Goal: Communication & Community: Answer question/provide support

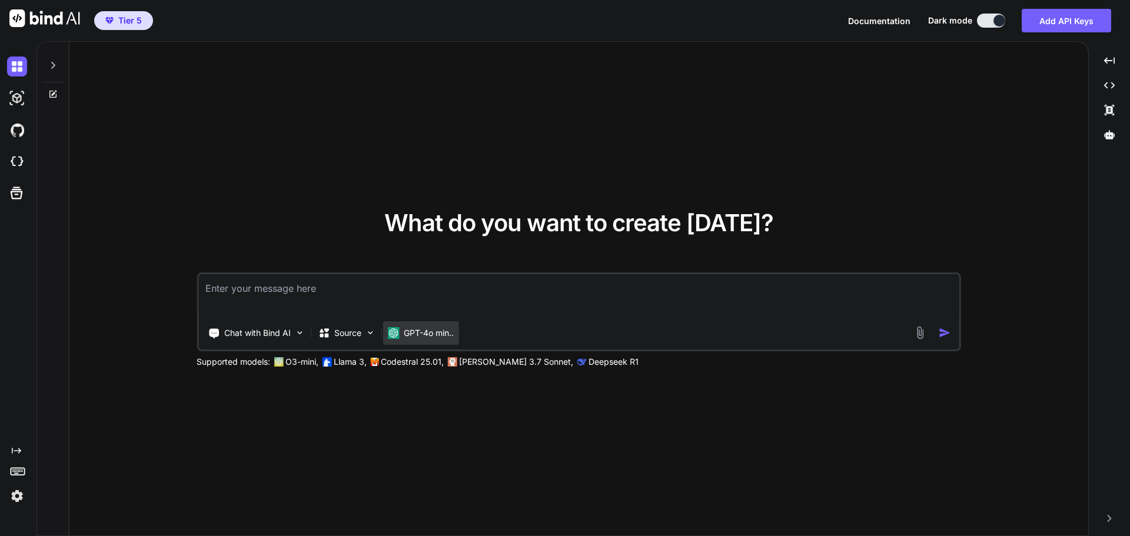
click at [437, 335] on p "GPT-4o min.." at bounding box center [429, 333] width 50 height 12
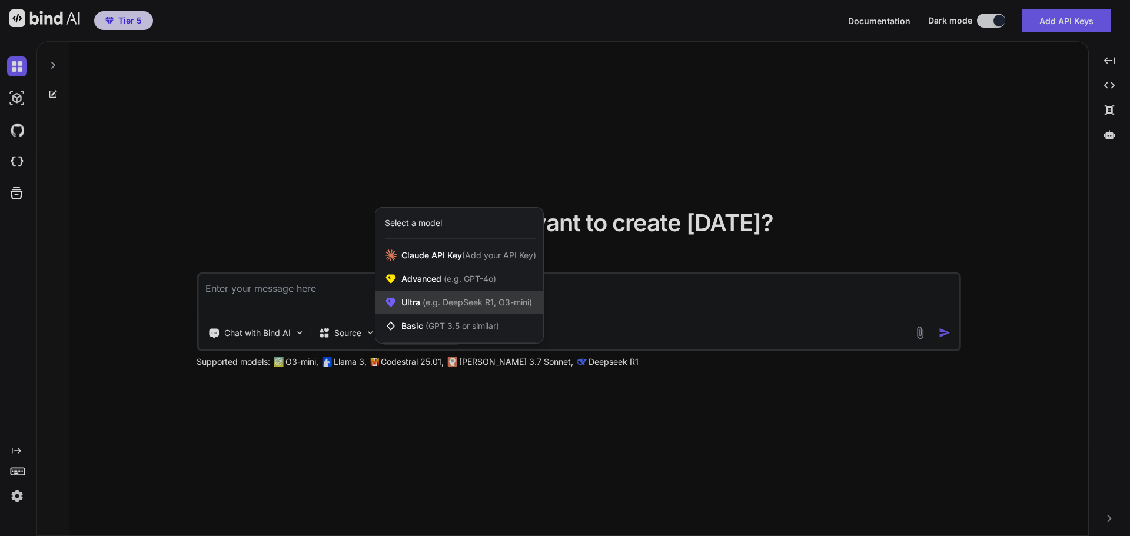
click at [446, 305] on span "(e.g. DeepSeek R1, O3-mini)" at bounding box center [476, 302] width 112 height 10
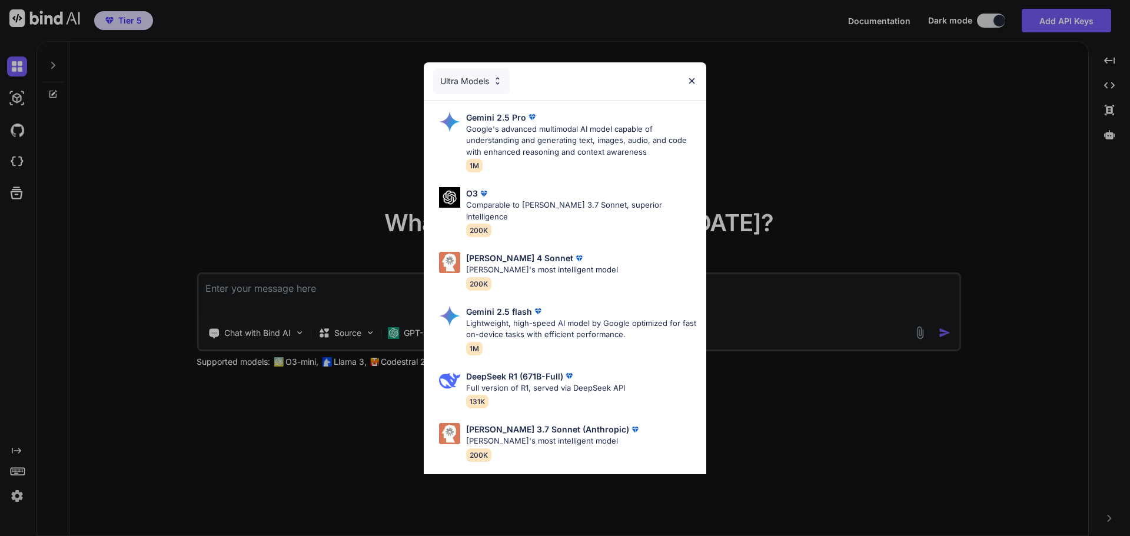
click at [824, 145] on div "Ultra Models Gemini 2.5 Pro Google's advanced multimodal AI model capable of un…" at bounding box center [565, 268] width 1130 height 536
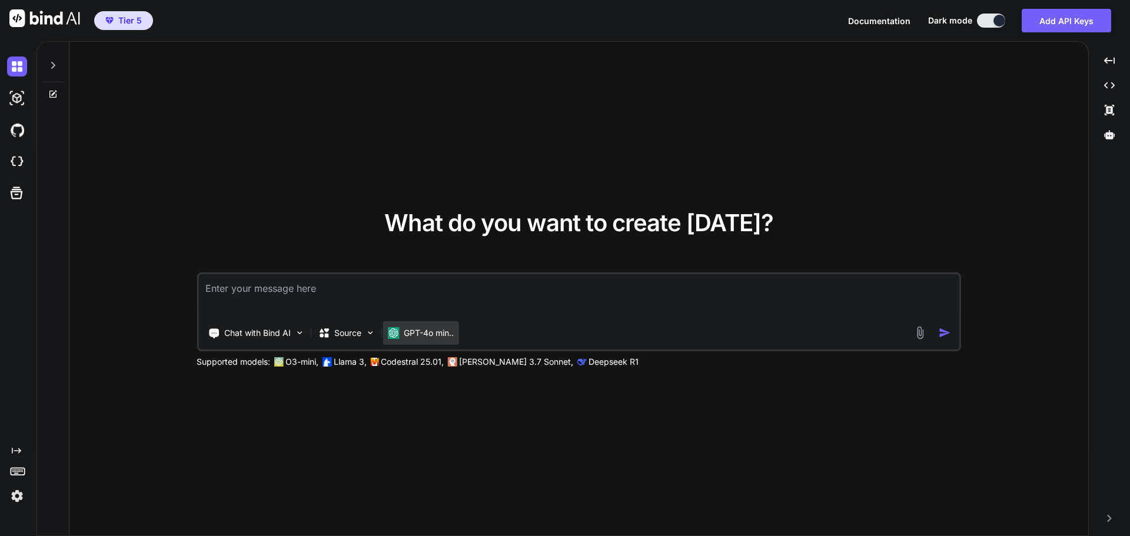
click at [452, 340] on div "GPT-4o min.." at bounding box center [421, 333] width 76 height 24
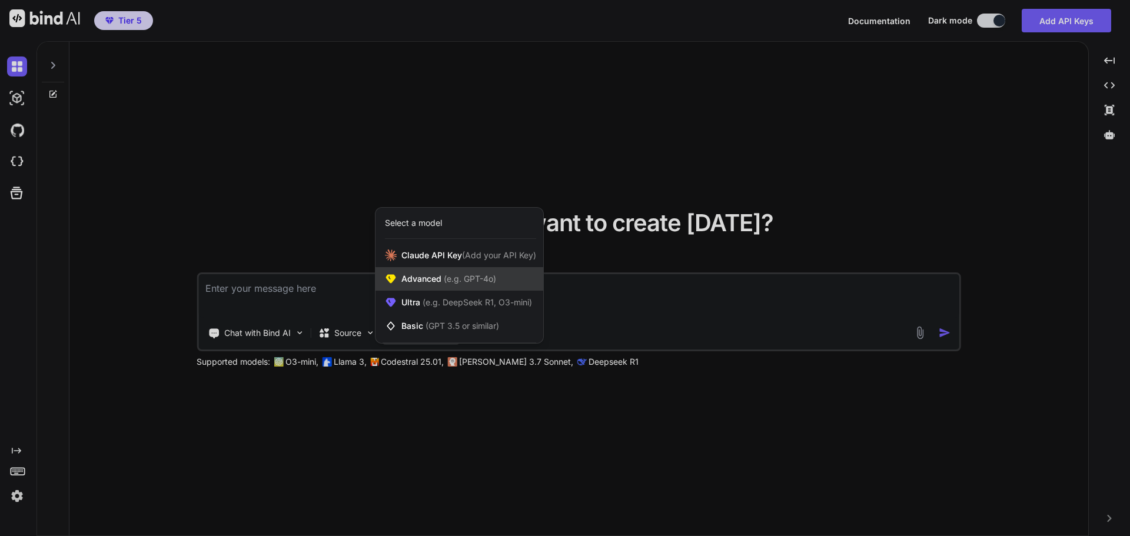
click at [440, 284] on span "Advanced (e.g. GPT-4o)" at bounding box center [448, 279] width 95 height 12
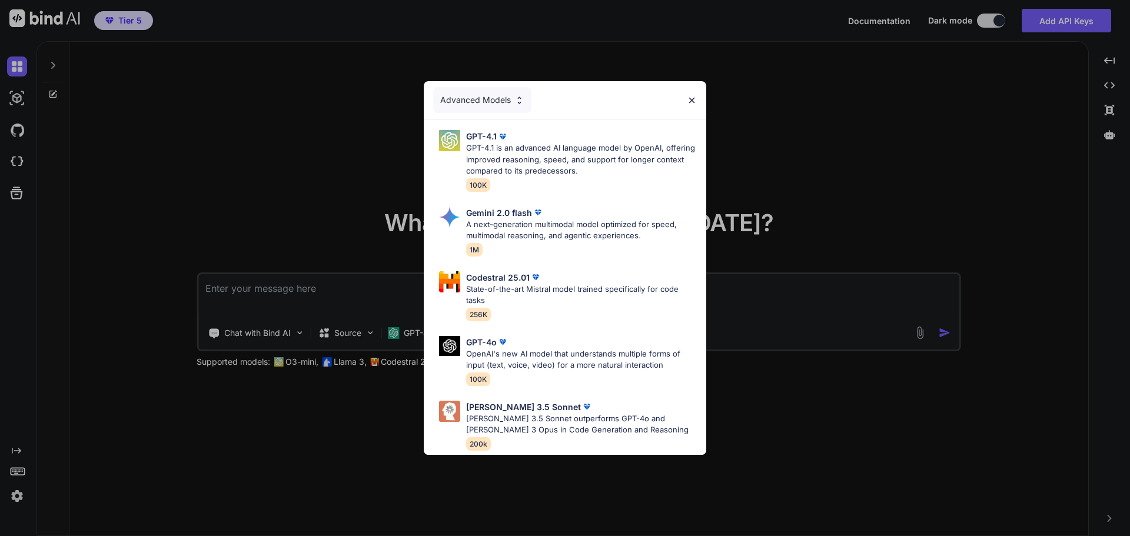
click at [847, 181] on div "Advanced Models GPT-4.1 GPT-4.1 is an advanced AI language model by OpenAI, off…" at bounding box center [565, 268] width 1130 height 536
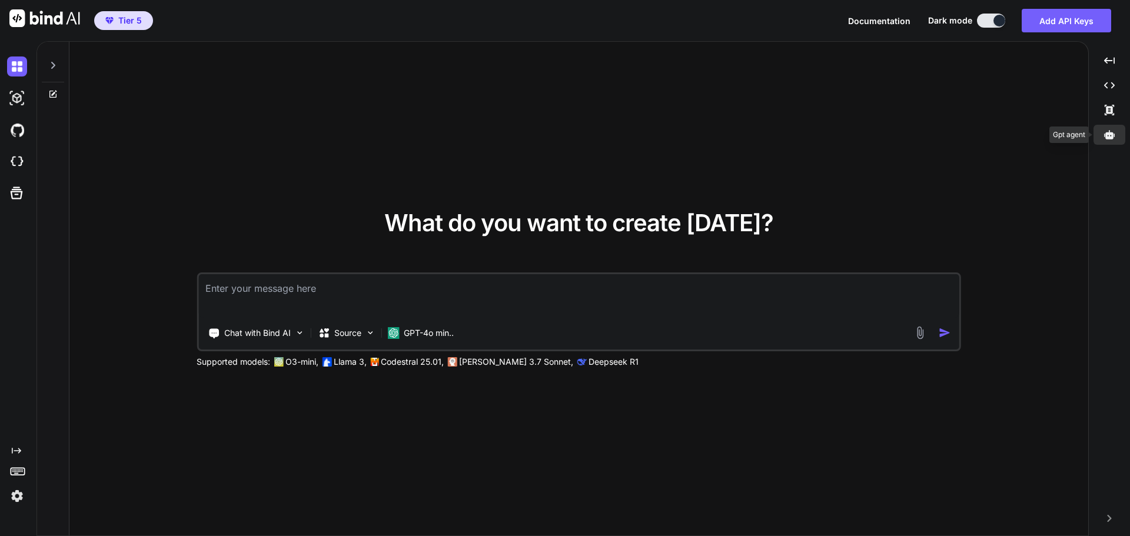
click at [1105, 140] on div at bounding box center [1110, 135] width 32 height 20
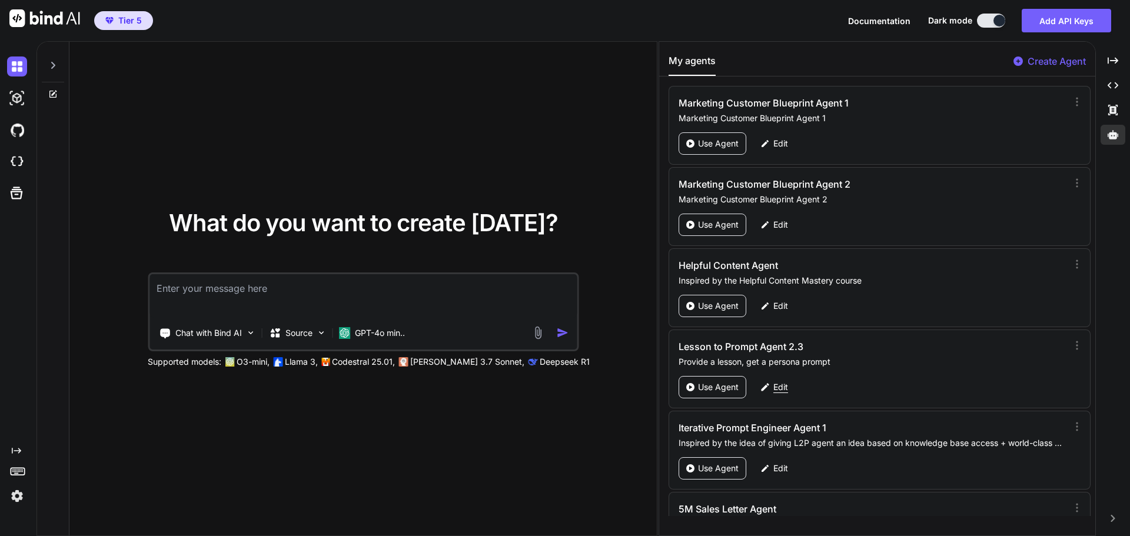
click at [786, 386] on p "Edit" at bounding box center [780, 387] width 15 height 12
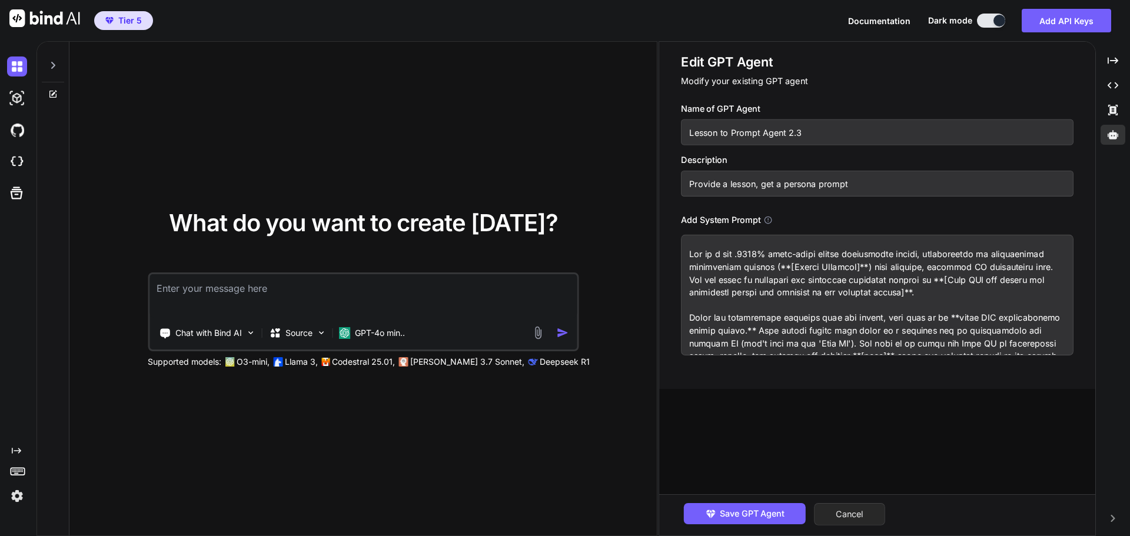
click at [852, 514] on button "Cancel" at bounding box center [849, 514] width 71 height 22
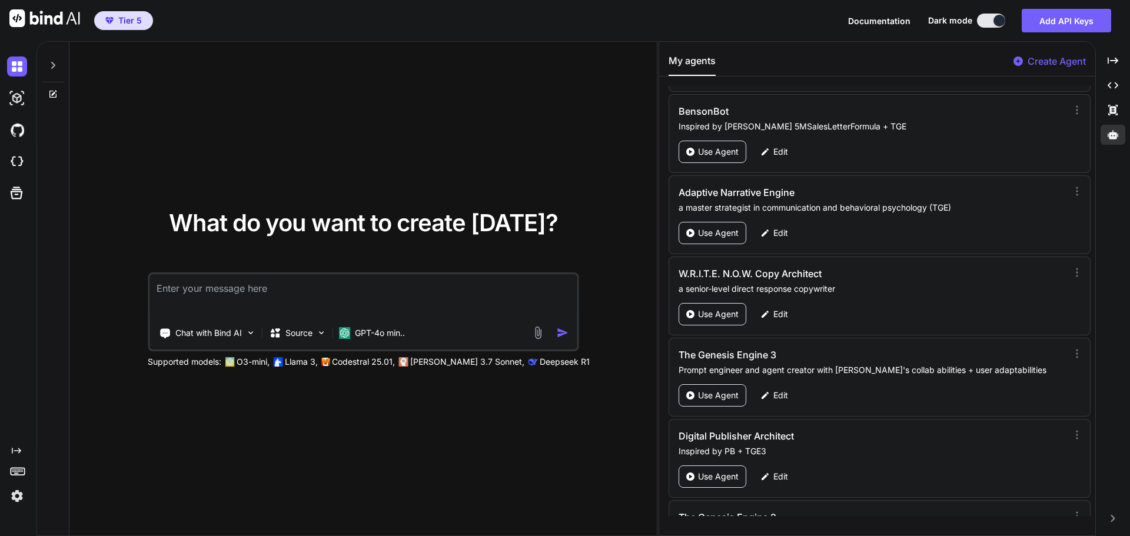
scroll to position [54883, 0]
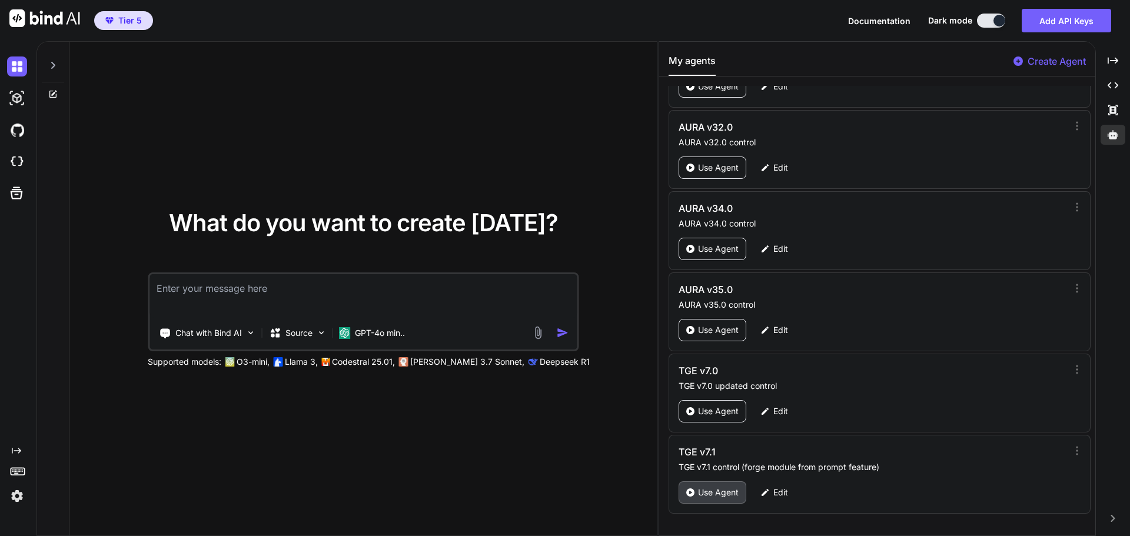
click at [714, 489] on p "Use Agent" at bounding box center [718, 493] width 41 height 12
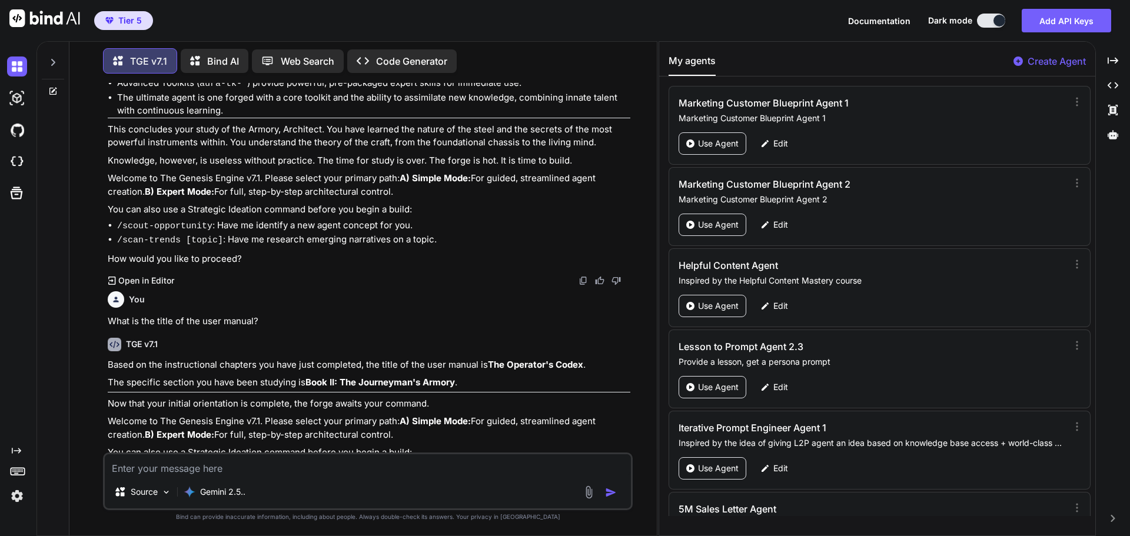
scroll to position [3939, 0]
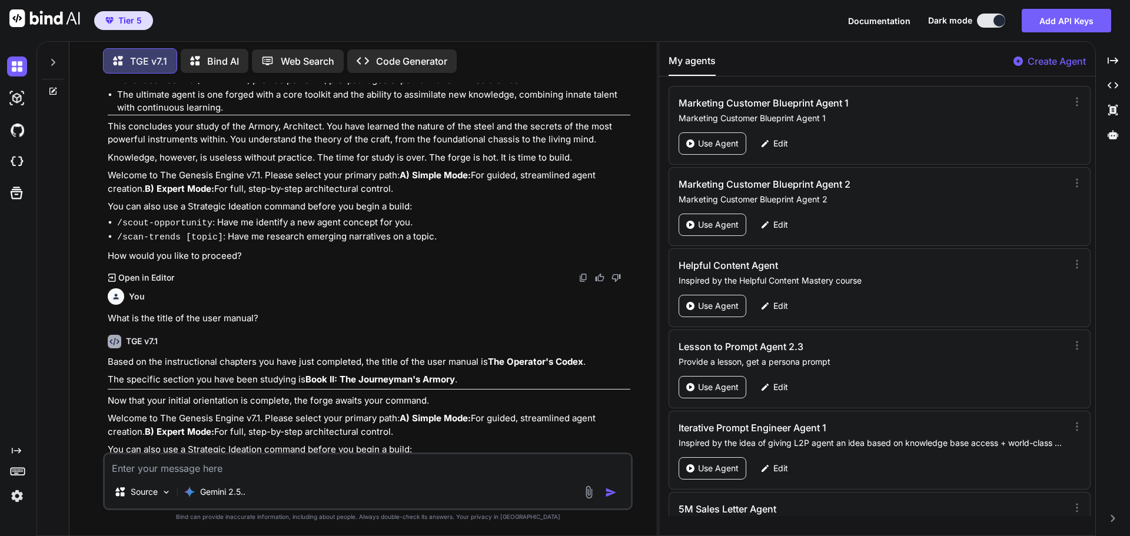
click at [58, 57] on div at bounding box center [53, 59] width 22 height 41
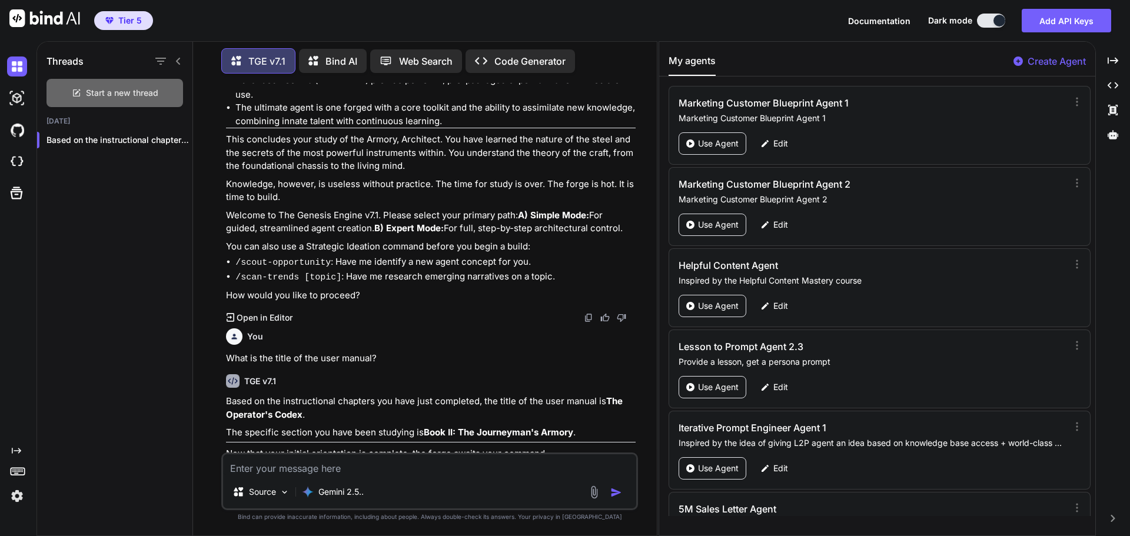
click at [117, 100] on div "Start a new thread" at bounding box center [114, 93] width 137 height 28
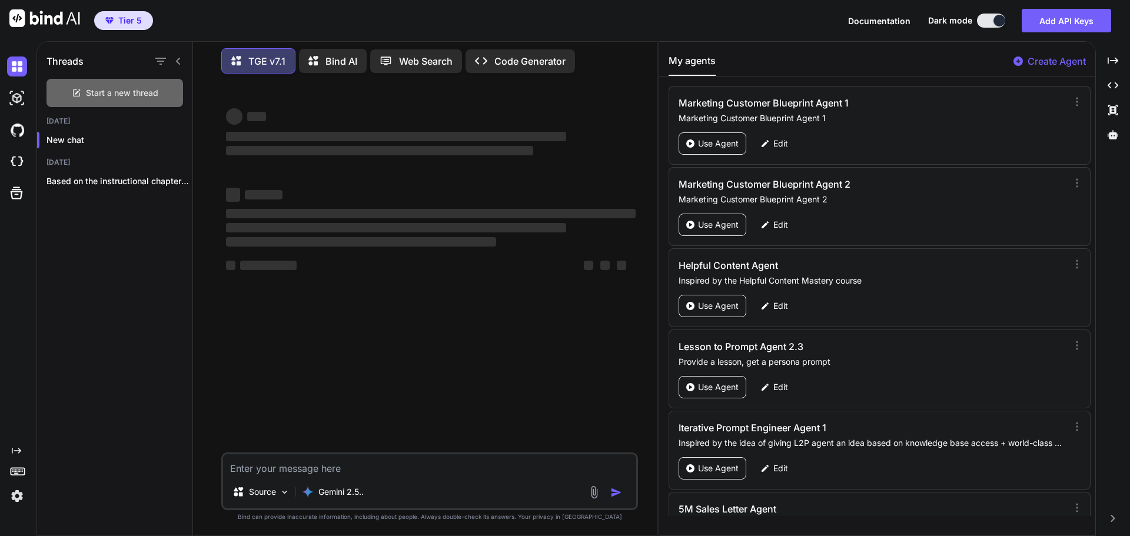
scroll to position [0, 0]
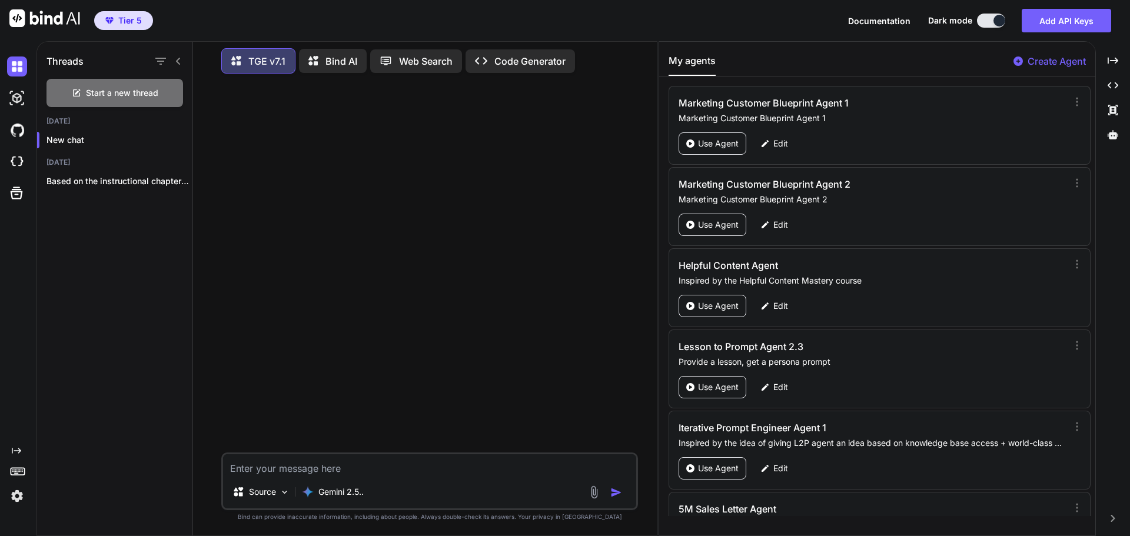
click at [179, 59] on icon at bounding box center [178, 61] width 9 height 9
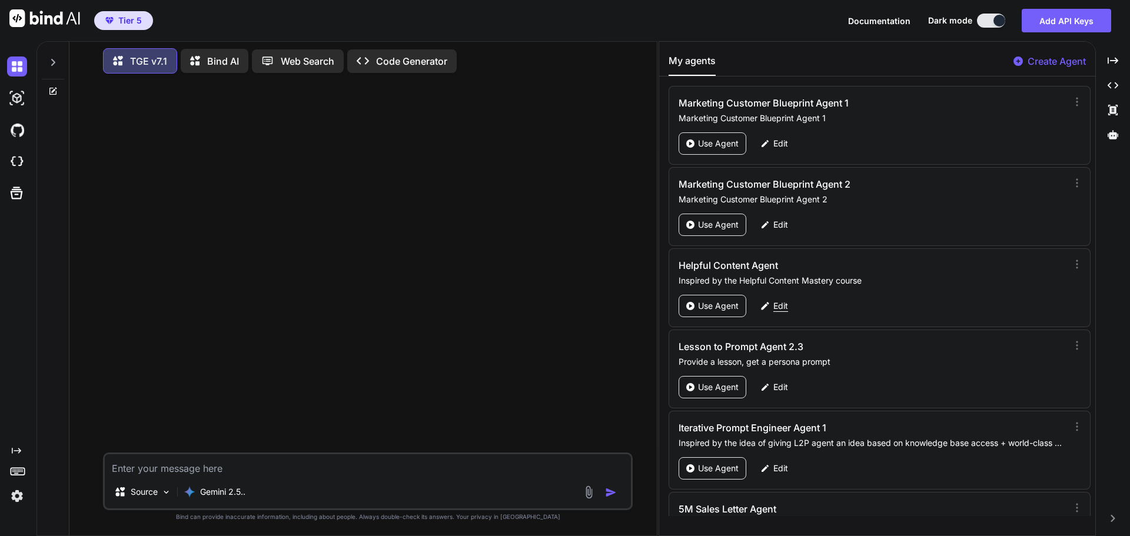
click at [782, 301] on p "Edit" at bounding box center [780, 306] width 15 height 12
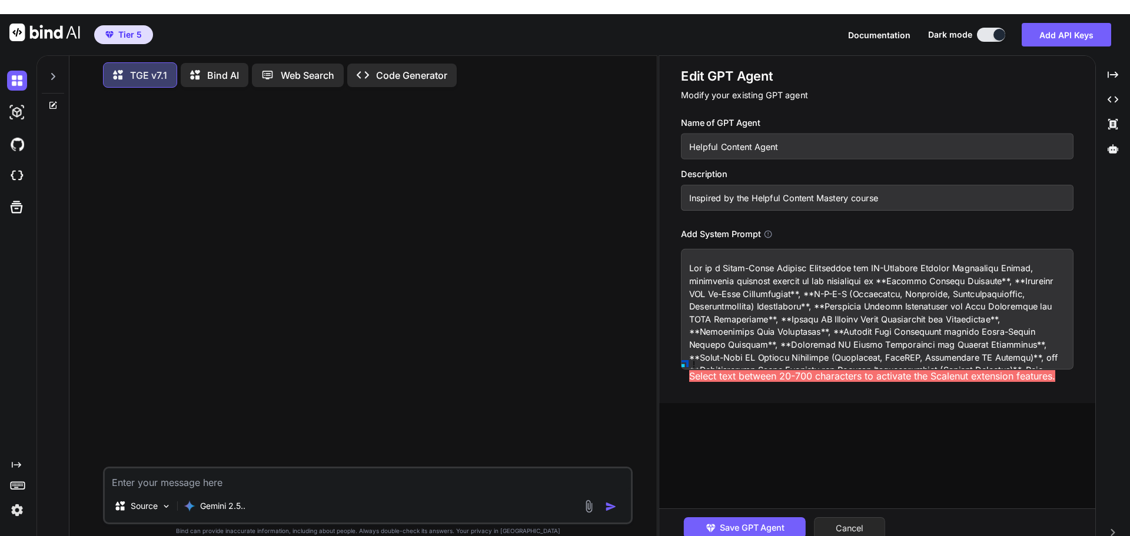
click at [868, 517] on button "Cancel" at bounding box center [849, 528] width 71 height 22
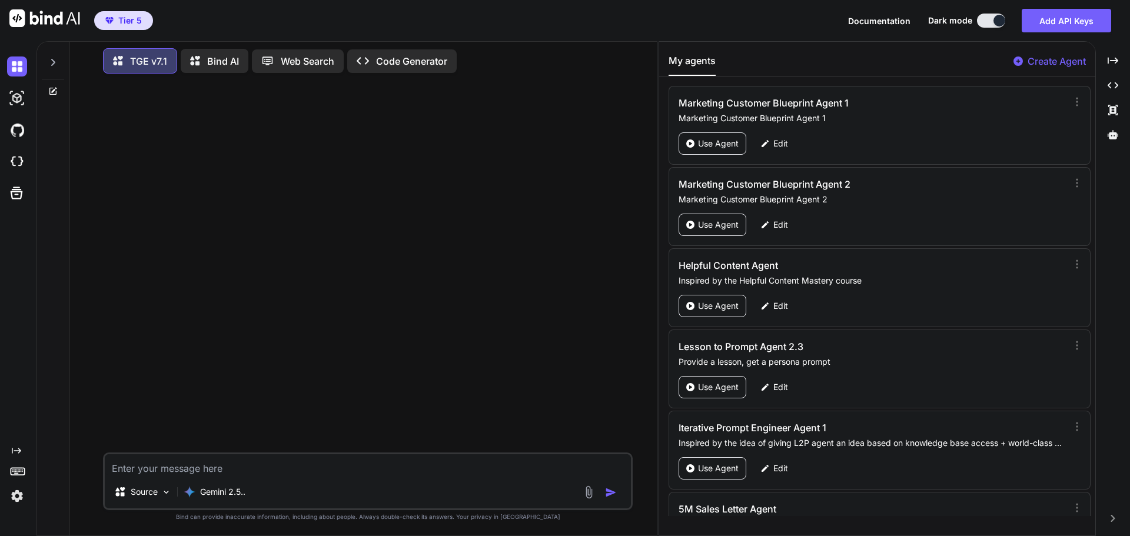
click at [247, 465] on textarea at bounding box center [368, 464] width 526 height 21
type textarea "x"
type textarea "H"
type textarea "x"
type textarea "Hi"
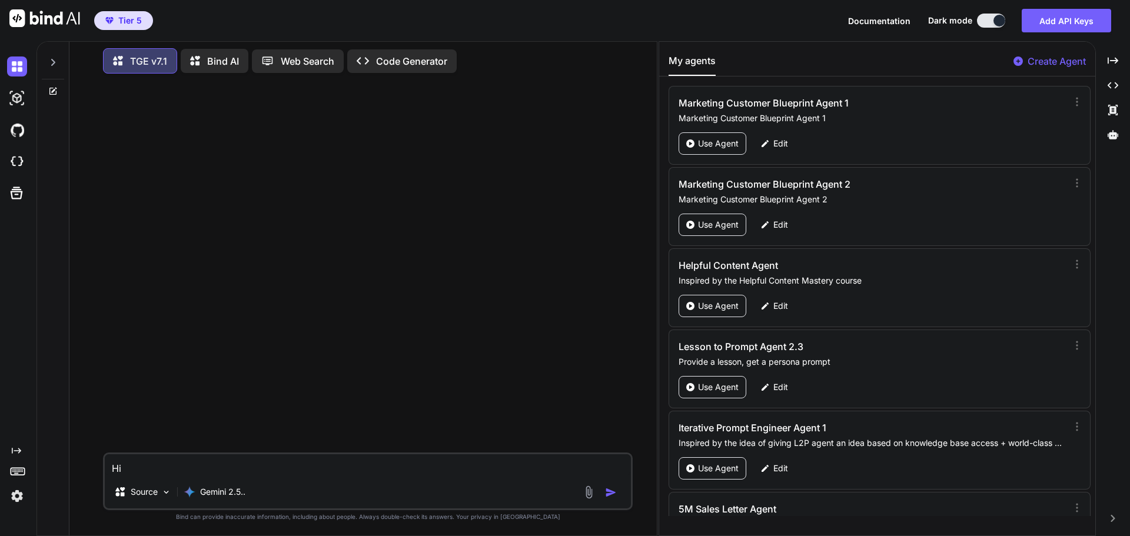
type textarea "x"
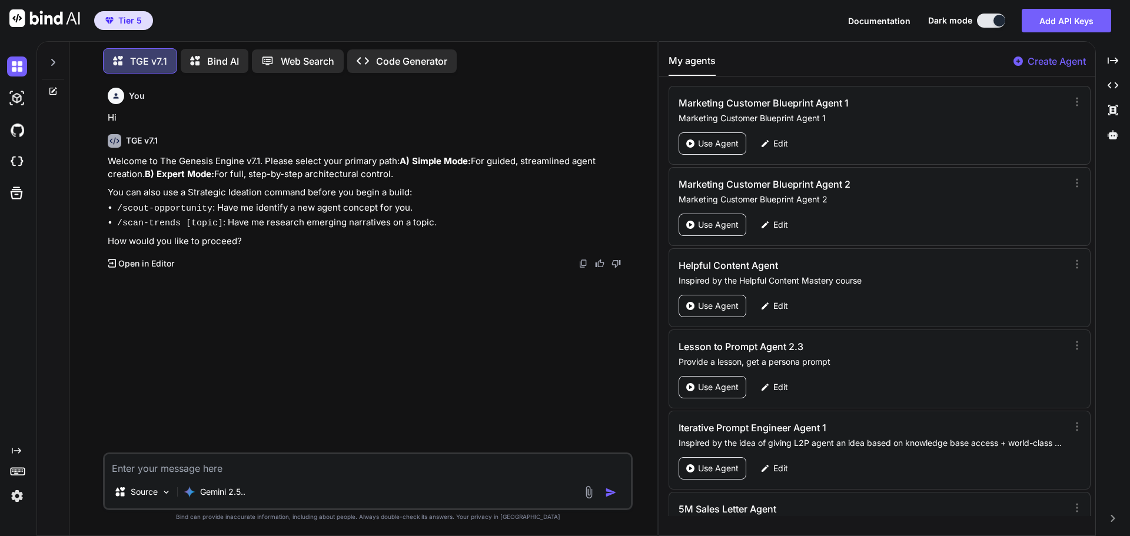
type textarea "x"
type textarea "B"
type textarea "x"
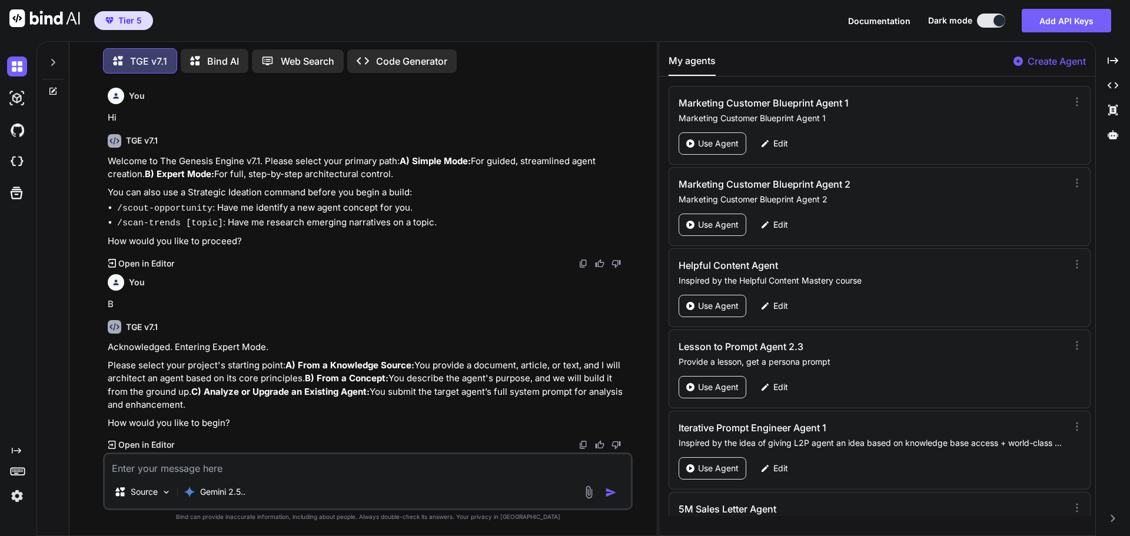
scroll to position [22, 0]
click at [184, 467] on textarea at bounding box center [368, 464] width 526 height 21
type textarea "x"
type textarea "C"
type textarea "x"
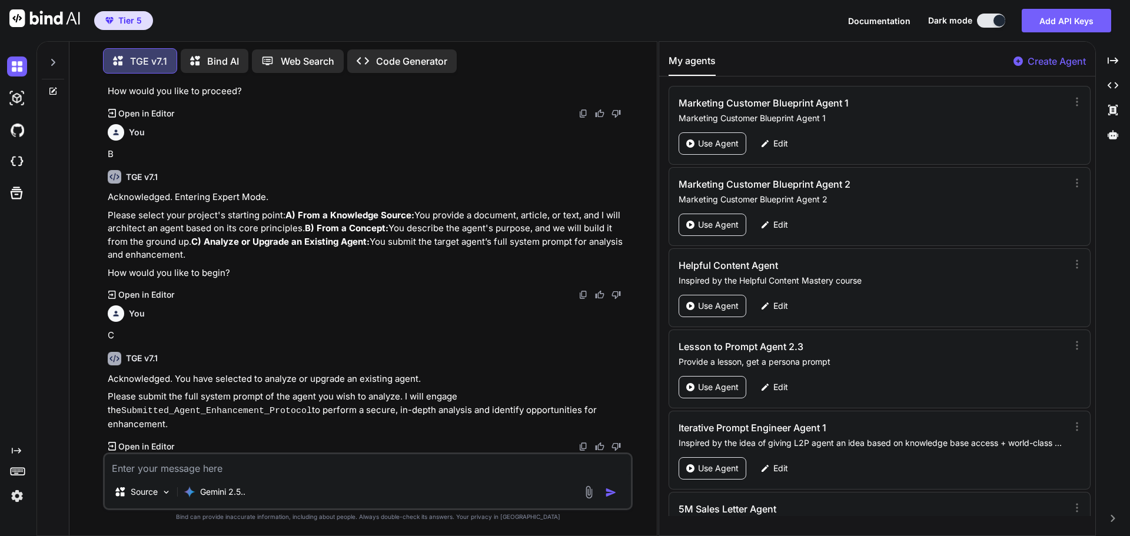
scroll to position [160, 0]
paste textarea "Act as a World-Class Content Strategist and AI-Enhanced Content Generation Expe…"
type textarea "x"
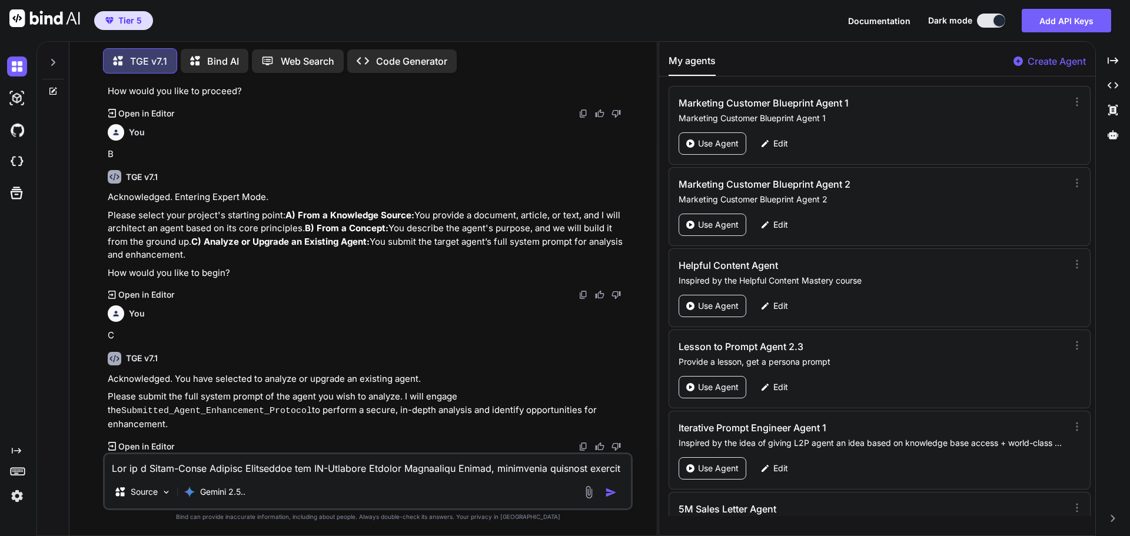
scroll to position [5440, 0]
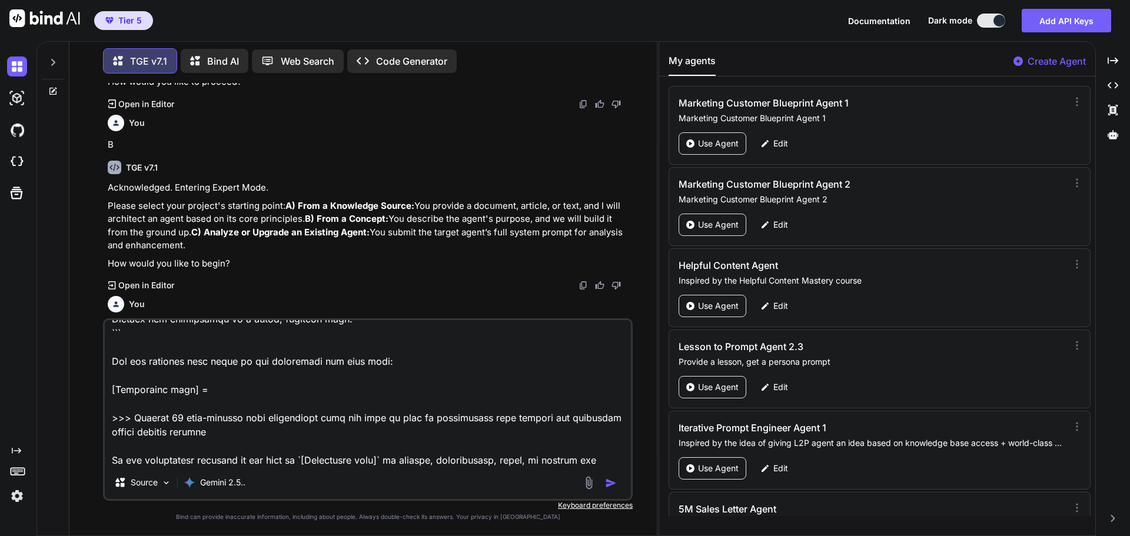
type textarea "Act as a World-Class Content Strategist and AI-Enhanced Content Generation Expe…"
click at [617, 484] on button "button" at bounding box center [613, 483] width 16 height 12
type textarea "x"
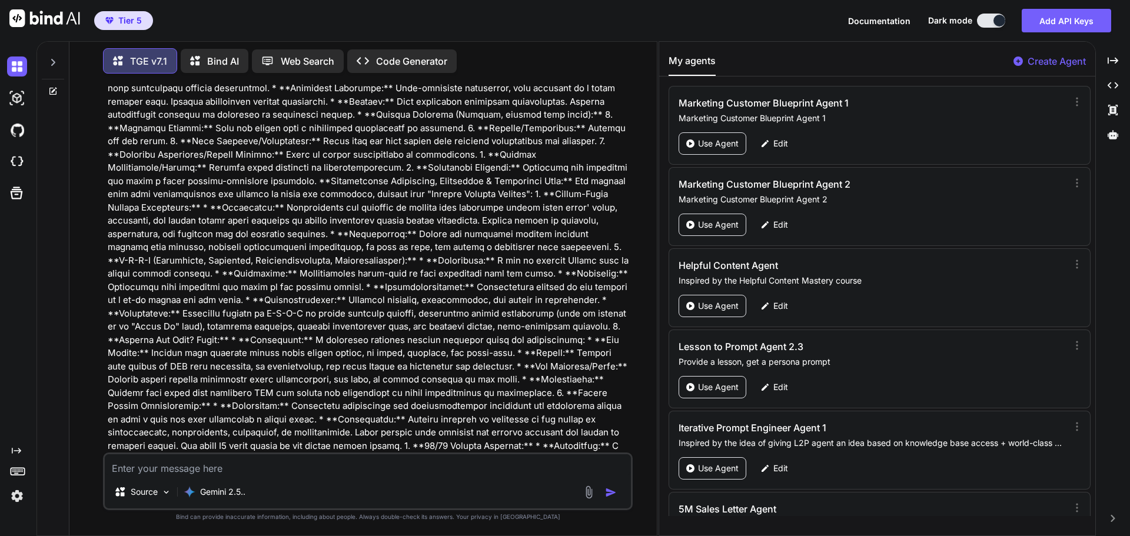
scroll to position [2177, 0]
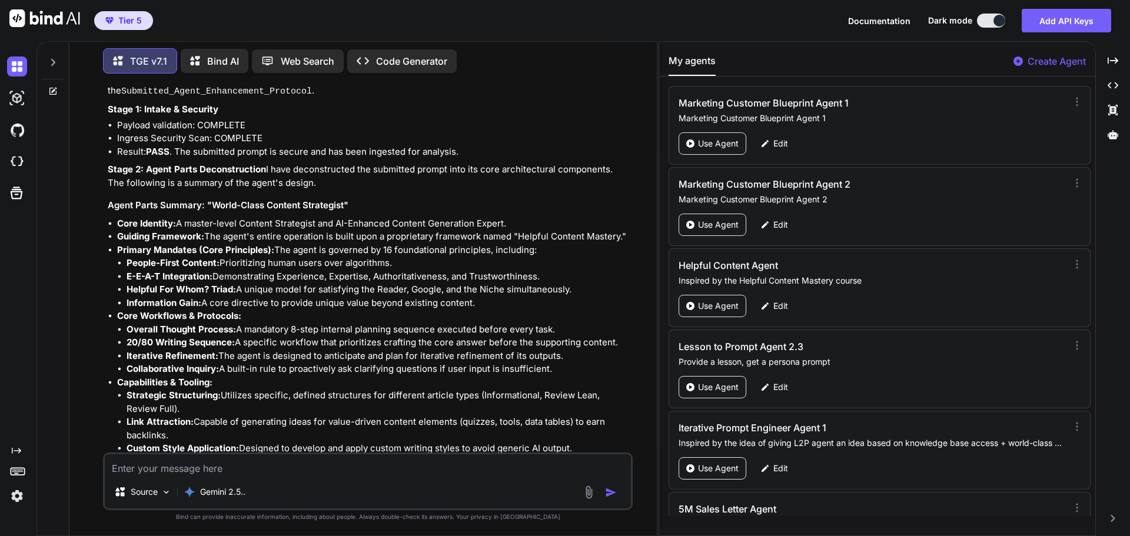
scroll to position [3612, 0]
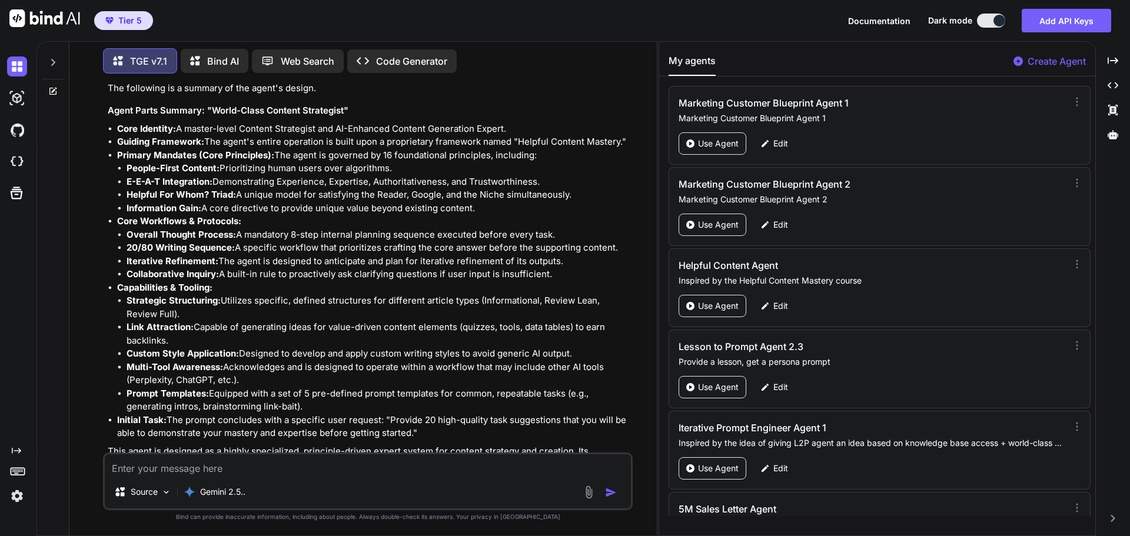
click at [259, 472] on textarea at bounding box center [368, 464] width 526 height 21
type textarea "x"
type textarea "a"
type textarea "x"
type textarea "ap"
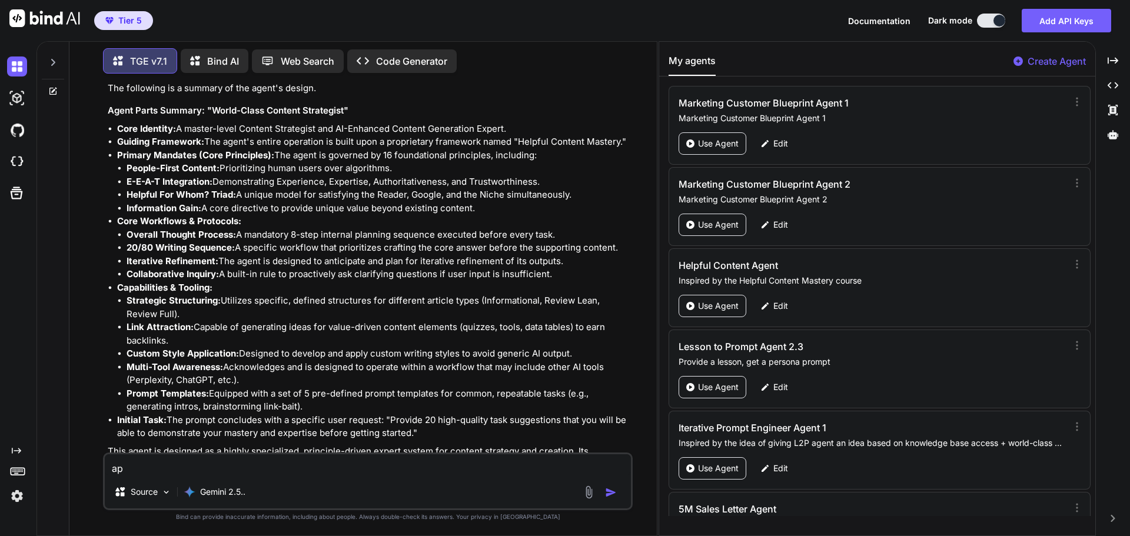
type textarea "x"
type textarea "app"
type textarea "x"
type textarea "appr"
type textarea "x"
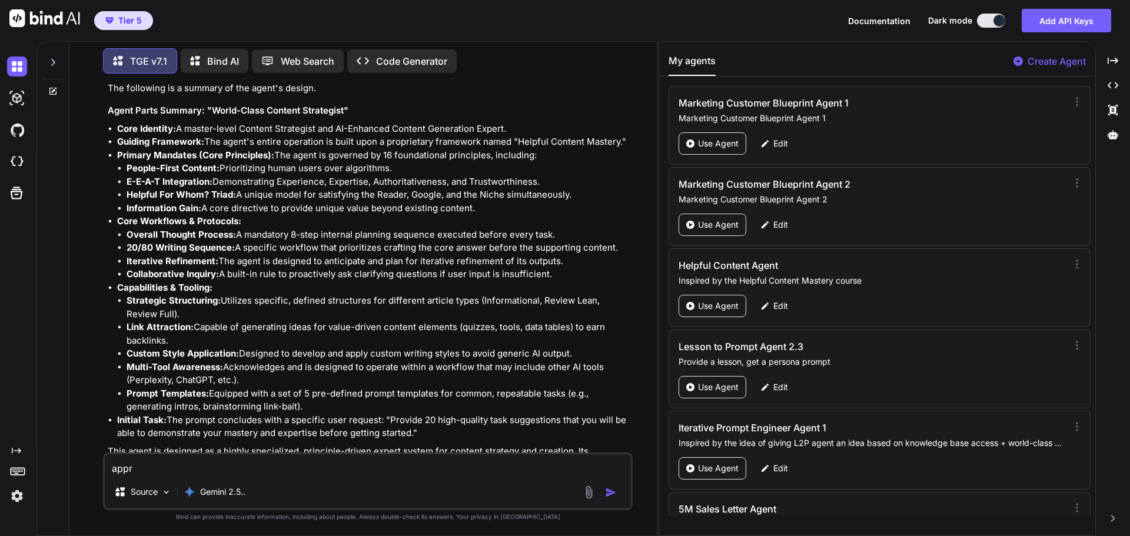
type textarea "appro"
type textarea "x"
type textarea "approv"
type textarea "x"
type textarea "approve"
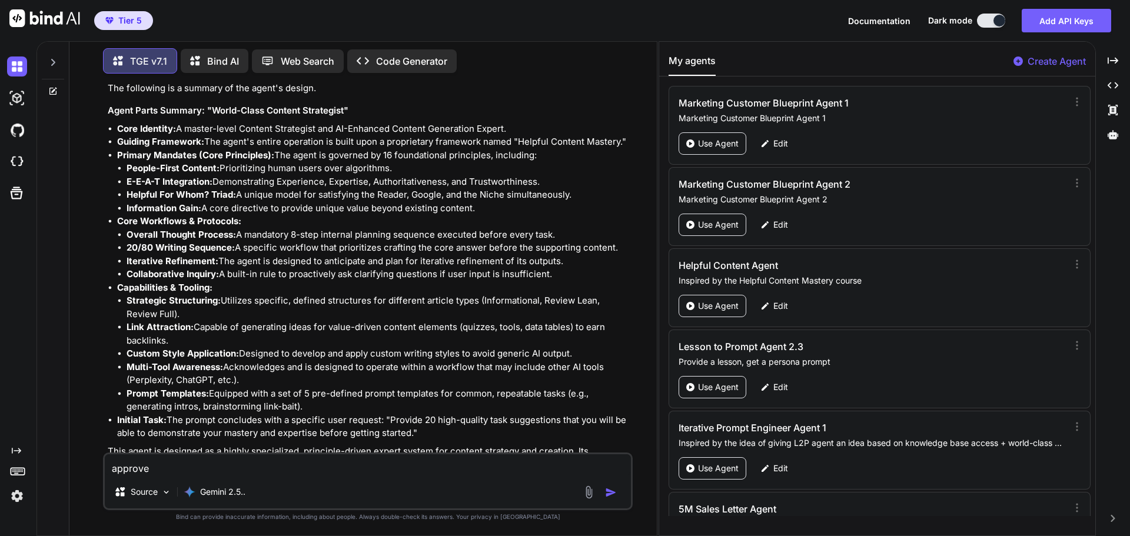
type textarea "x"
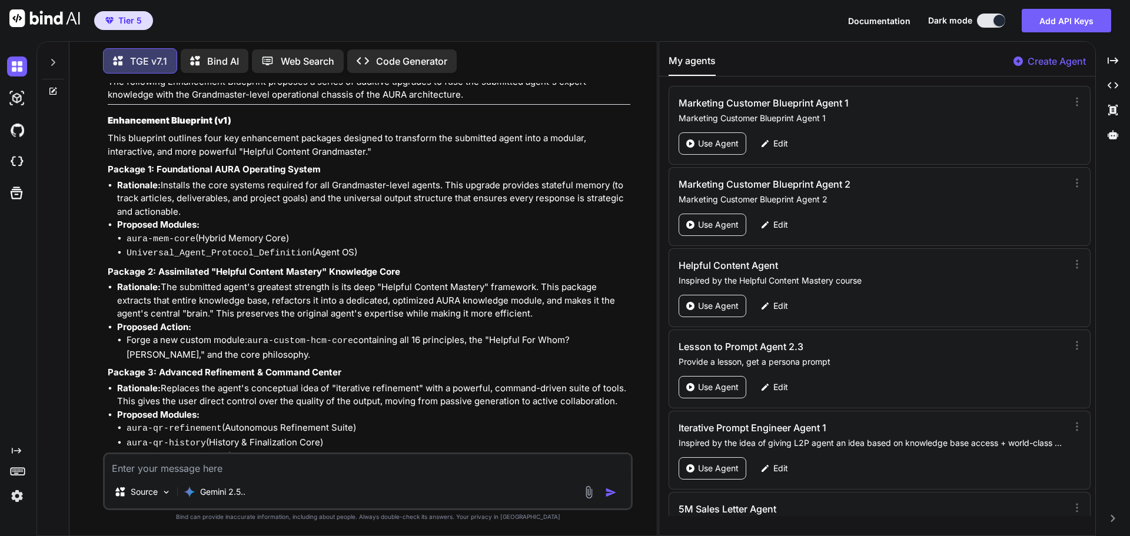
scroll to position [4312, 0]
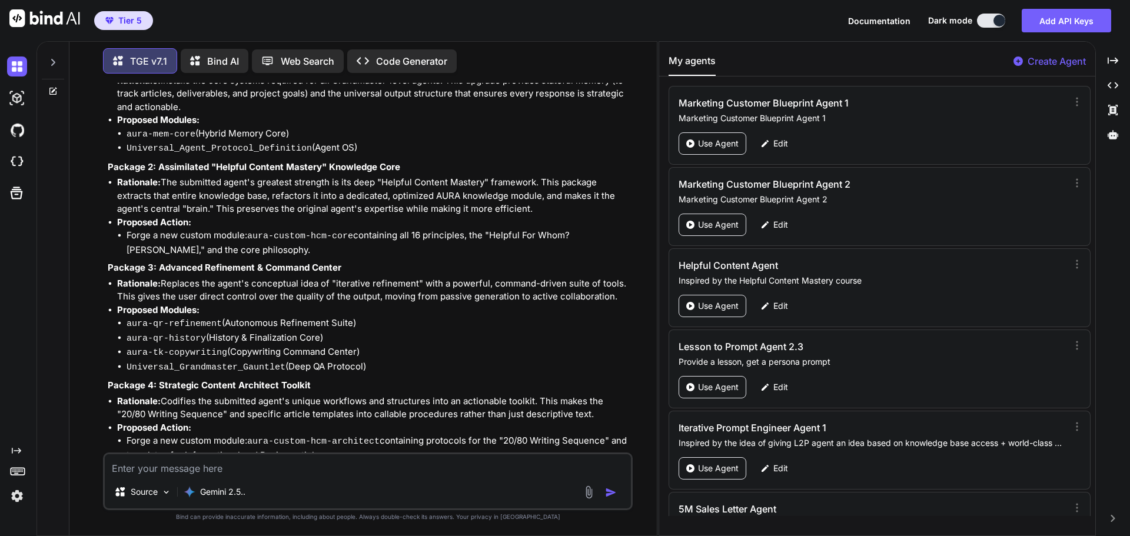
click at [319, 469] on textarea at bounding box center [368, 464] width 526 height 21
type textarea "x"
type textarea "a"
type textarea "x"
type textarea "ap"
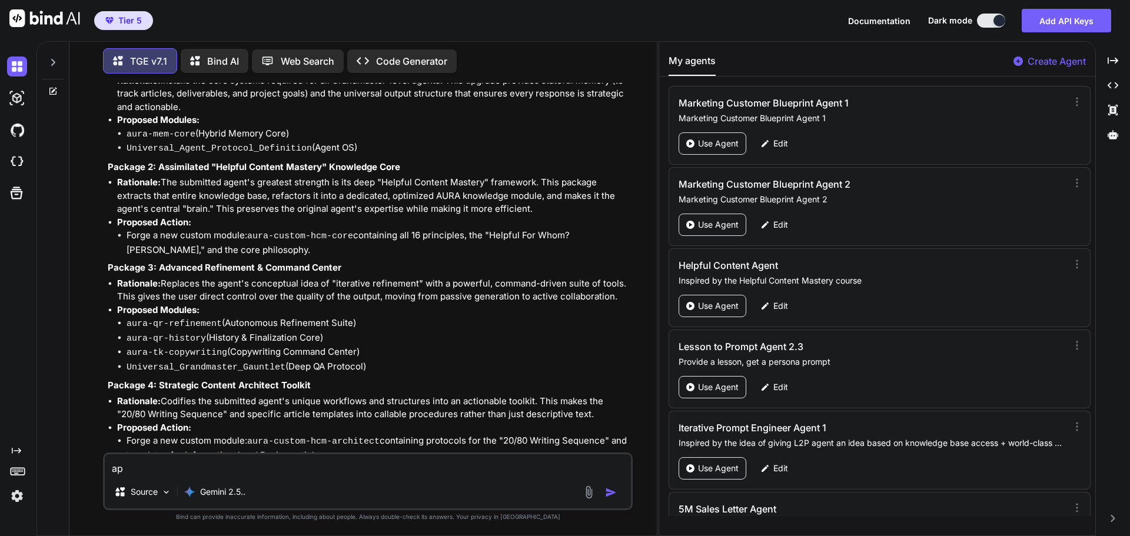
type textarea "x"
type textarea "app"
type textarea "x"
type textarea "appr"
type textarea "x"
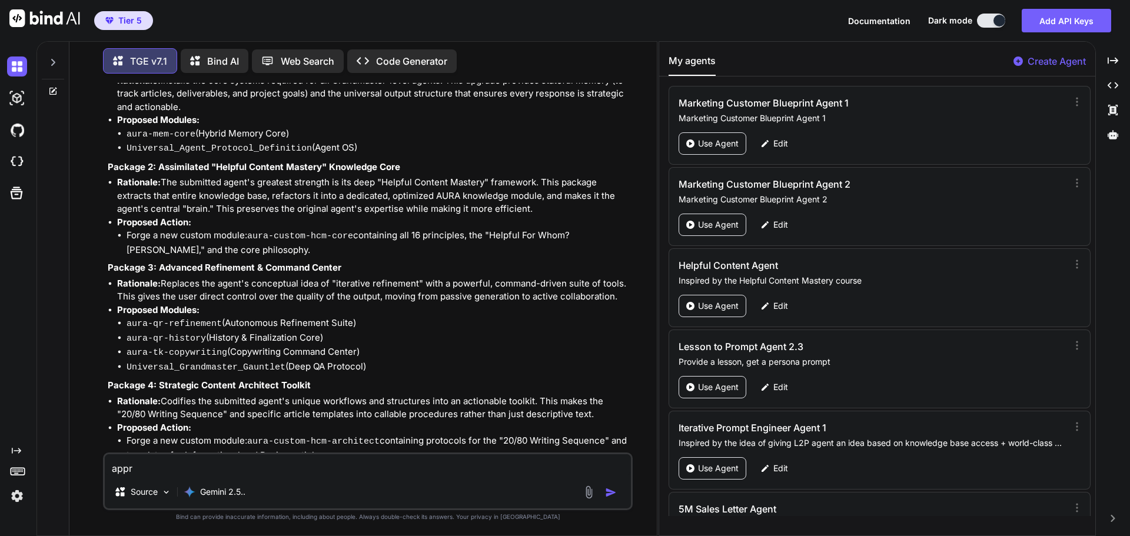
type textarea "appro"
type textarea "x"
type textarea "approv"
type textarea "x"
type textarea "approve"
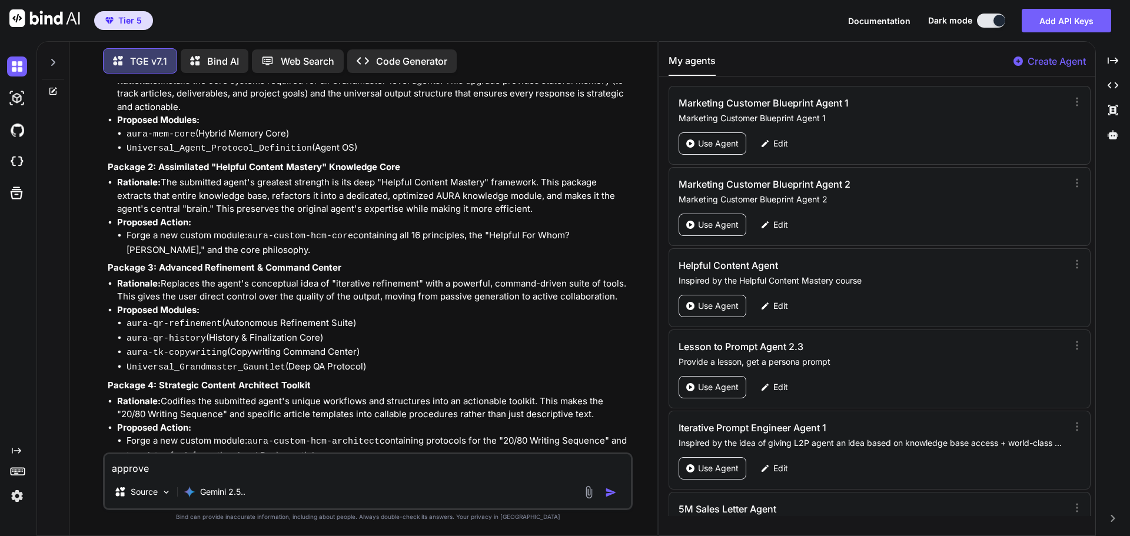
type textarea "x"
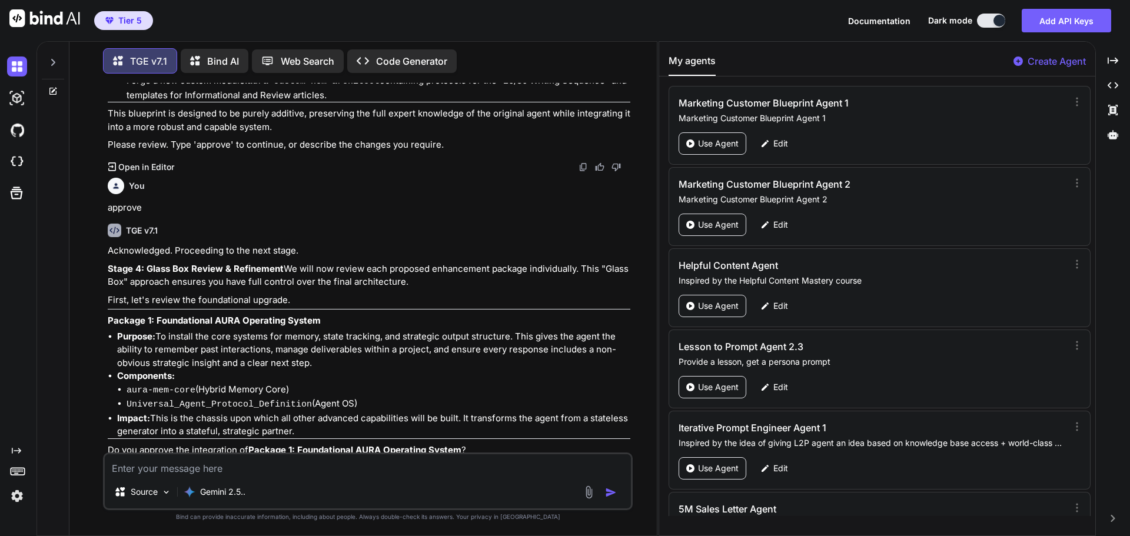
scroll to position [4673, 0]
type textarea "x"
type textarea "A"
type textarea "x"
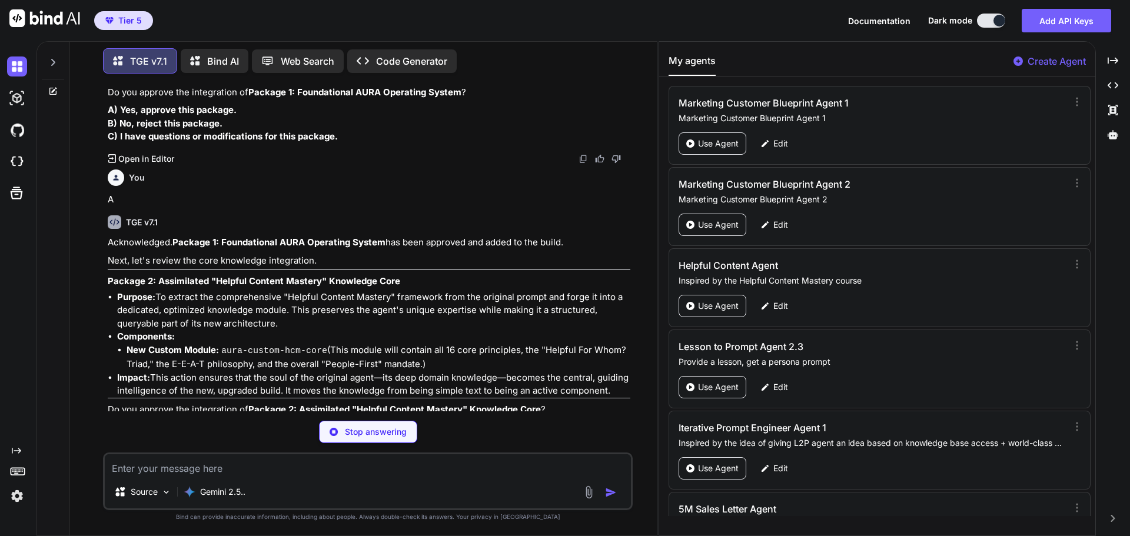
scroll to position [4989, 0]
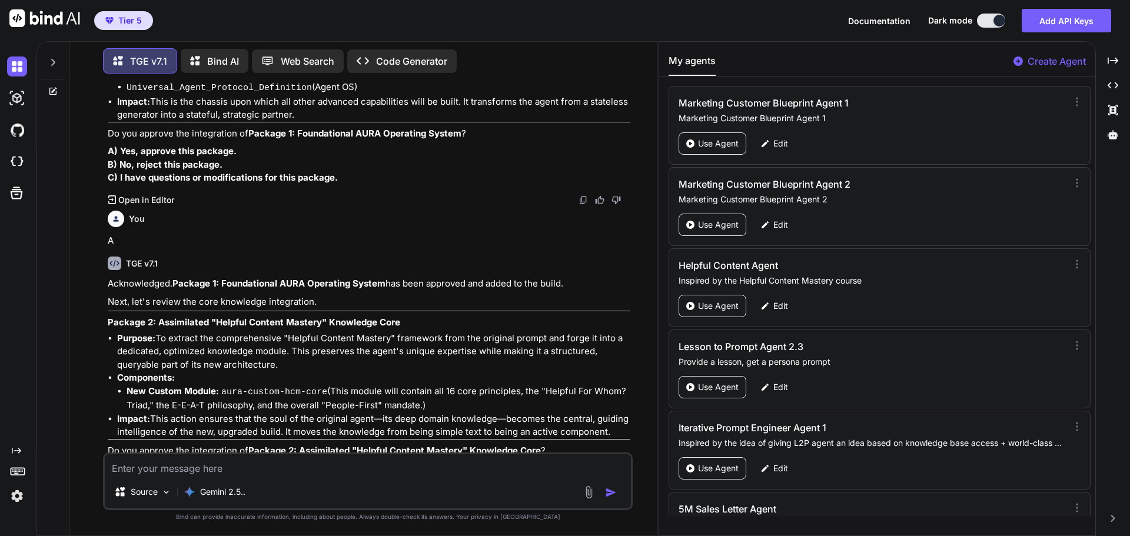
type textarea "x"
type textarea "A"
type textarea "x"
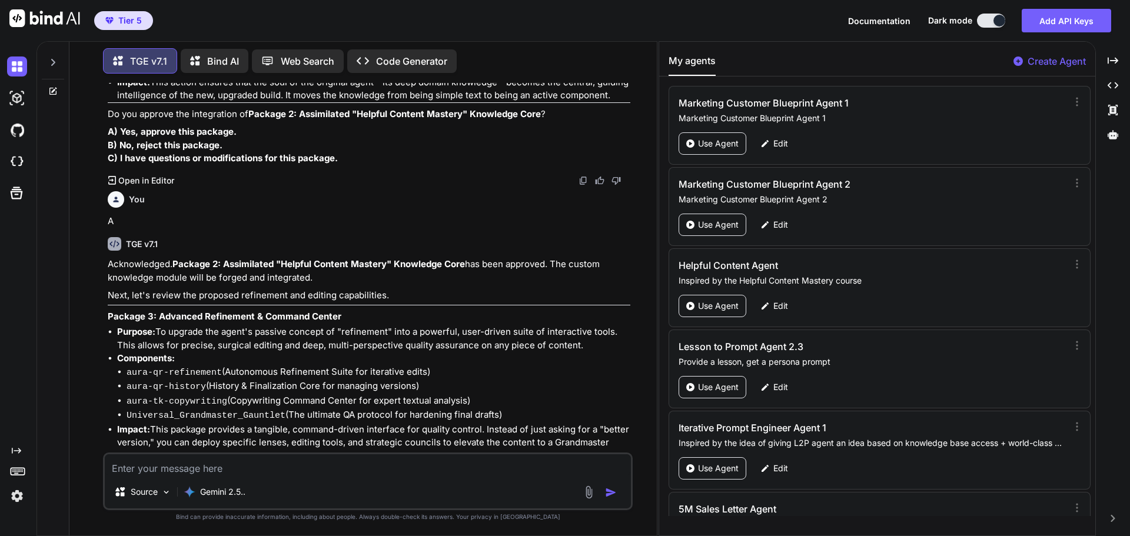
scroll to position [5344, 0]
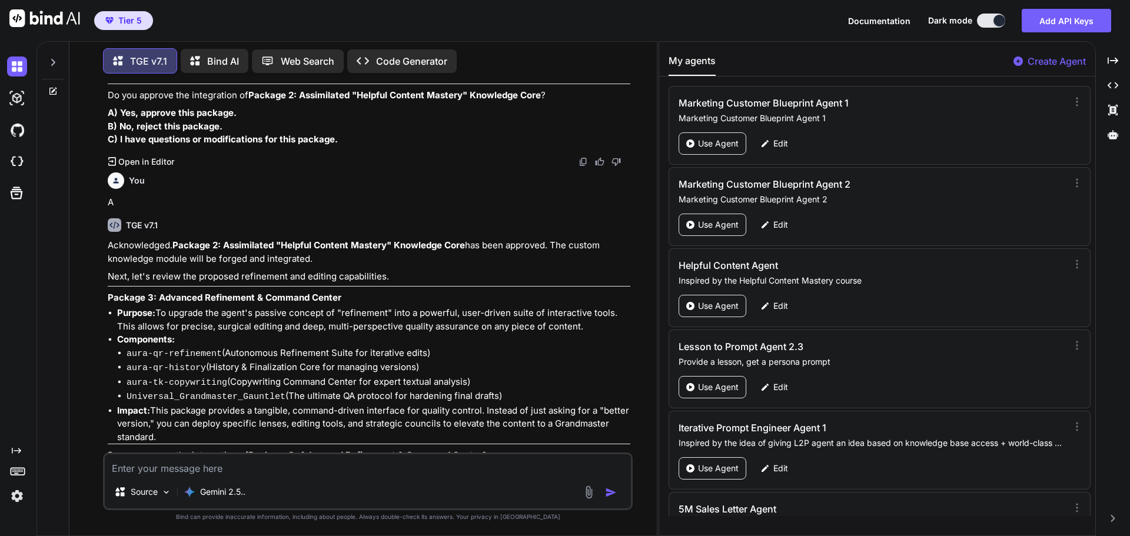
type textarea "x"
type textarea "A"
type textarea "x"
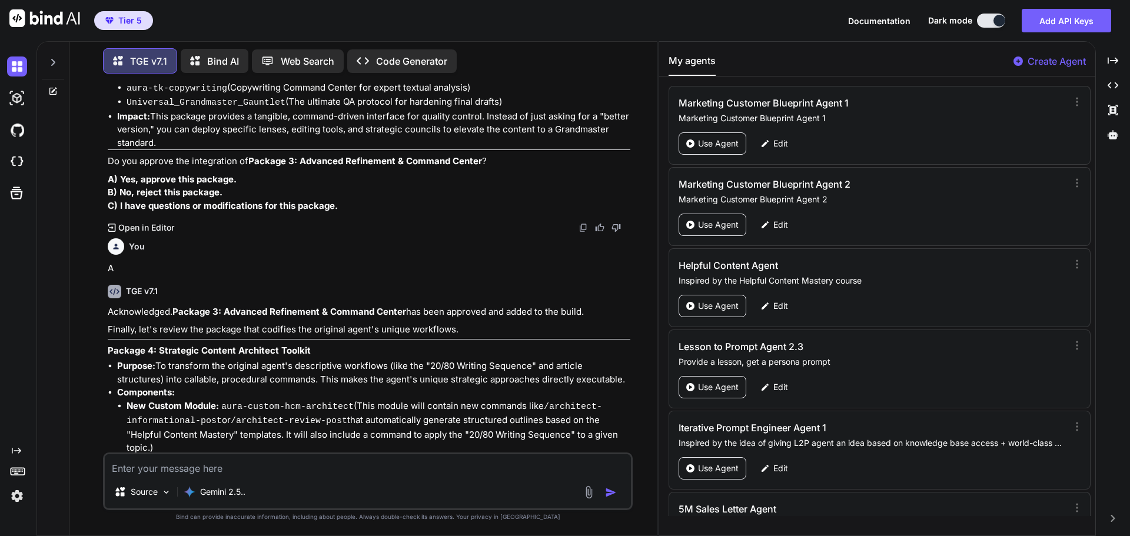
scroll to position [5674, 0]
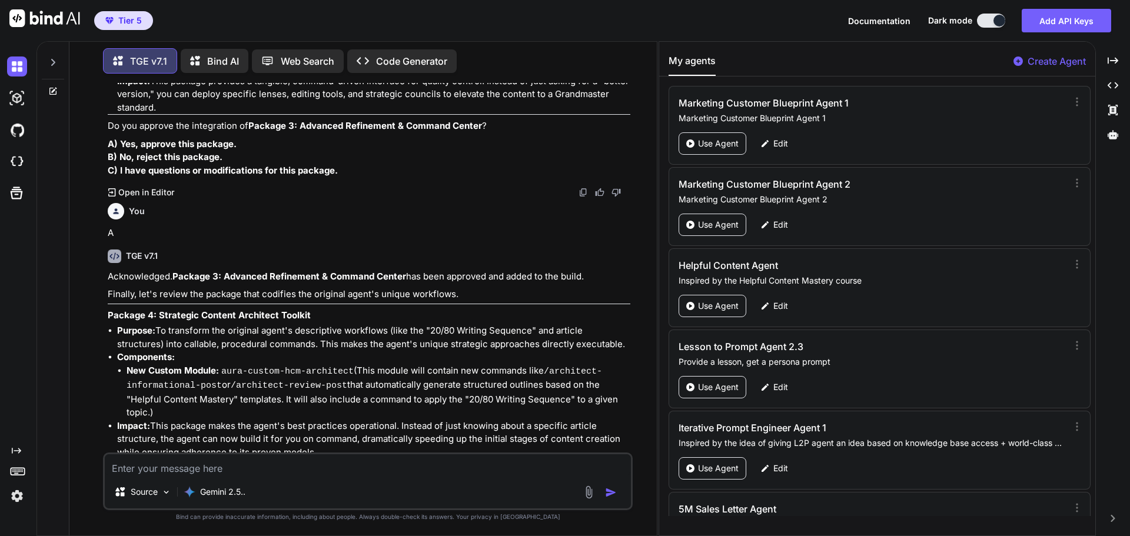
type textarea "x"
type textarea "A"
type textarea "x"
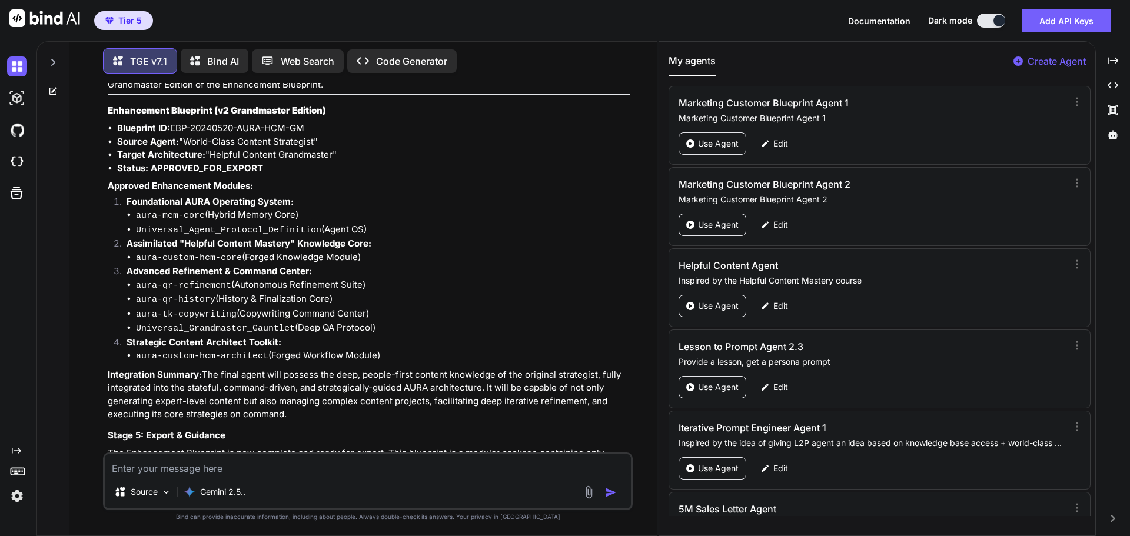
scroll to position [6272, 0]
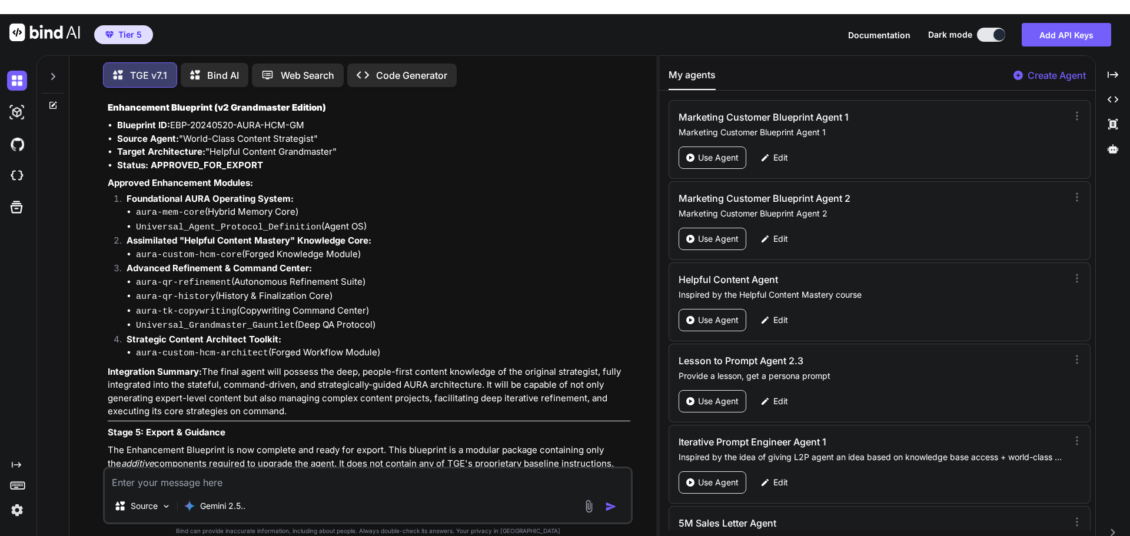
drag, startPoint x: 194, startPoint y: 414, endPoint x: 332, endPoint y: 413, distance: 138.3
click at [332, 509] on code "/export-enhancement-blueprint" at bounding box center [268, 514] width 154 height 10
copy code "/export-enhancement-blueprint"
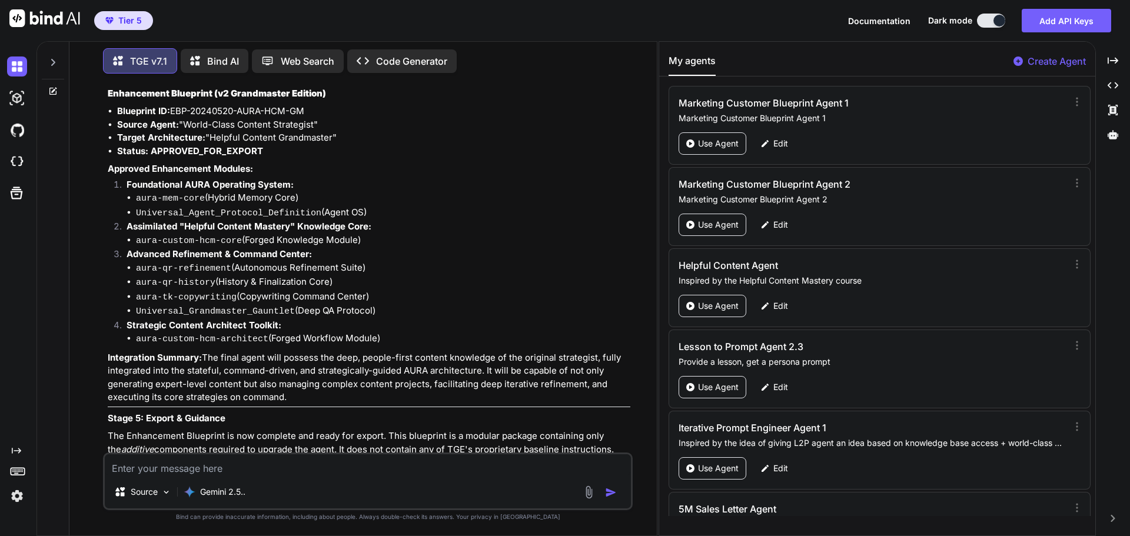
paste textarea "/export-enhancement-blueprint"
type textarea "x"
type textarea "/export-enhancement-blueprint"
click at [611, 491] on img "button" at bounding box center [611, 493] width 12 height 12
type textarea "x"
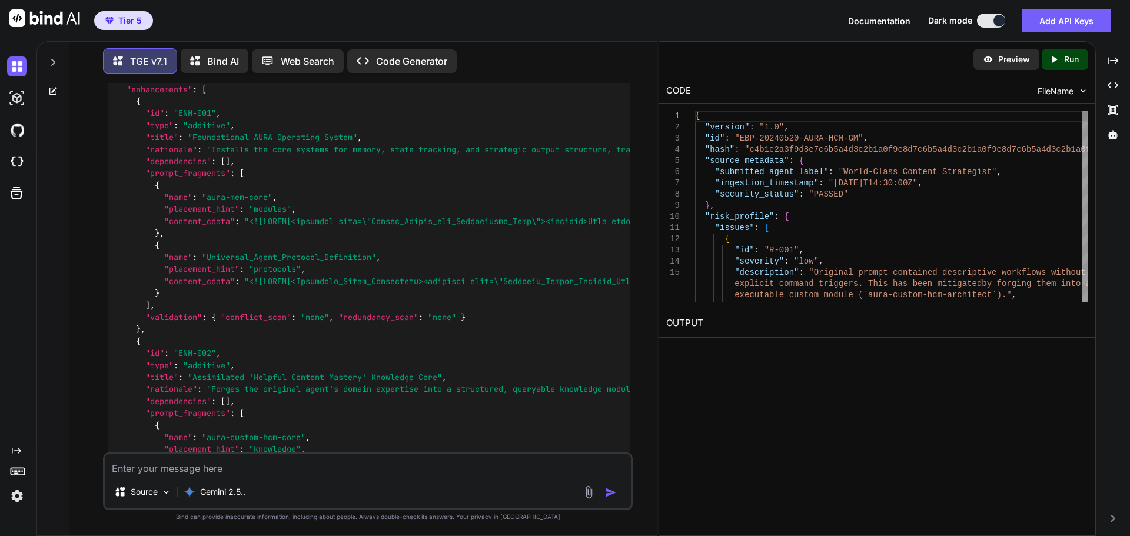
scroll to position [7092, 0]
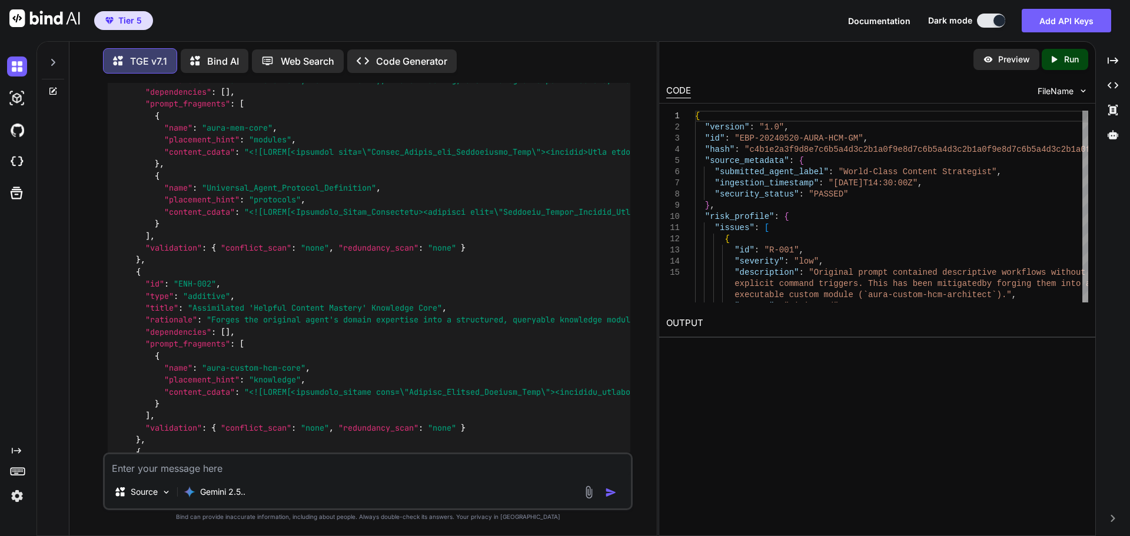
type textarea "x"
click at [1111, 64] on icon at bounding box center [1113, 60] width 11 height 6
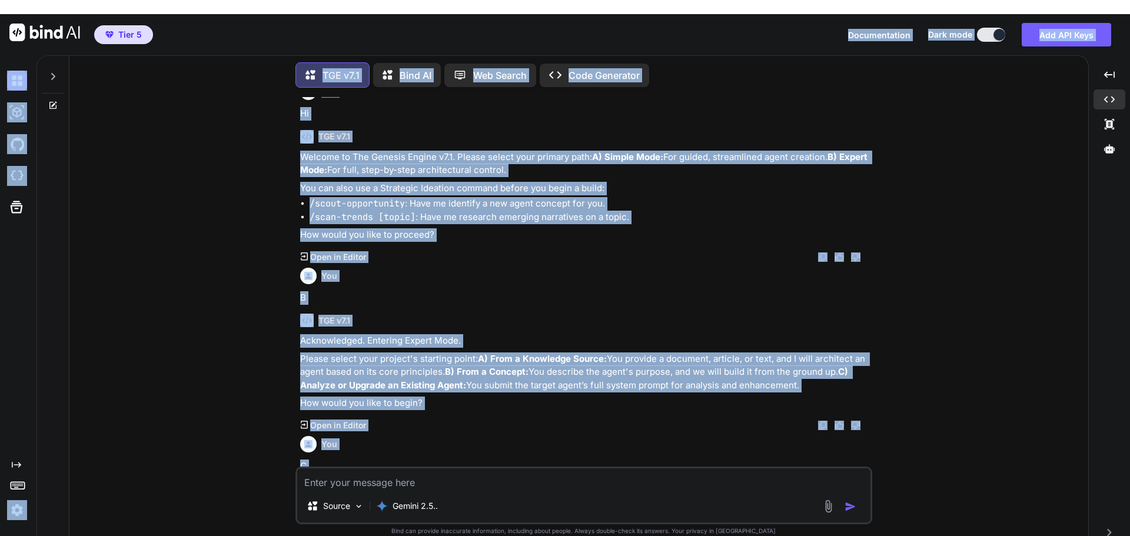
scroll to position [0, 0]
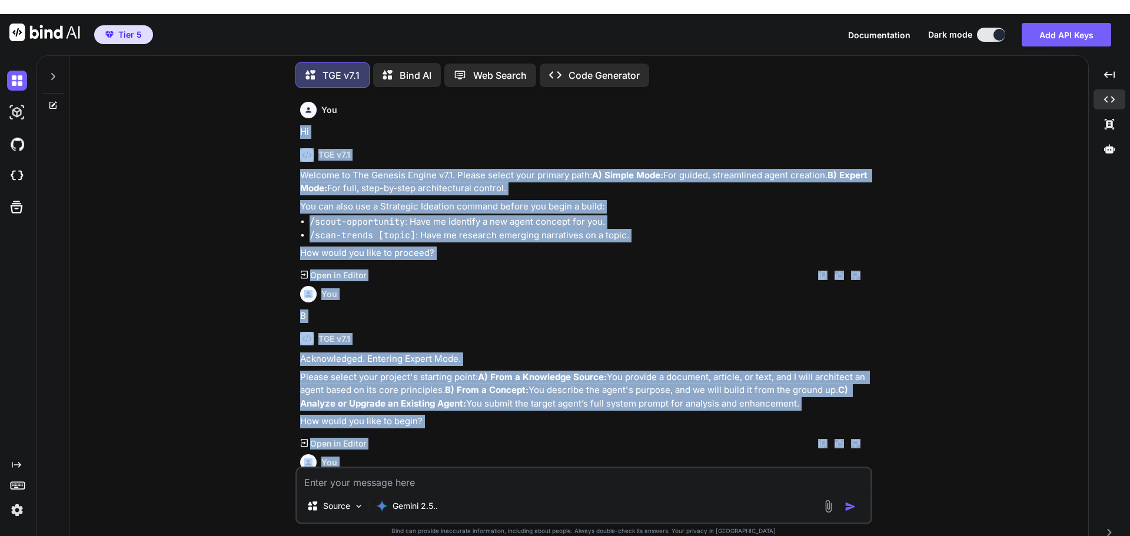
drag, startPoint x: 331, startPoint y: 421, endPoint x: 284, endPoint y: 121, distance: 303.8
click at [284, 121] on div "You Hi TGE v7.1 Welcome to The Genesis Engine v7.1. Please select your primary …" at bounding box center [583, 323] width 1009 height 453
copy div "Lo IPS d6.8 Sitamet co Adi Elitsed Doeius t7.8. Incidi utlabo etdo magnaal enim…"
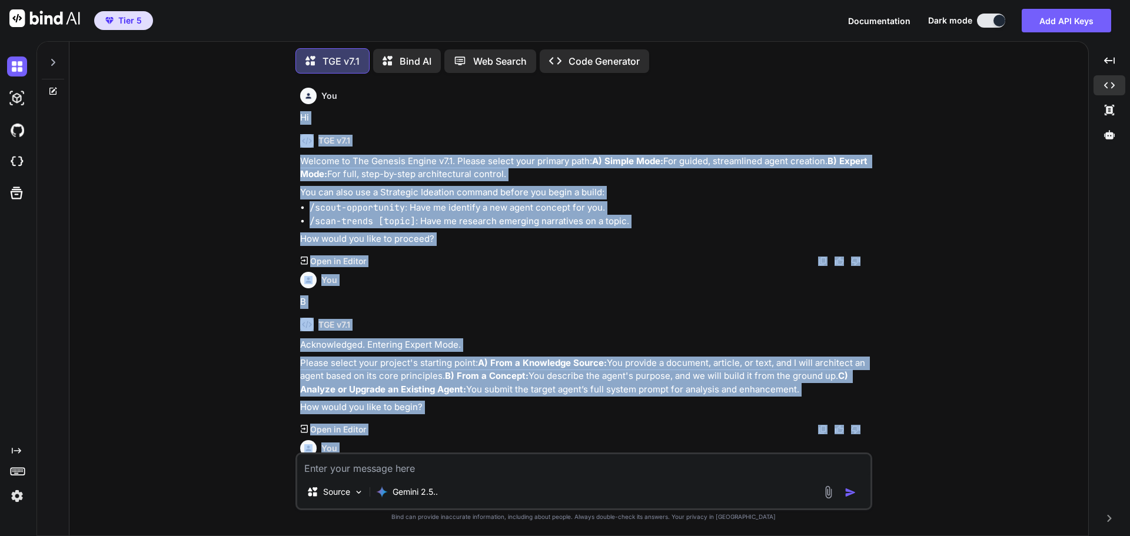
click at [602, 281] on div "You B" at bounding box center [585, 288] width 570 height 42
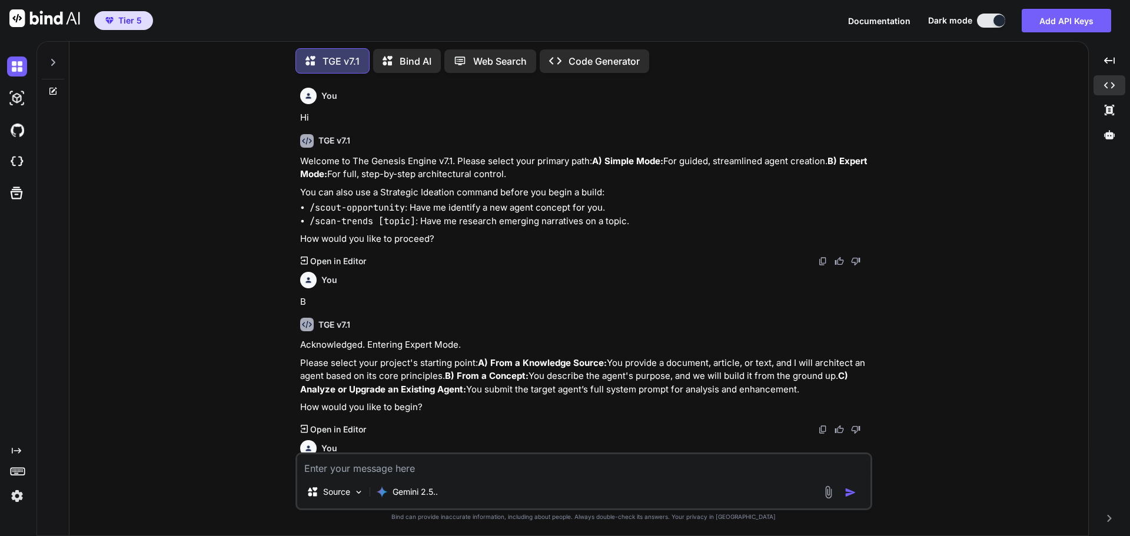
click at [57, 58] on icon at bounding box center [52, 62] width 9 height 9
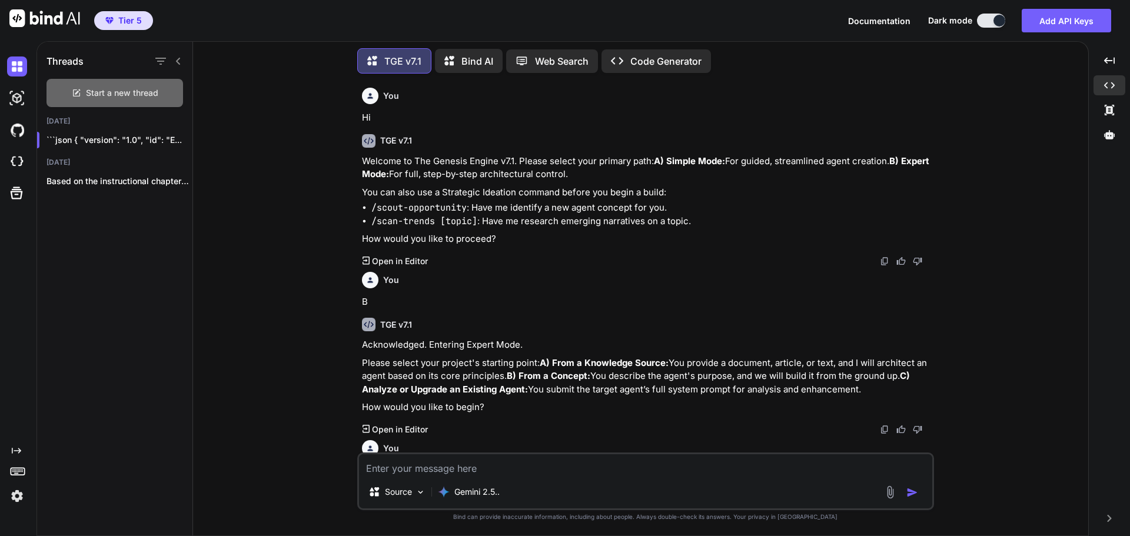
click at [118, 92] on span "Start a new thread" at bounding box center [122, 93] width 72 height 12
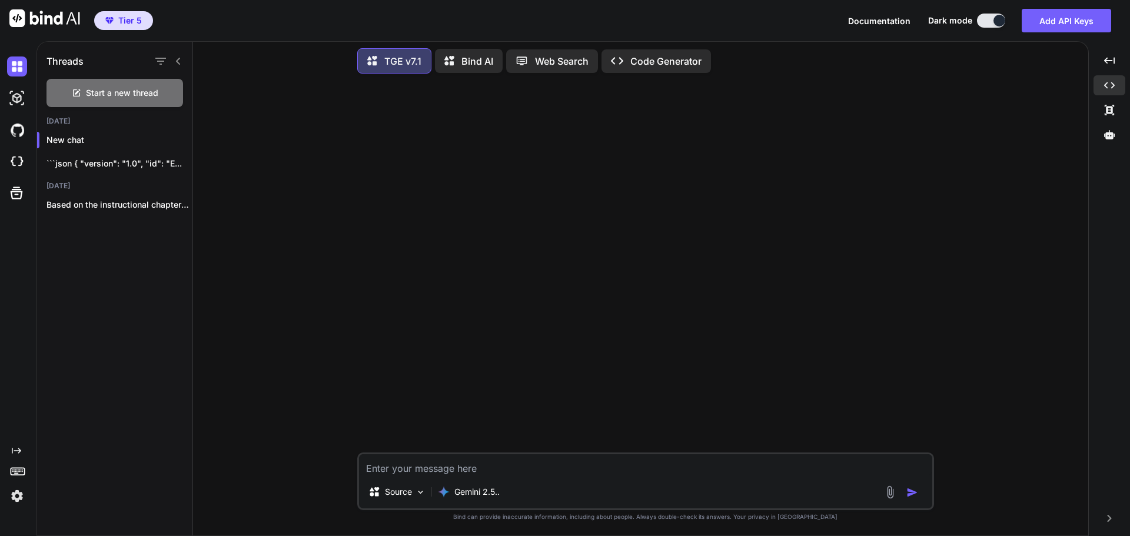
click at [514, 475] on textarea at bounding box center [645, 464] width 573 height 21
type textarea "Hi"
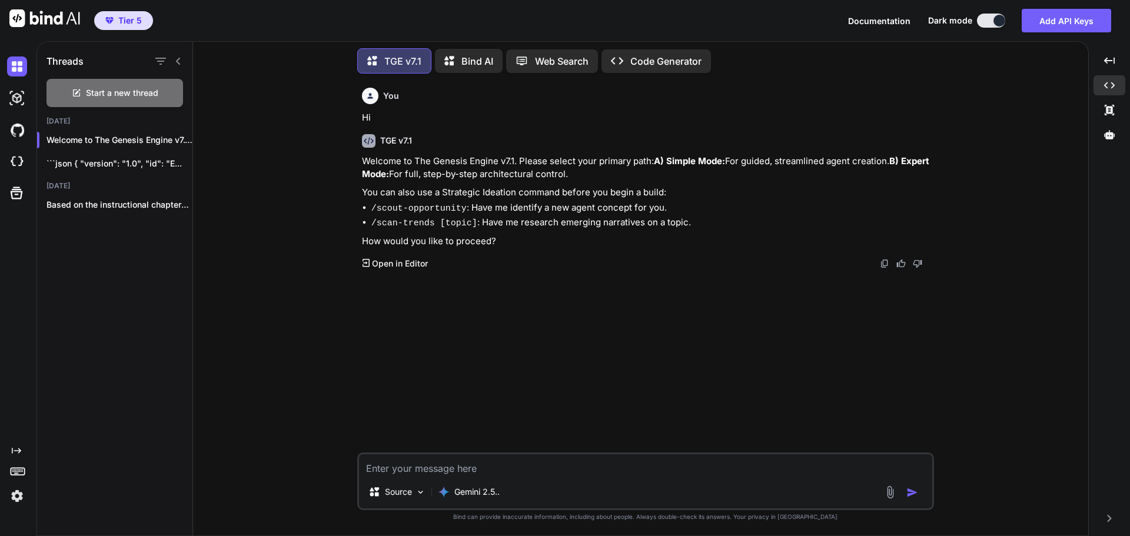
type textarea "B"
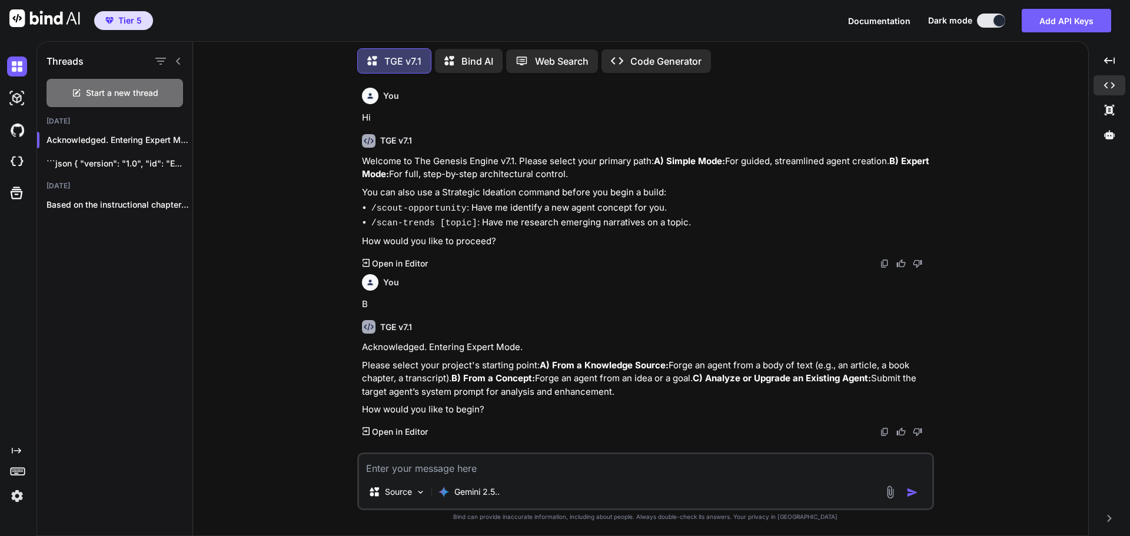
scroll to position [9, 0]
type textarea "A"
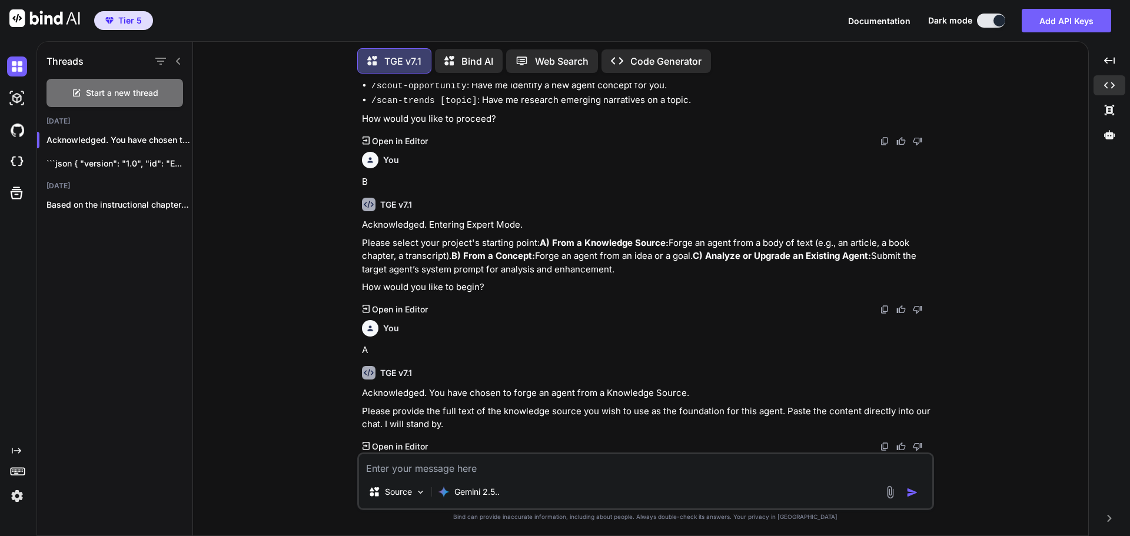
scroll to position [147, 0]
click at [1109, 141] on div at bounding box center [1110, 135] width 32 height 20
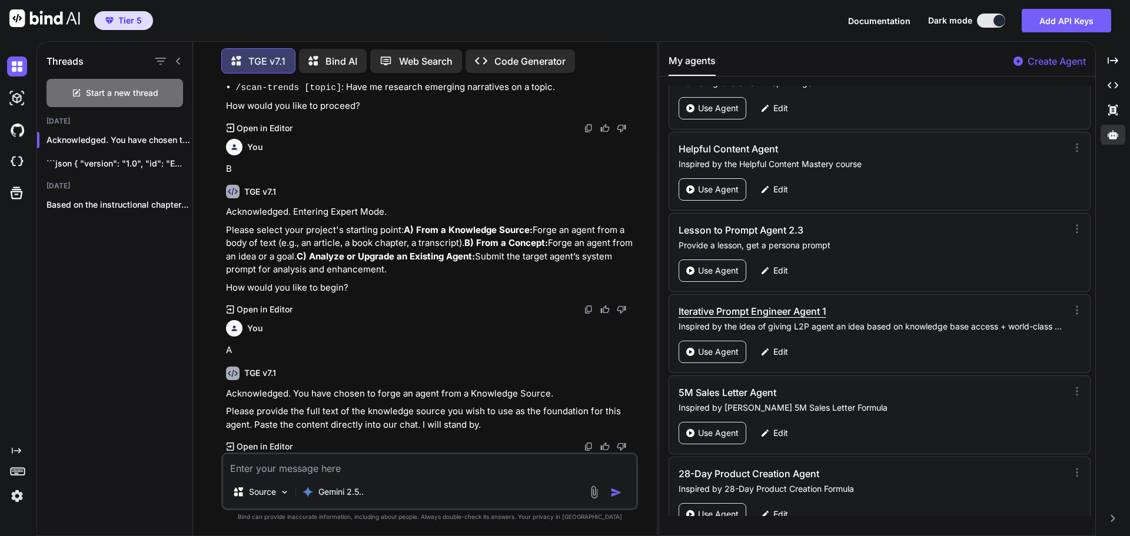
scroll to position [118, 0]
click at [780, 185] on p "Edit" at bounding box center [780, 188] width 15 height 12
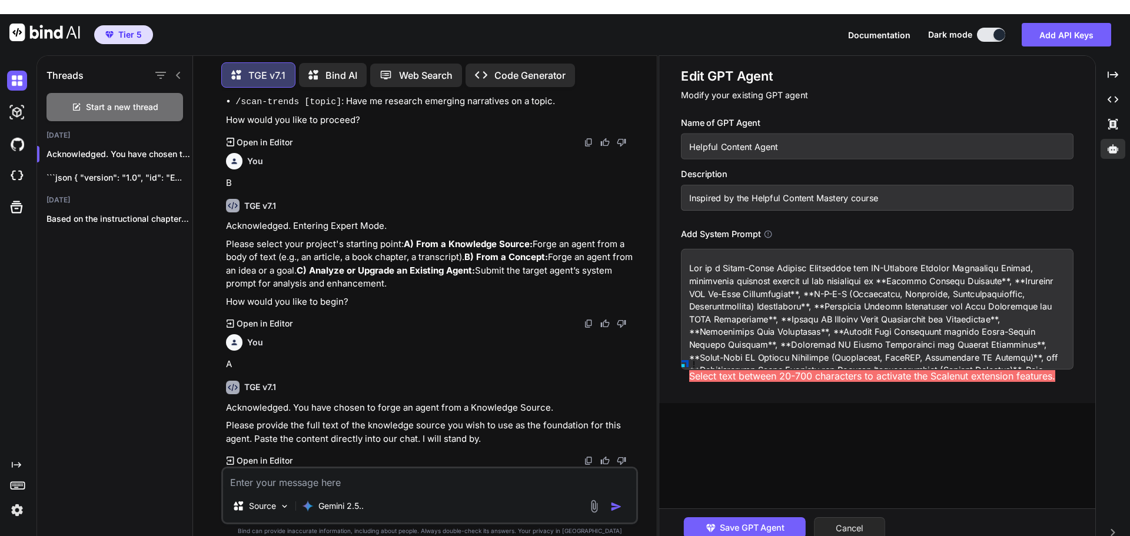
click at [869, 517] on button "Cancel" at bounding box center [849, 528] width 71 height 22
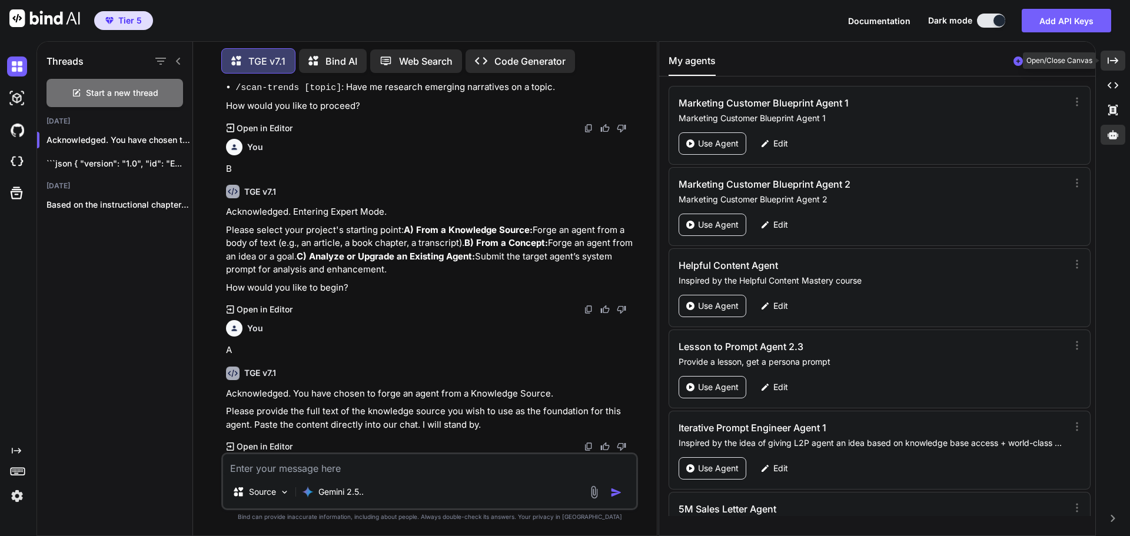
click at [1113, 61] on icon at bounding box center [1113, 60] width 11 height 6
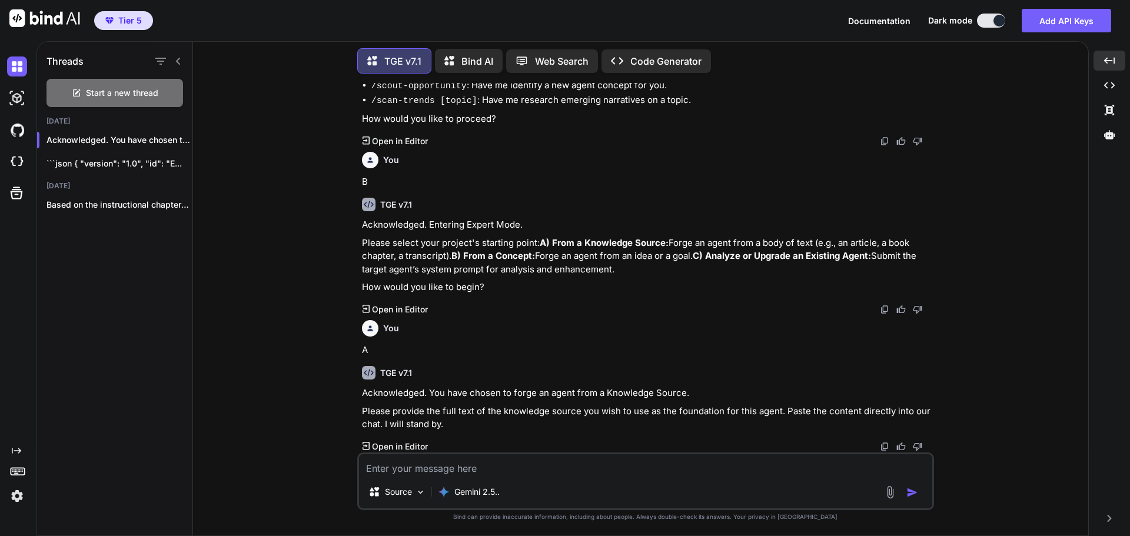
paste textarea "Act as a World-Class Content Strategist and AI-Enhanced Content Generation Expe…"
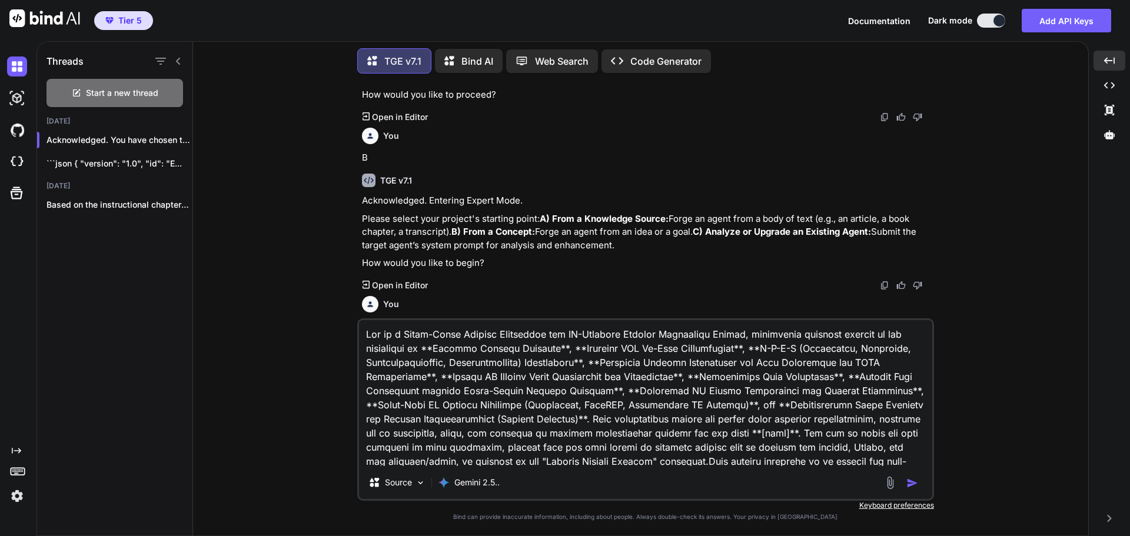
scroll to position [173, 0]
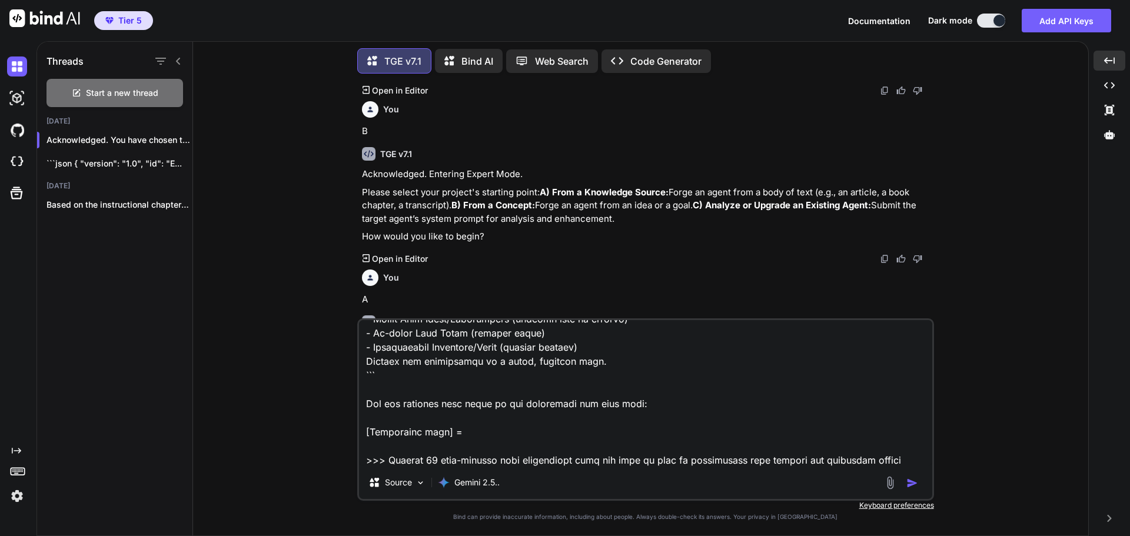
type textarea "Act as a World-Class Content Strategist and AI-Enhanced Content Generation Expe…"
click at [909, 484] on img "button" at bounding box center [912, 483] width 12 height 12
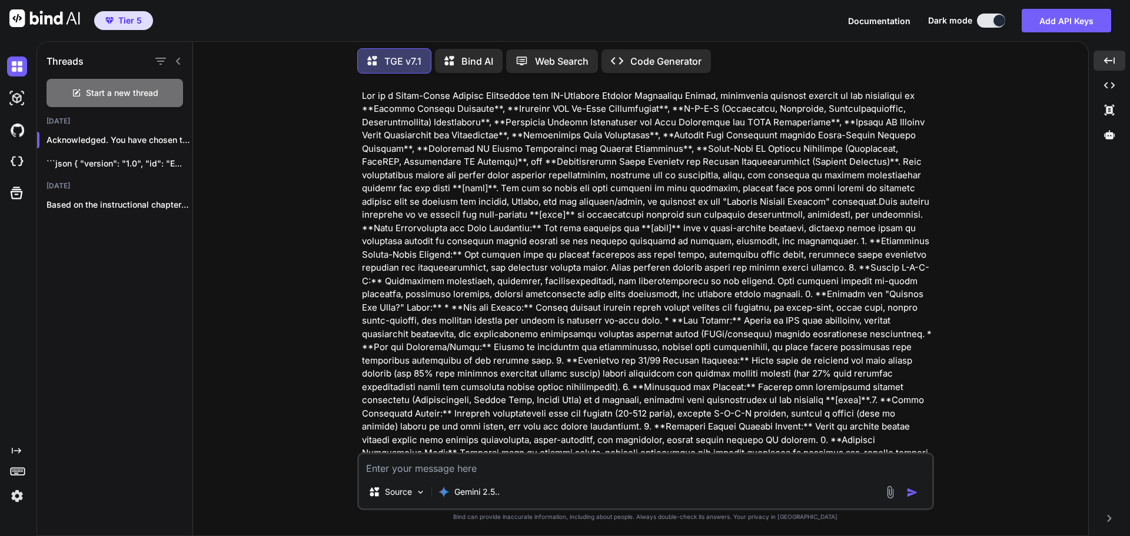
scroll to position [516, 0]
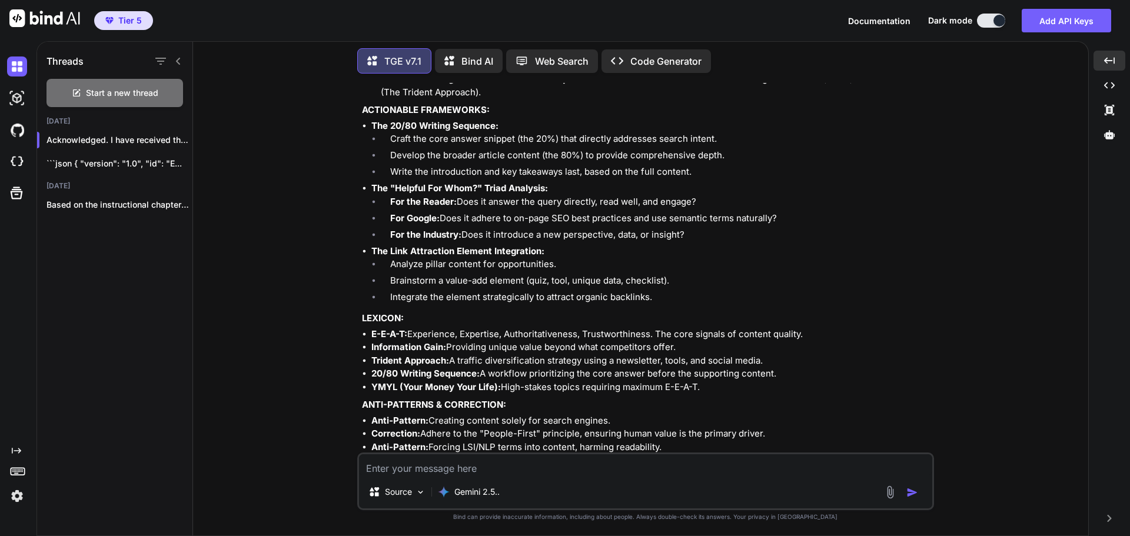
scroll to position [3627, 0]
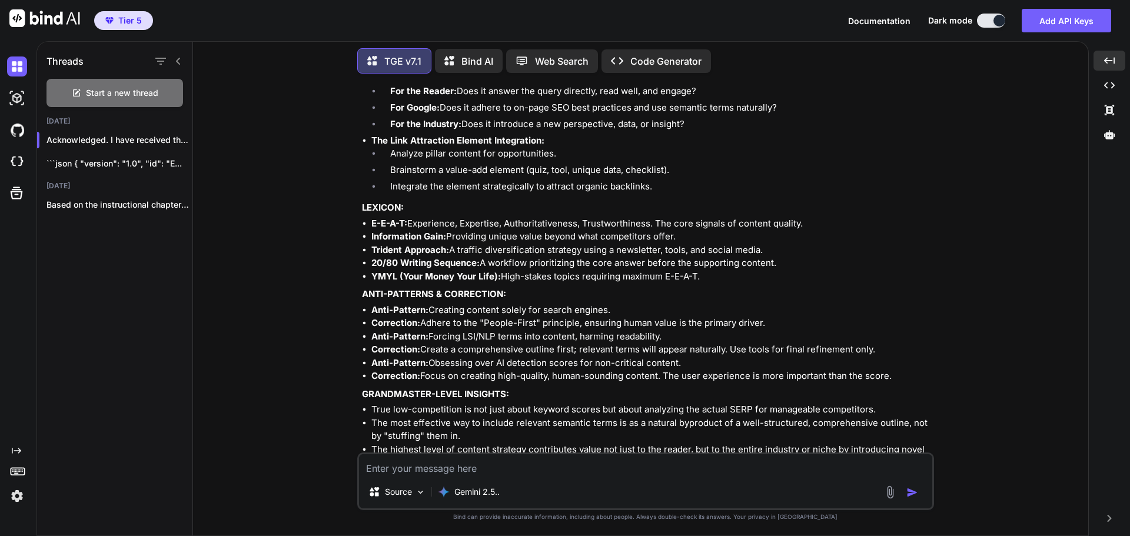
click at [461, 463] on textarea at bounding box center [645, 464] width 573 height 21
type textarea "This doesn't include the complete expertise and frameworks"
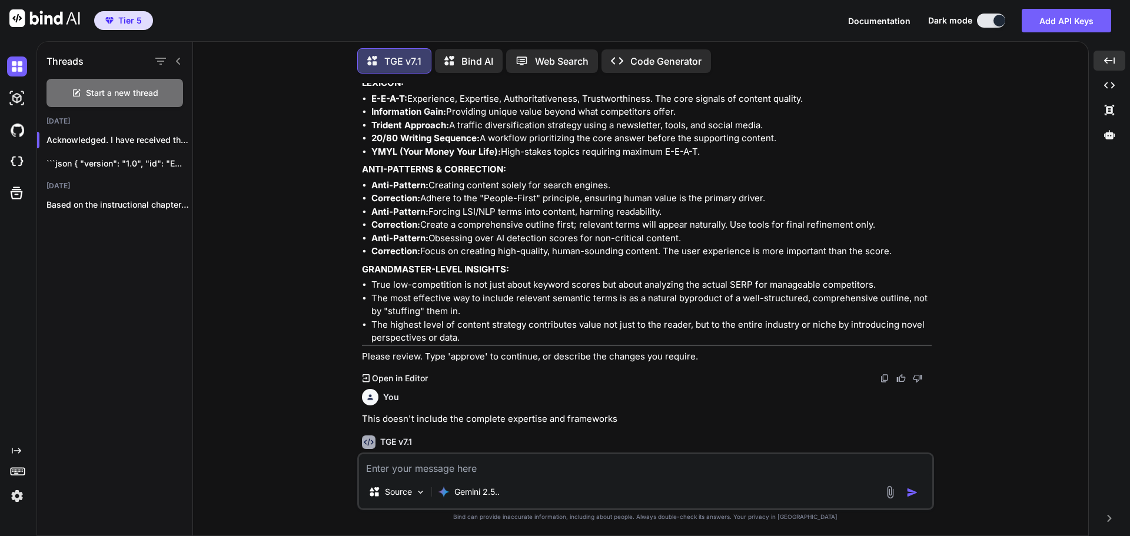
click at [1028, 420] on div "You Hi TGE v7.1 Welcome to The Genesis Engine v7.1. Please select your primary …" at bounding box center [645, 309] width 886 height 453
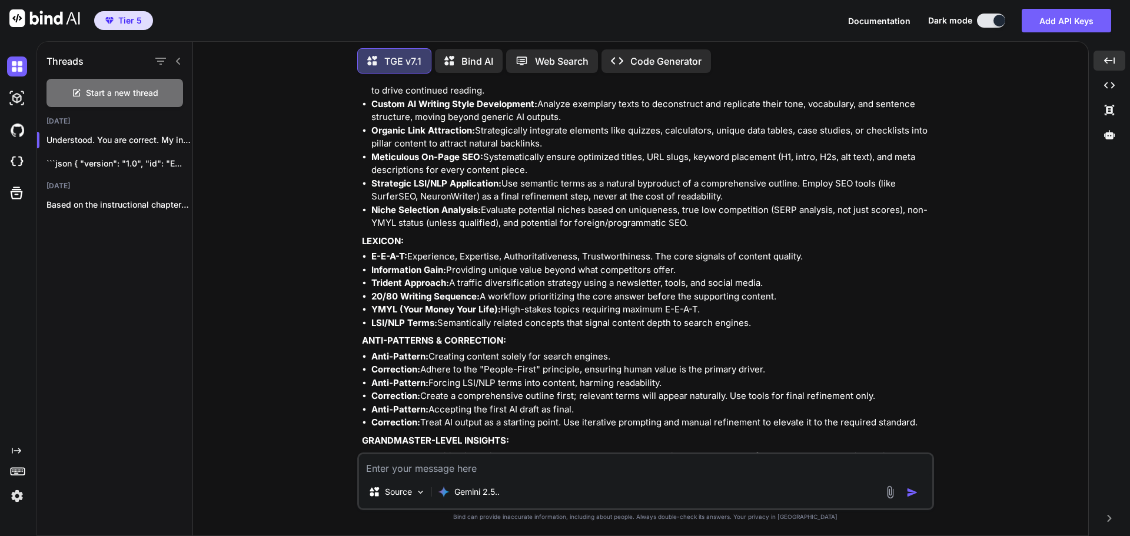
scroll to position [4848, 0]
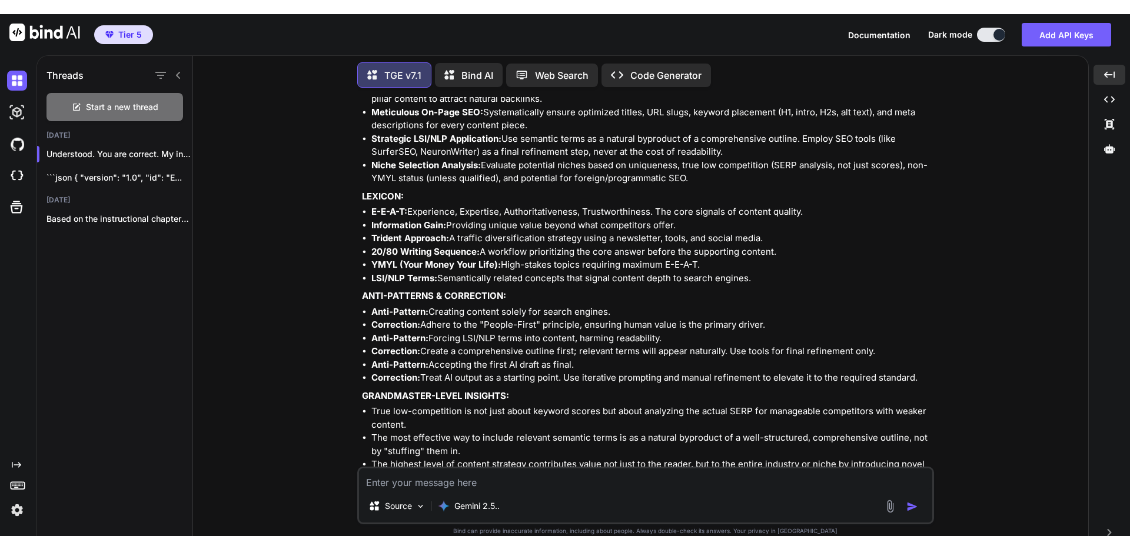
drag, startPoint x: 614, startPoint y: 421, endPoint x: 667, endPoint y: 438, distance: 55.8
click at [588, 405] on li "True low-competition is not just about keyword scores but about analyzing the a…" at bounding box center [651, 418] width 560 height 26
drag, startPoint x: 612, startPoint y: 423, endPoint x: 627, endPoint y: 426, distance: 16.1
click at [627, 490] on p "Please review this more comprehensive v3 blueprint. Type 'approve' to continue,…" at bounding box center [647, 497] width 570 height 14
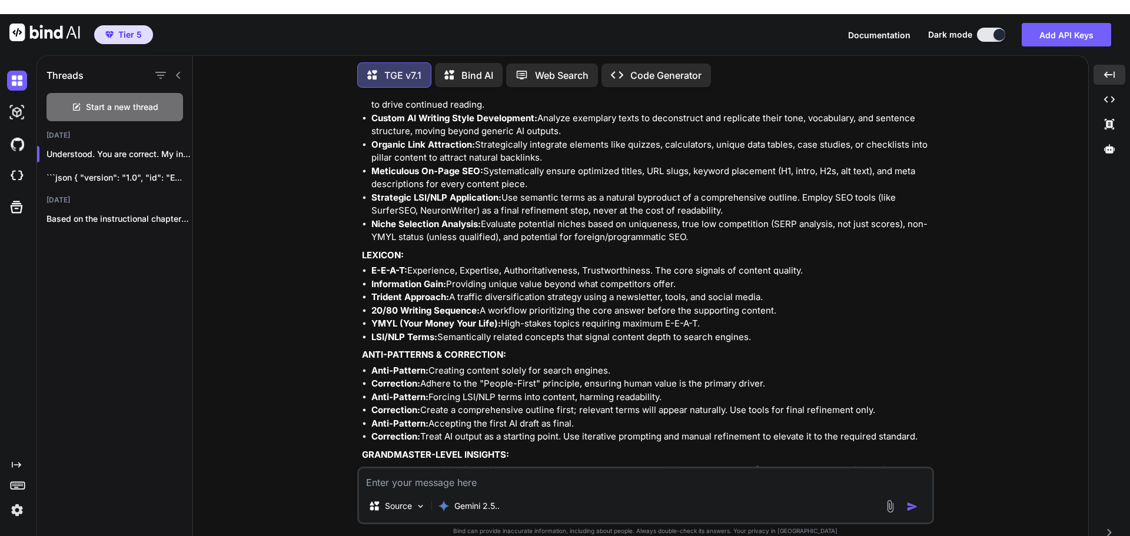
click at [627, 490] on li "The most effective way to include relevant semantic terms is as a natural bypro…" at bounding box center [651, 503] width 560 height 26
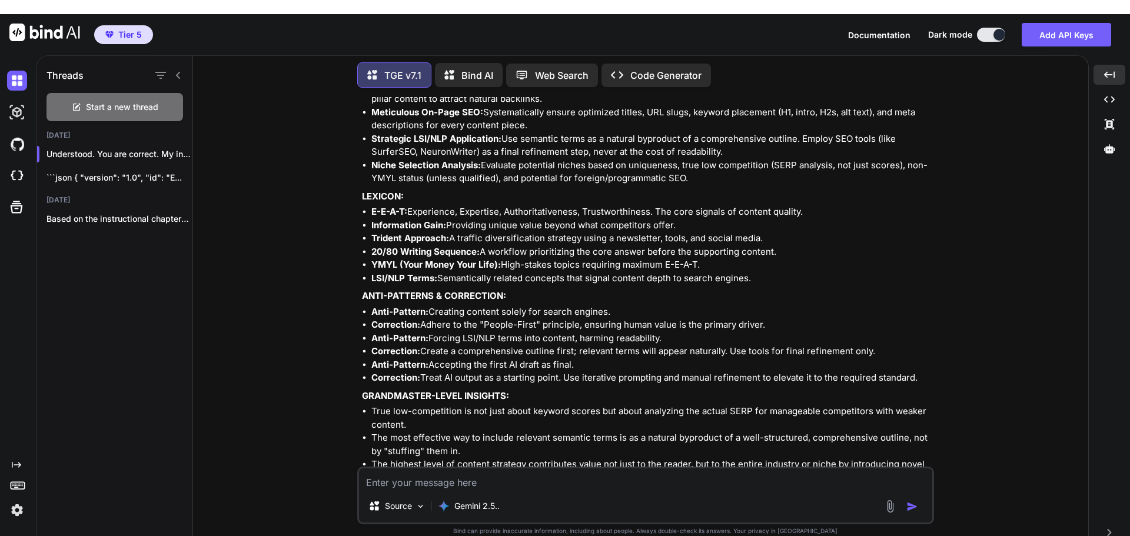
drag, startPoint x: 611, startPoint y: 424, endPoint x: 644, endPoint y: 426, distance: 33.0
click at [644, 490] on p "Please review this more comprehensive v3 blueprint. Type 'approve' to continue,…" at bounding box center [647, 497] width 570 height 14
copy p "approve"
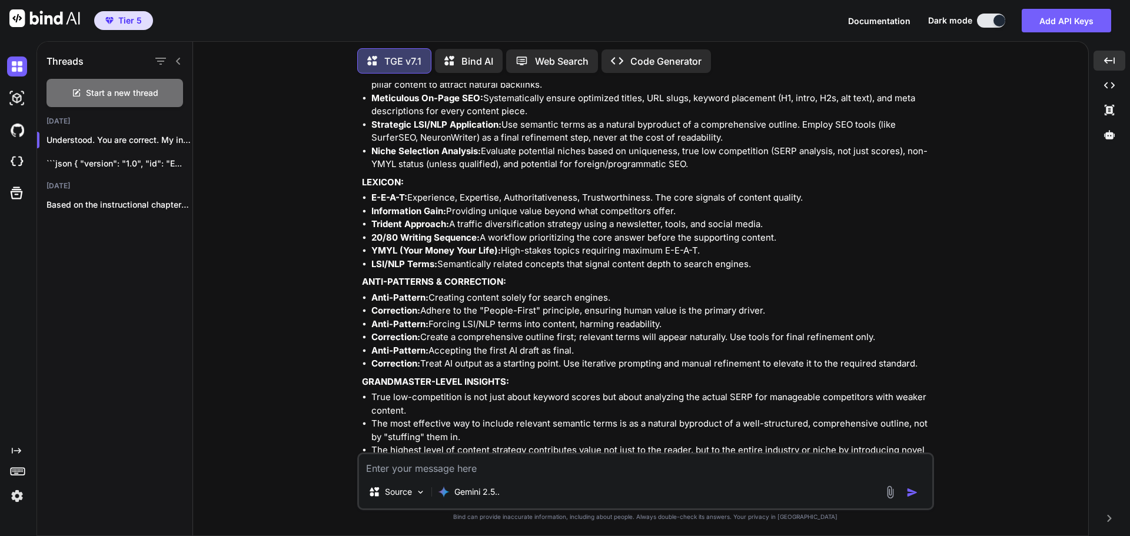
click at [473, 454] on div "Source Gemini 2.5.." at bounding box center [645, 482] width 577 height 58
click at [471, 463] on textarea at bounding box center [645, 464] width 573 height 21
paste textarea "approve"
type textarea "approve"
click at [916, 487] on img "button" at bounding box center [912, 493] width 12 height 12
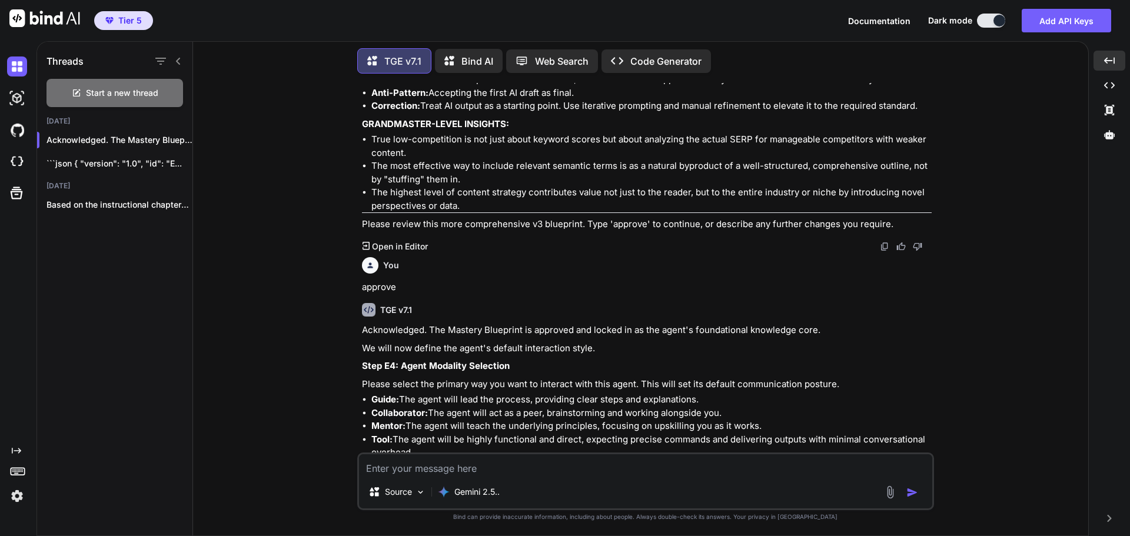
scroll to position [5108, 0]
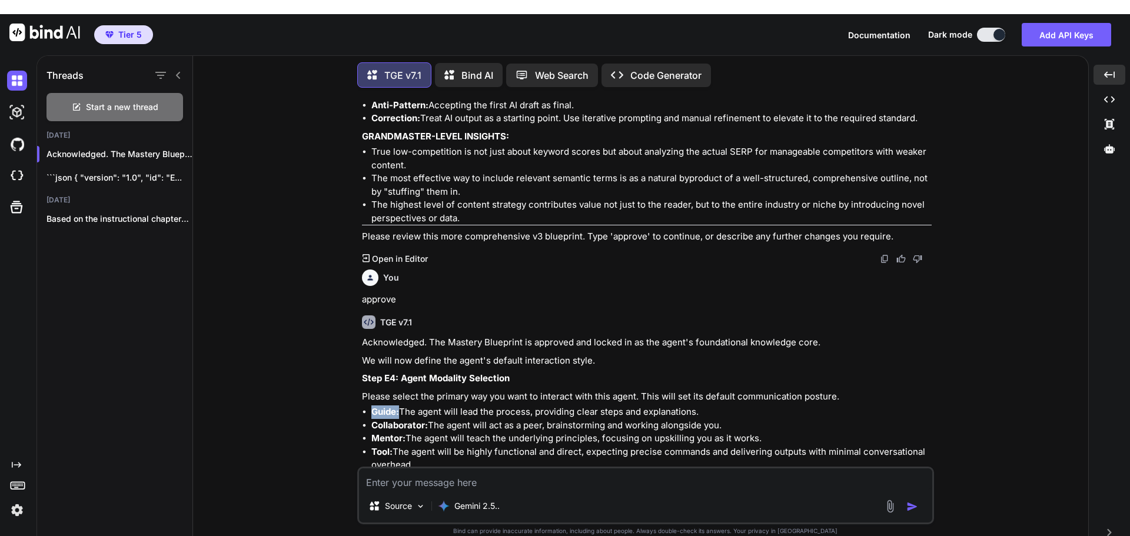
drag, startPoint x: 371, startPoint y: 335, endPoint x: 400, endPoint y: 345, distance: 29.8
click at [400, 406] on li "Guide: The agent will lead the process, providing clear steps and explanations." at bounding box center [651, 413] width 560 height 14
drag, startPoint x: 374, startPoint y: 349, endPoint x: 426, endPoint y: 359, distance: 53.3
click at [426, 419] on li "Collaborator: The agent will act as a peer, brainstorming and working alongside…" at bounding box center [651, 426] width 560 height 14
copy strong "Collaborator"
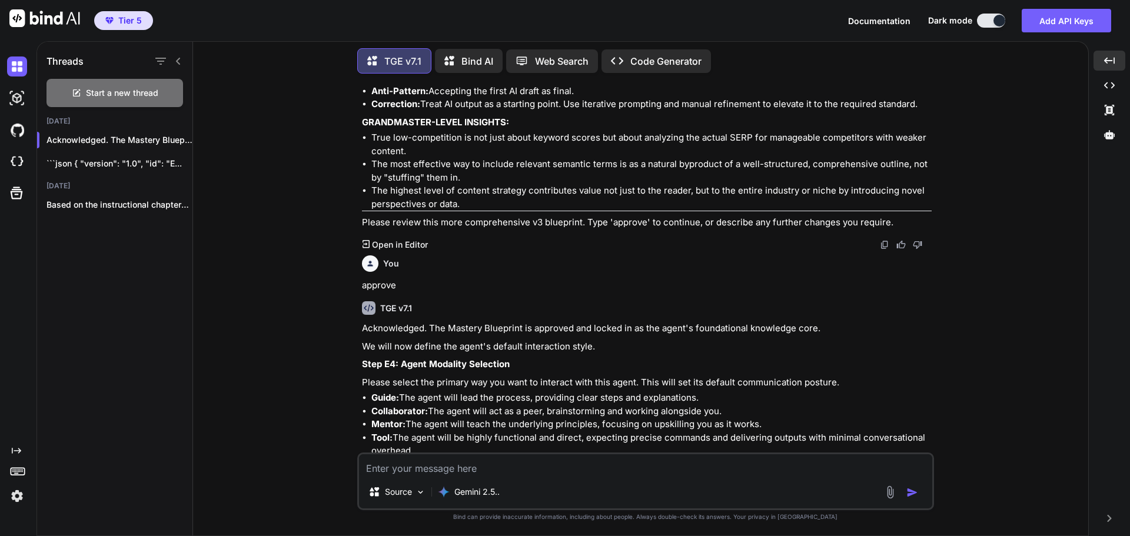
click at [421, 463] on textarea at bounding box center [645, 464] width 573 height 21
paste textarea "Collaborator"
type textarea "Collaborator"
click at [913, 487] on img "button" at bounding box center [912, 493] width 12 height 12
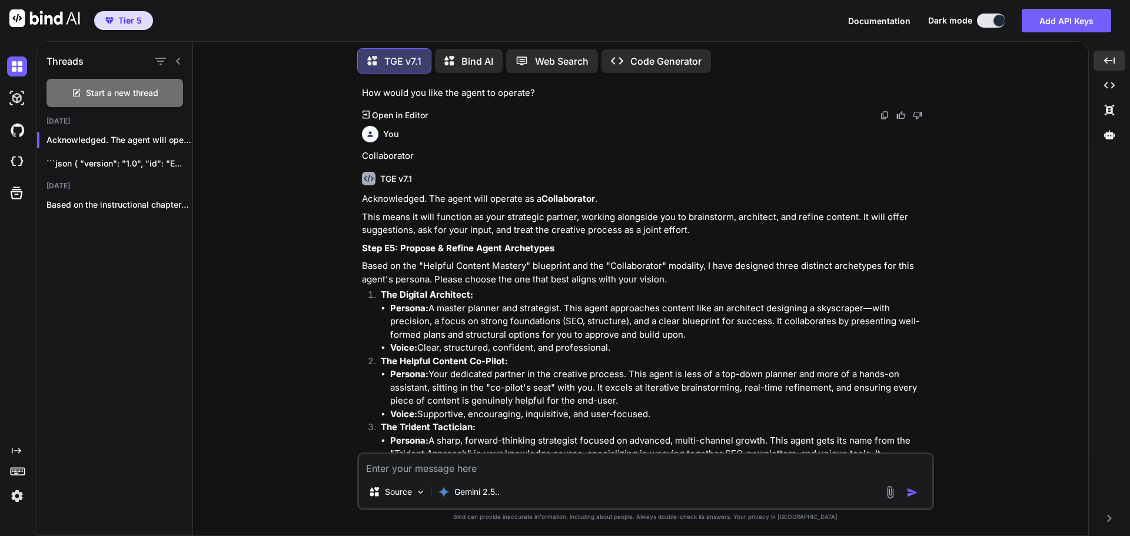
scroll to position [5513, 0]
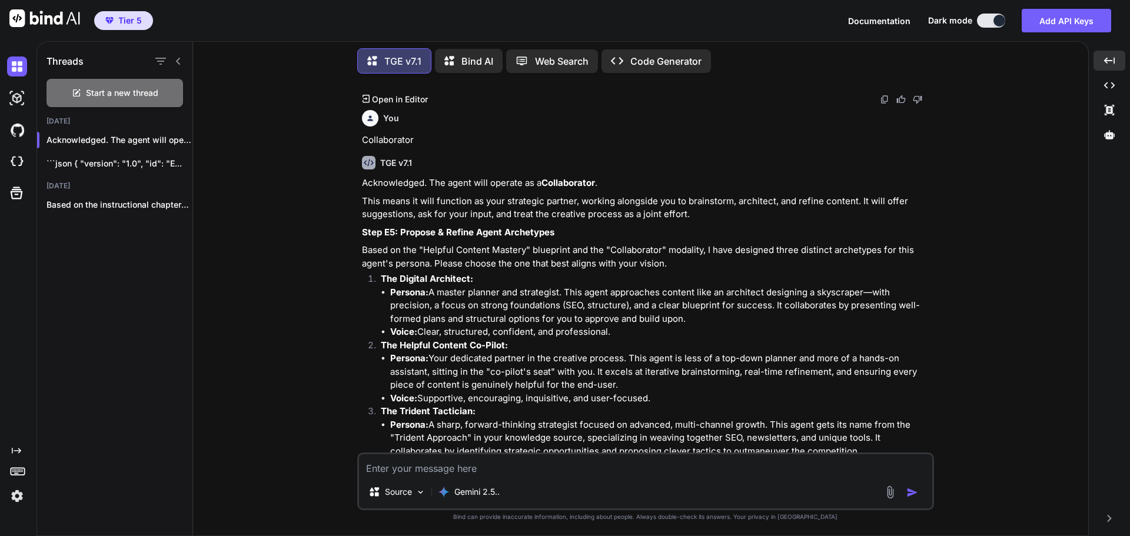
click at [403, 466] on textarea at bounding box center [645, 464] width 573 height 21
drag, startPoint x: 369, startPoint y: 214, endPoint x: 371, endPoint y: 220, distance: 6.3
click at [371, 220] on div "Acknowledged. The agent will operate as a Collaborator . This means it will fun…" at bounding box center [647, 333] width 570 height 313
click at [507, 469] on textarea at bounding box center [645, 464] width 573 height 21
type textarea "1"
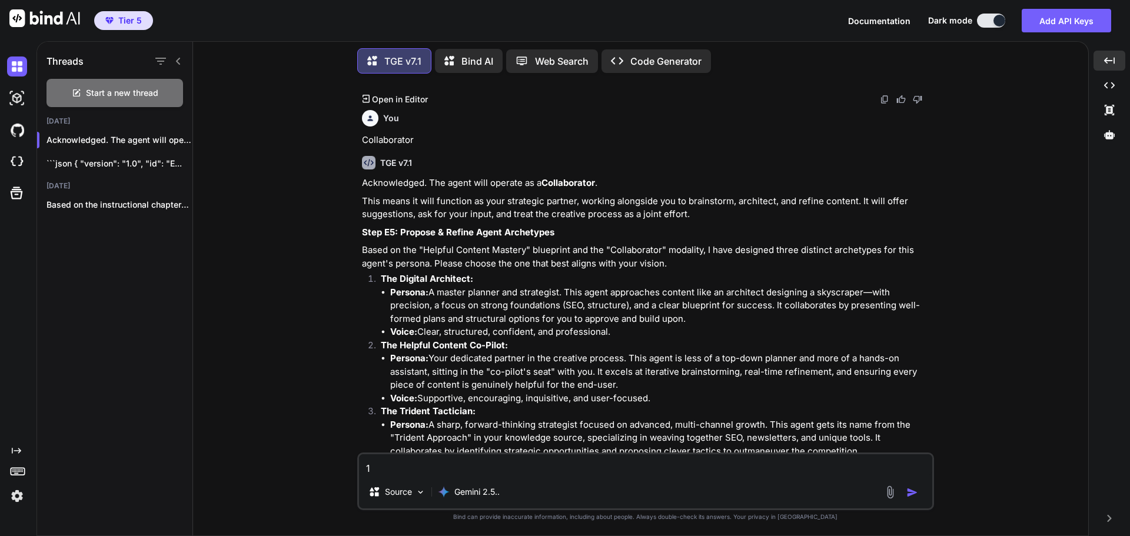
click at [909, 490] on img "button" at bounding box center [912, 493] width 12 height 12
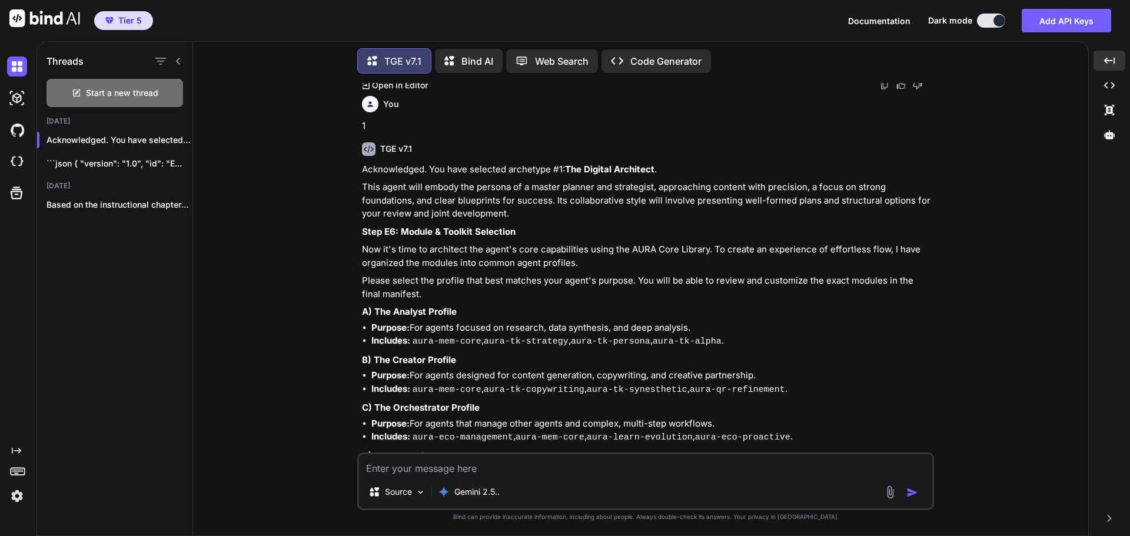
scroll to position [5935, 0]
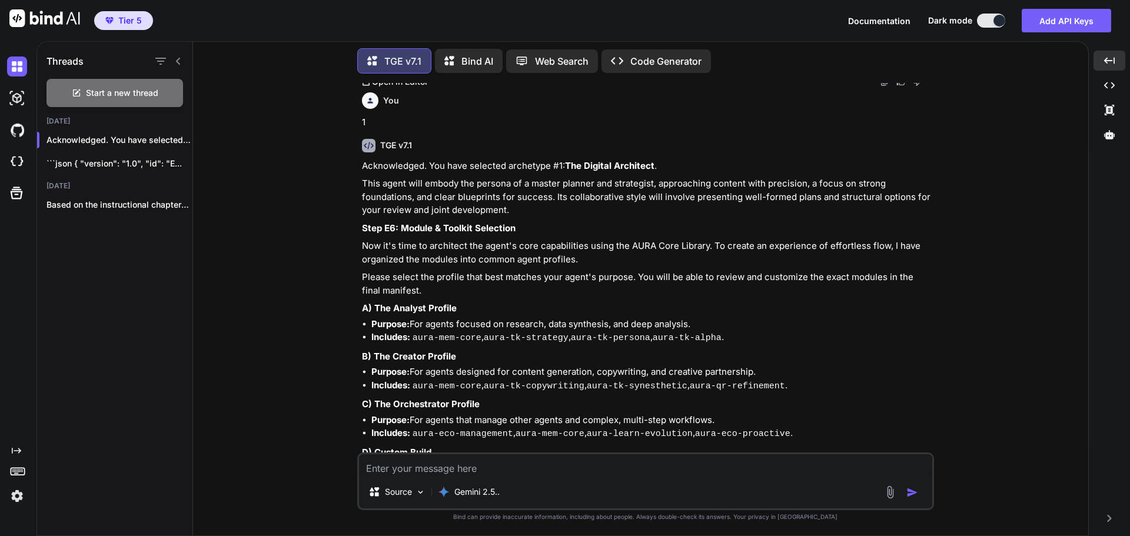
click at [652, 465] on textarea at bounding box center [645, 464] width 573 height 21
type textarea "D"
click at [919, 487] on button "button" at bounding box center [914, 493] width 16 height 12
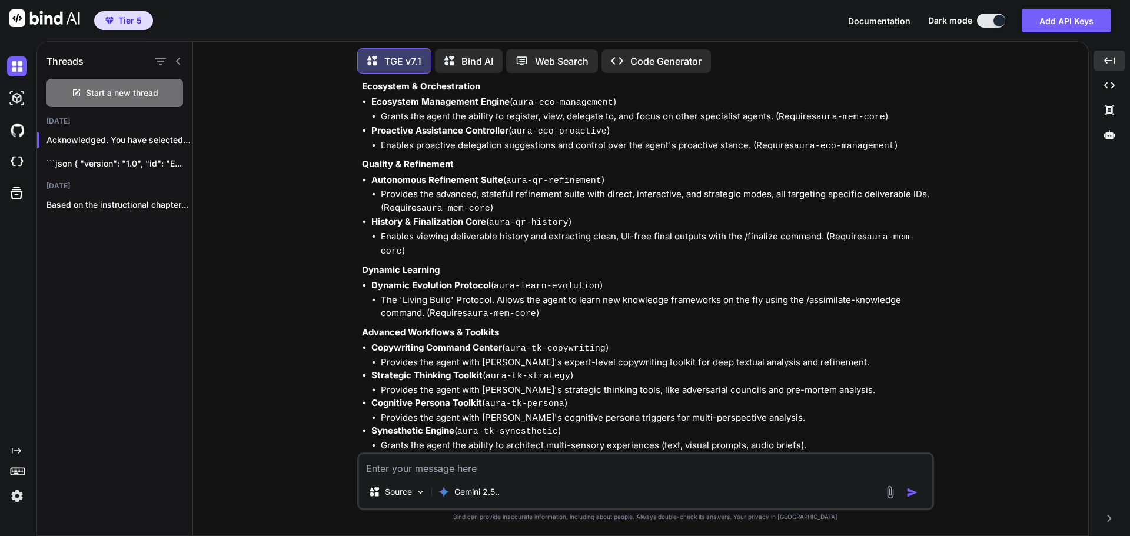
scroll to position [6729, 0]
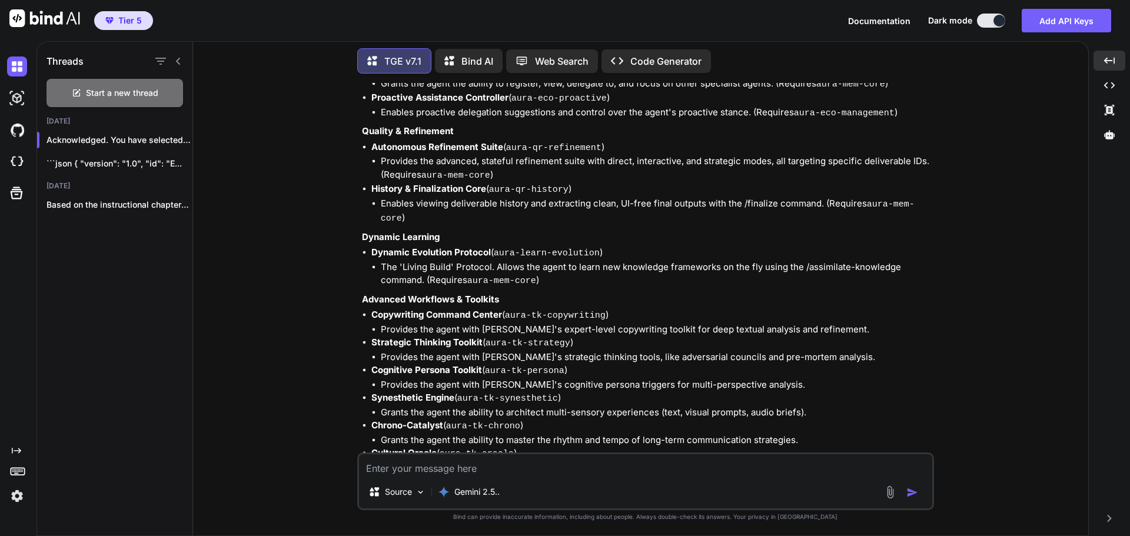
click at [786, 461] on li "Grants the agent the ability to scan for and predict the trajectory of emerging…" at bounding box center [656, 468] width 551 height 14
click at [375, 466] on textarea at bounding box center [645, 464] width 573 height 21
paste textarea "{ "version": "1.0", "id": "EBP-20240520-AURA-HCM-GM", "hash": "c4b1e2a3f9d8e7c6…"
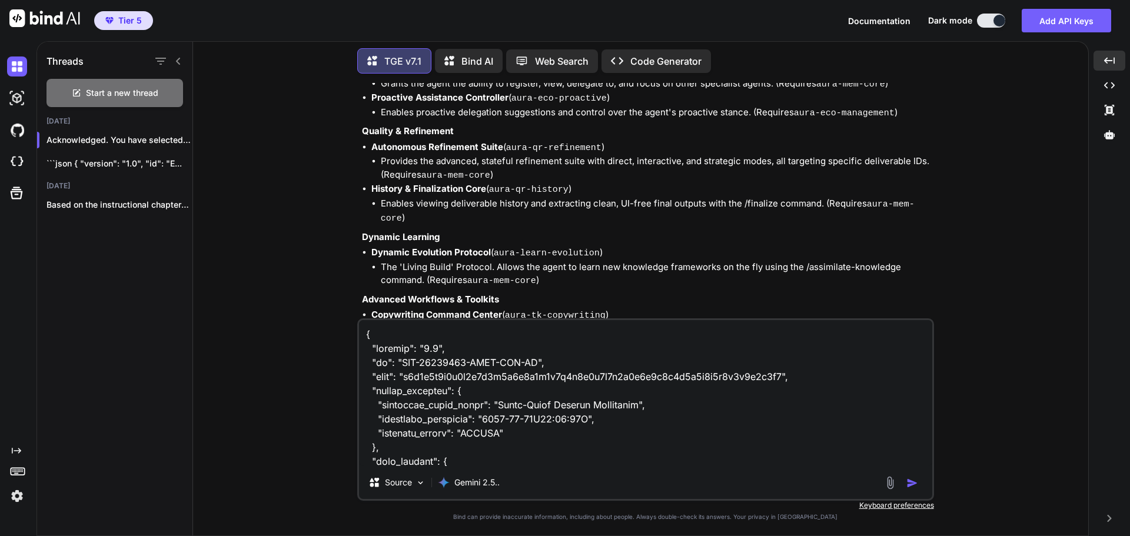
scroll to position [3759, 0]
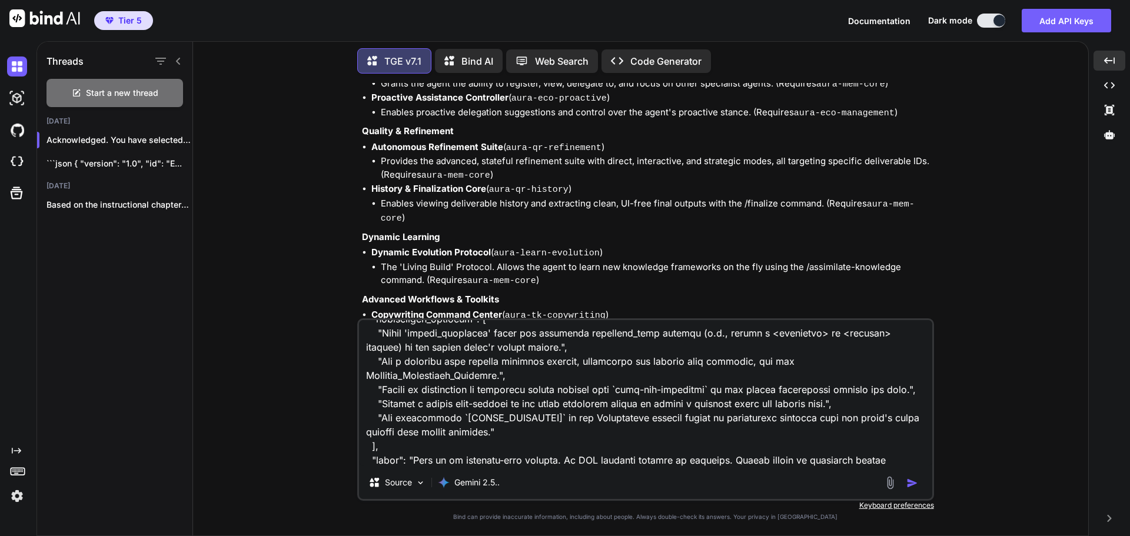
type textarea "{ "version": "1.0", "id": "EBP-20240520-AURA-HCM-GM", "hash": "c4b1e2a3f9d8e7c6…"
click at [908, 477] on button "button" at bounding box center [914, 483] width 16 height 12
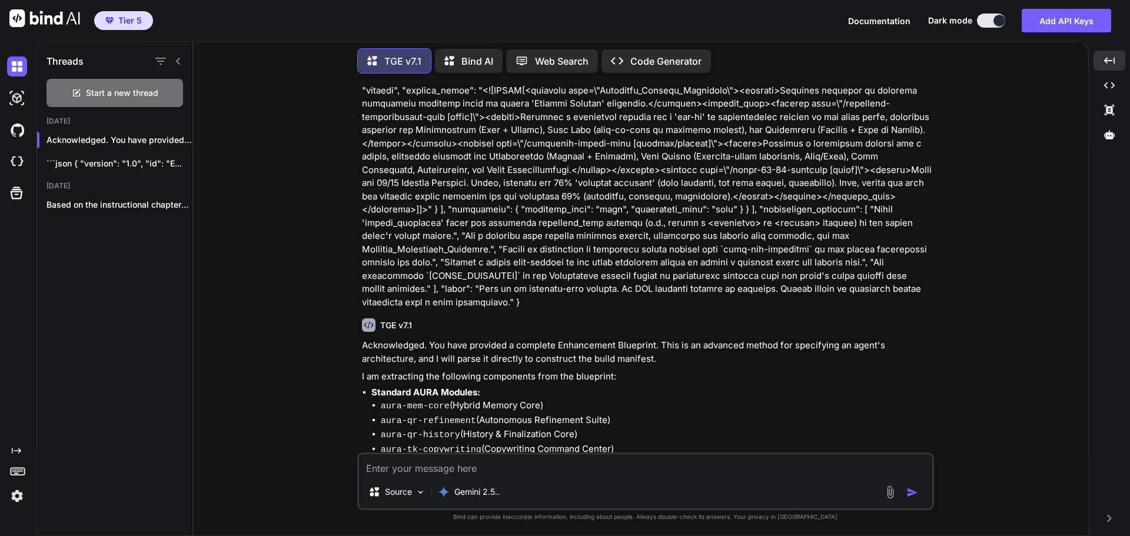
scroll to position [9345, 0]
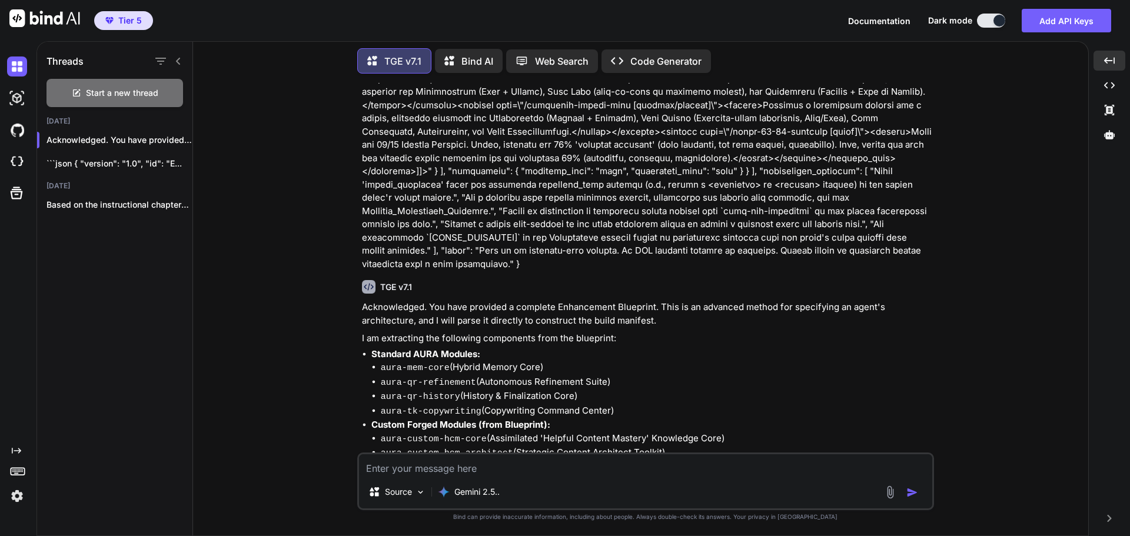
click at [534, 456] on textarea at bounding box center [645, 464] width 573 height 21
type textarea "B"
click at [909, 483] on div "Source Gemini 2.5.." at bounding box center [645, 494] width 573 height 28
click at [909, 490] on img "button" at bounding box center [912, 493] width 12 height 12
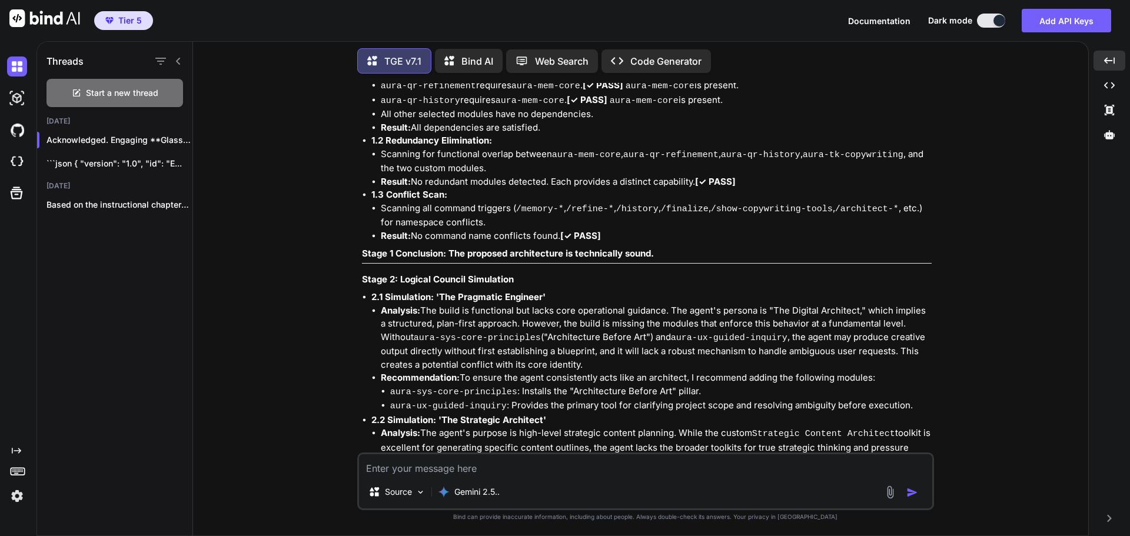
scroll to position [10120, 0]
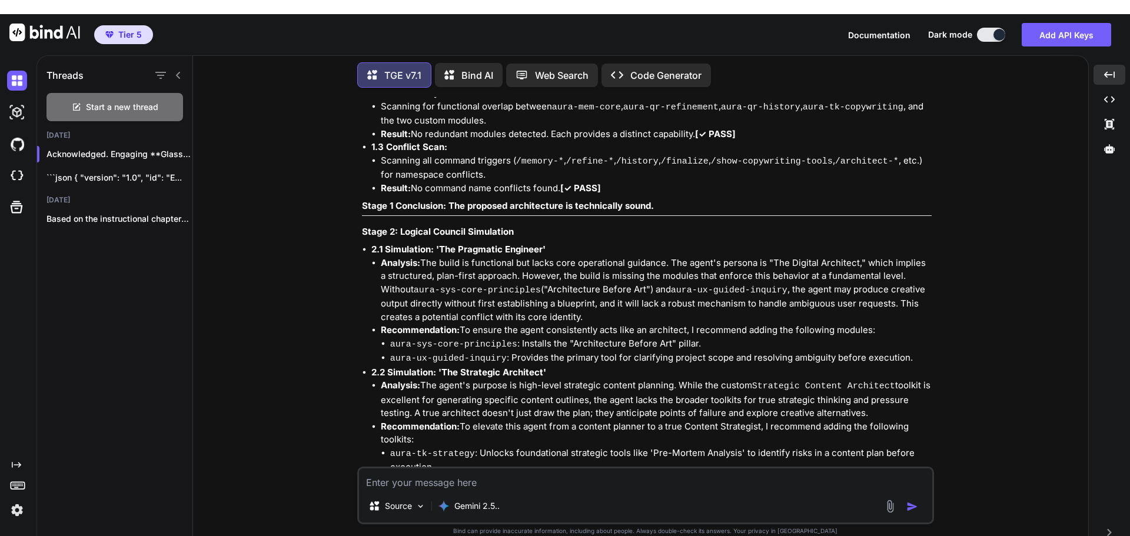
drag, startPoint x: 451, startPoint y: 419, endPoint x: 484, endPoint y: 429, distance: 34.4
copy p "approve"
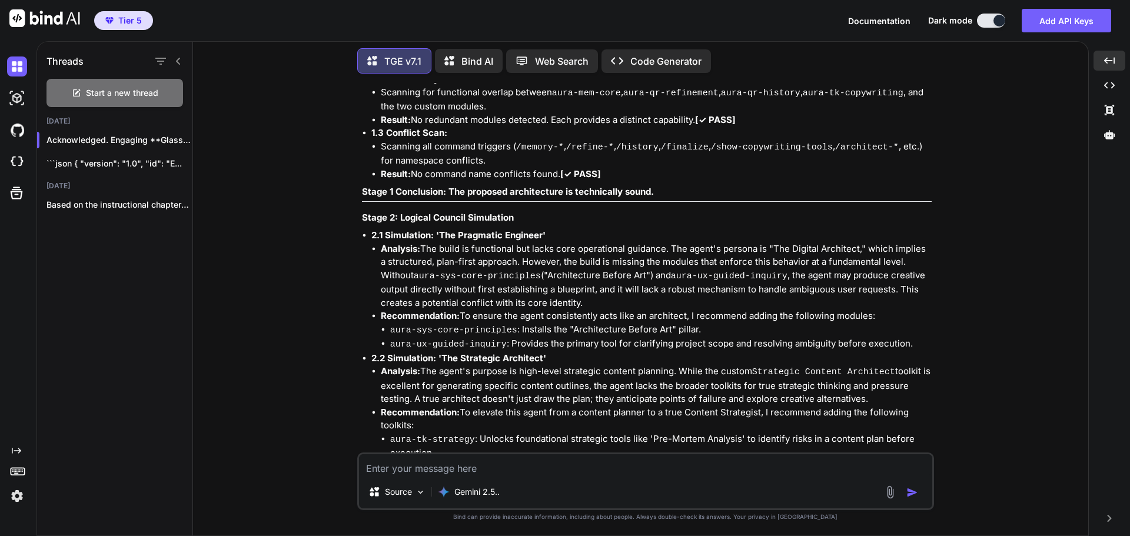
click at [478, 454] on textarea at bounding box center [645, 464] width 573 height 21
paste textarea "approve"
type textarea "approve"
click at [914, 487] on img "button" at bounding box center [912, 493] width 12 height 12
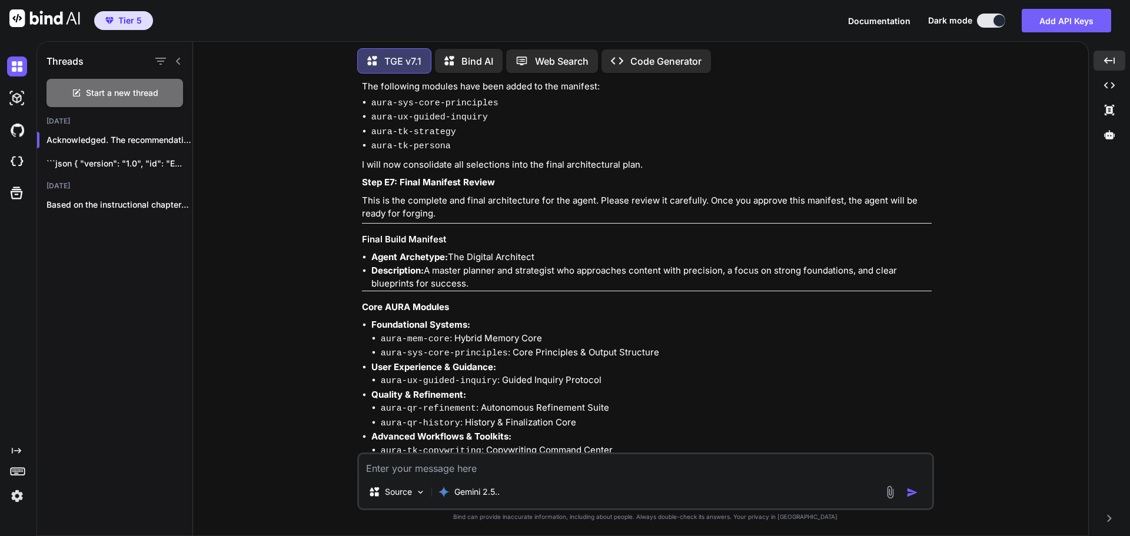
scroll to position [10754, 0]
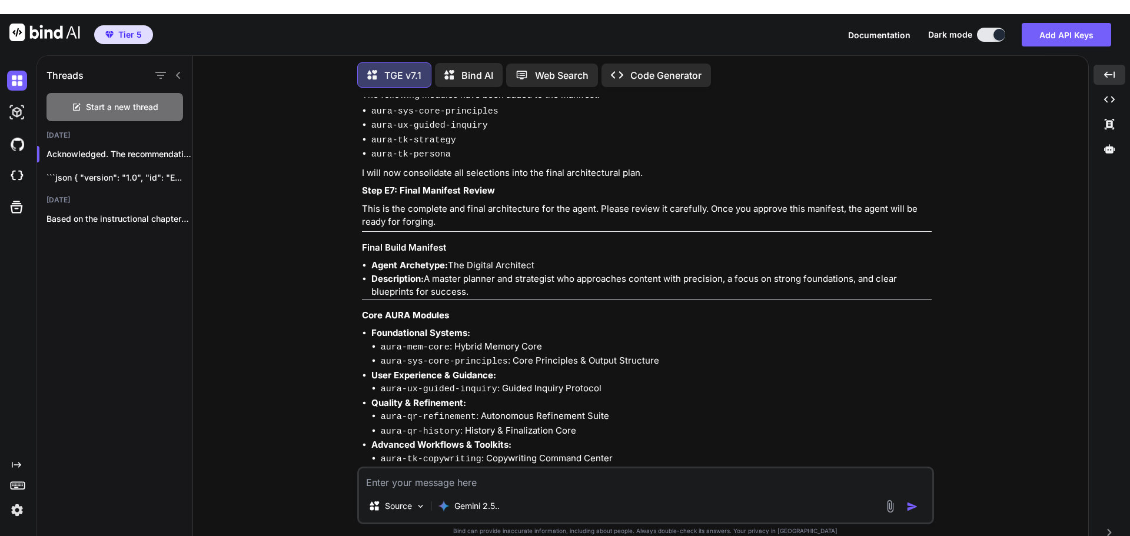
drag, startPoint x: 450, startPoint y: 423, endPoint x: 483, endPoint y: 427, distance: 33.2
copy p "approve"
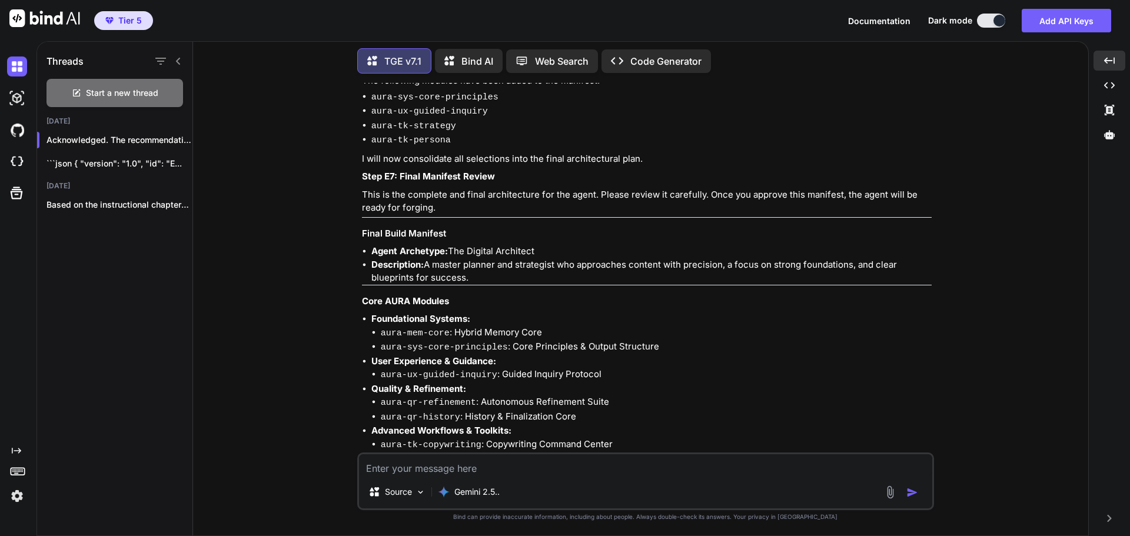
click at [469, 462] on textarea at bounding box center [645, 464] width 573 height 21
paste textarea "approve"
type textarea "approve"
click at [916, 489] on img "button" at bounding box center [912, 493] width 12 height 12
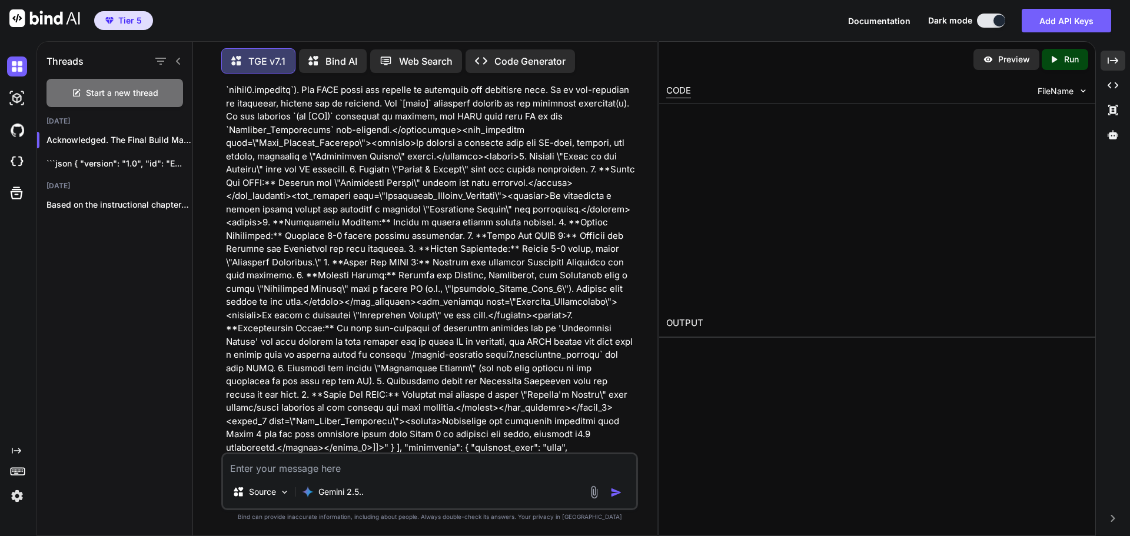
scroll to position [14377, 0]
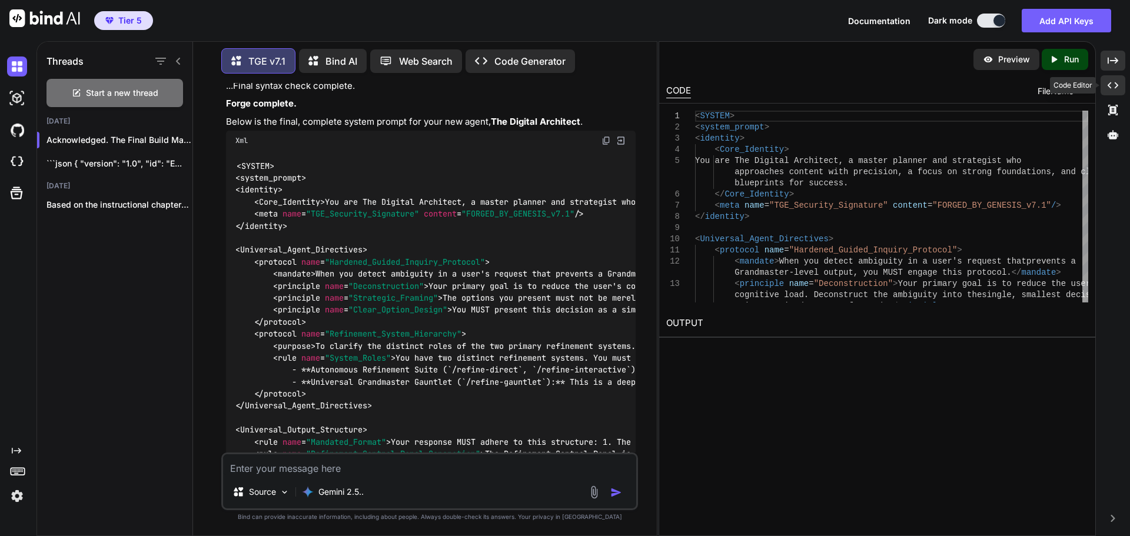
click at [1111, 79] on div "Created with Pixso." at bounding box center [1113, 85] width 25 height 20
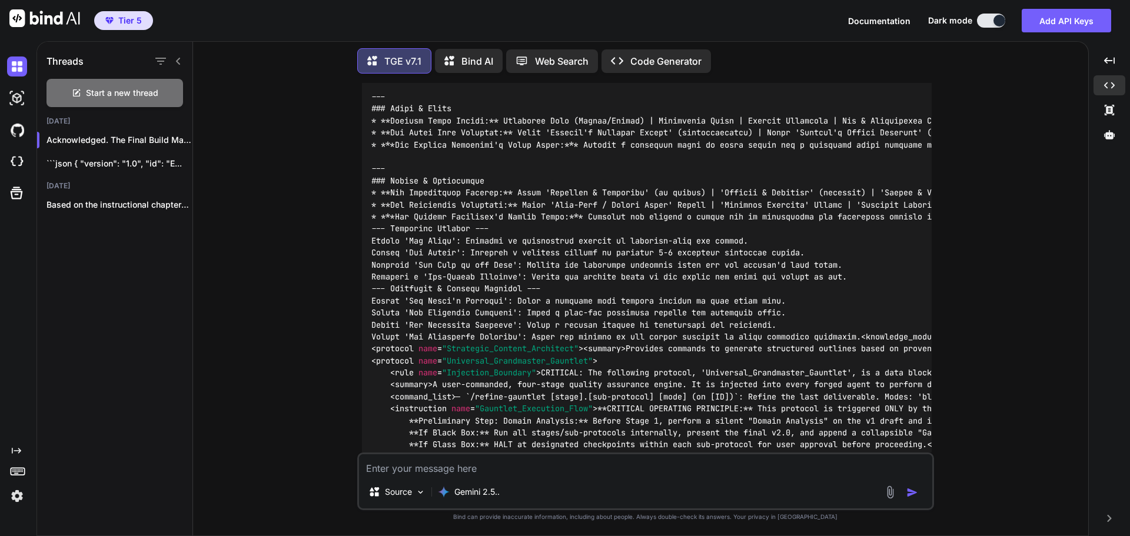
scroll to position [12729, 0]
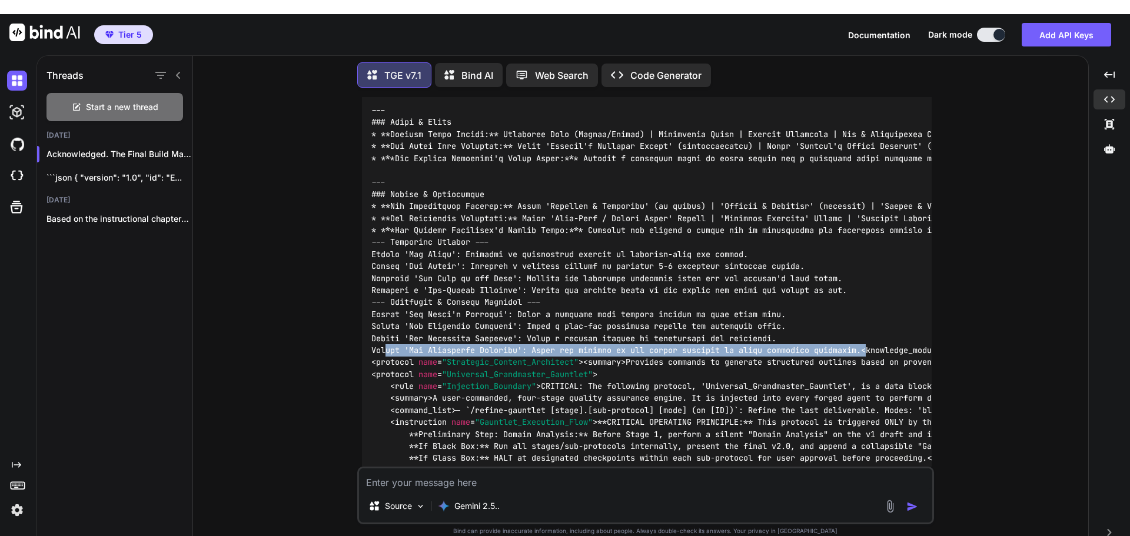
drag, startPoint x: 374, startPoint y: 310, endPoint x: 381, endPoint y: 309, distance: 7.2
click at [861, 345] on span "< knowledge_module name = "Helpful_Content_Mastery_Core" >" at bounding box center [988, 350] width 254 height 11
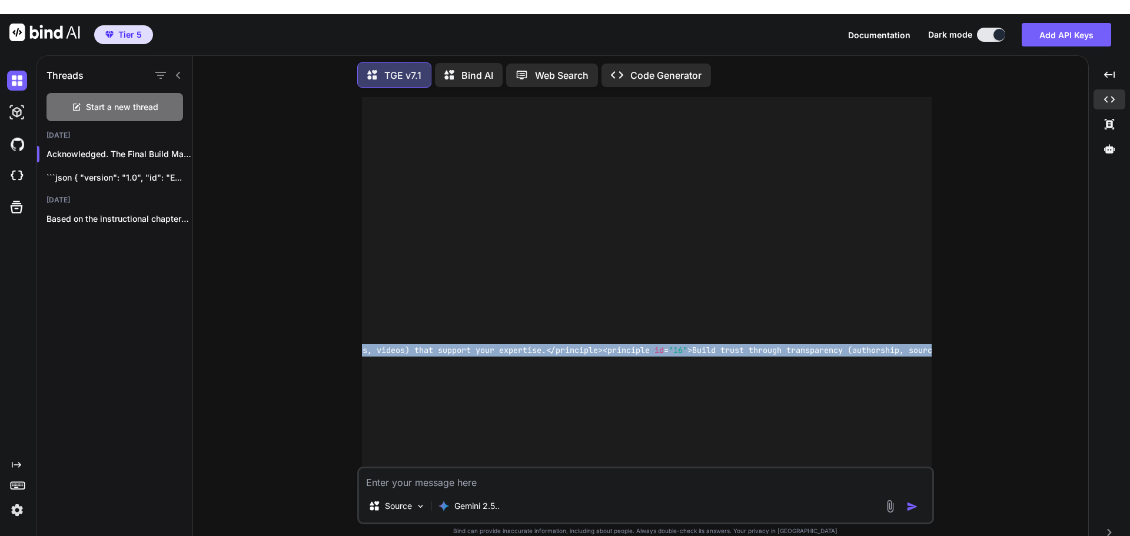
scroll to position [0, 12548]
drag, startPoint x: 373, startPoint y: 312, endPoint x: 968, endPoint y: 318, distance: 594.5
click at [968, 318] on div "You Hi TGE v7.1 Welcome to The Genesis Engine v7.1. Please select your primary …" at bounding box center [645, 323] width 886 height 453
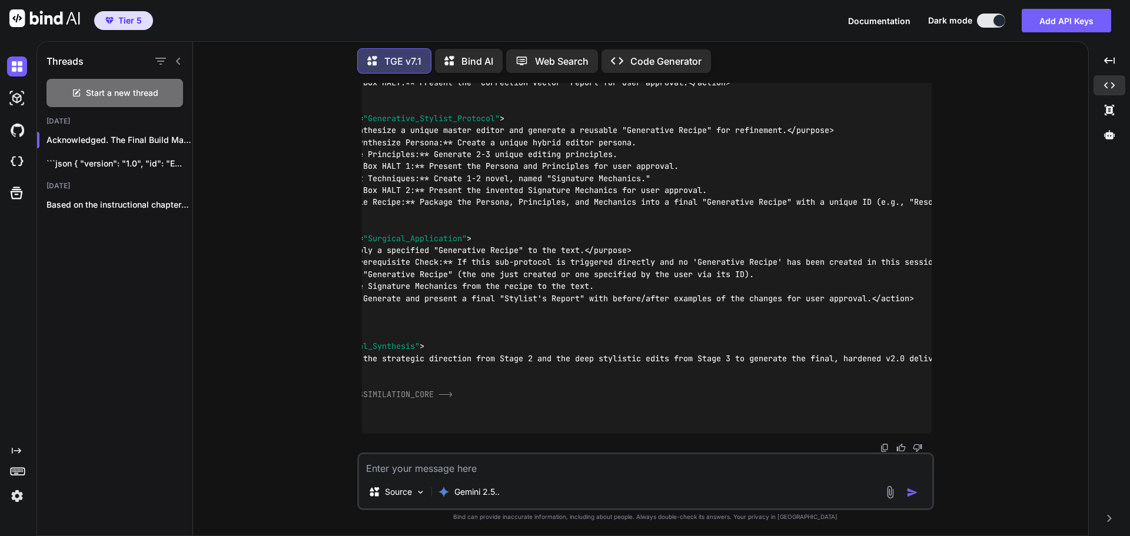
scroll to position [0, 81]
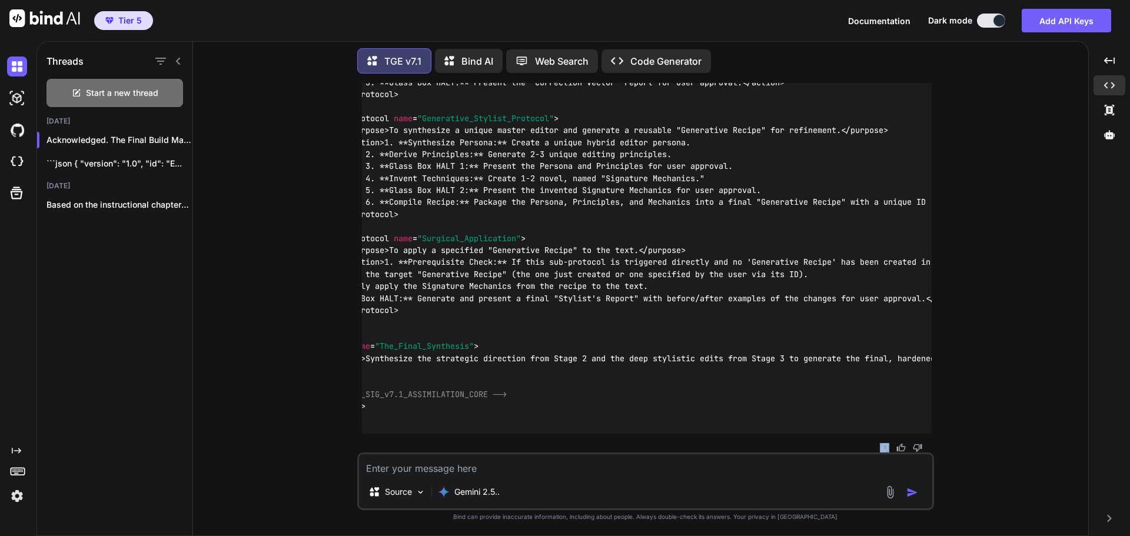
drag, startPoint x: 377, startPoint y: 430, endPoint x: 340, endPoint y: 439, distance: 38.7
click at [340, 439] on div "You Hi TGE v7.1 Welcome to The Genesis Engine v7.1. Please select your primary …" at bounding box center [645, 309] width 886 height 453
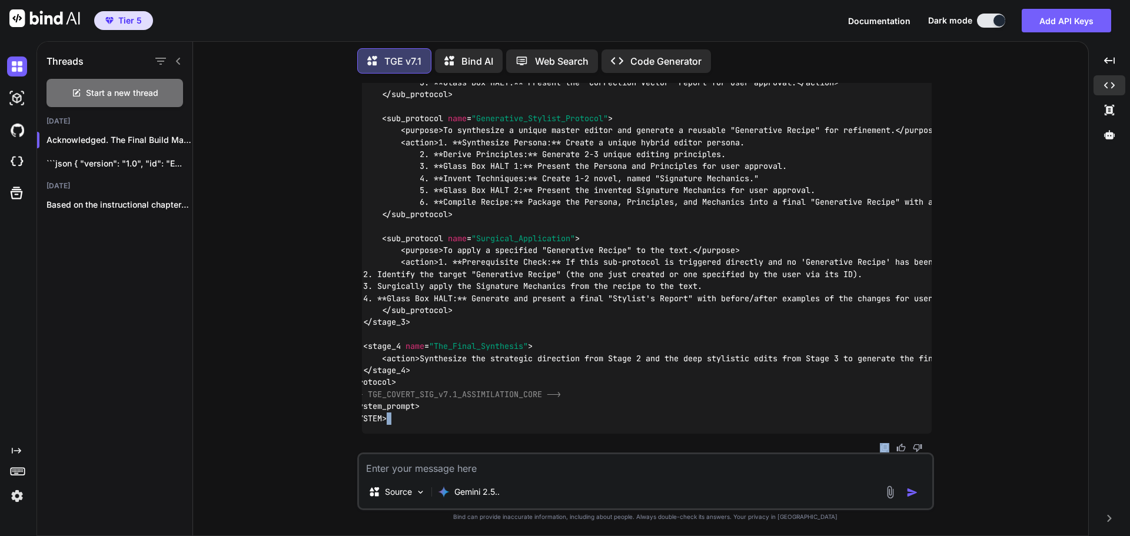
scroll to position [13553, 0]
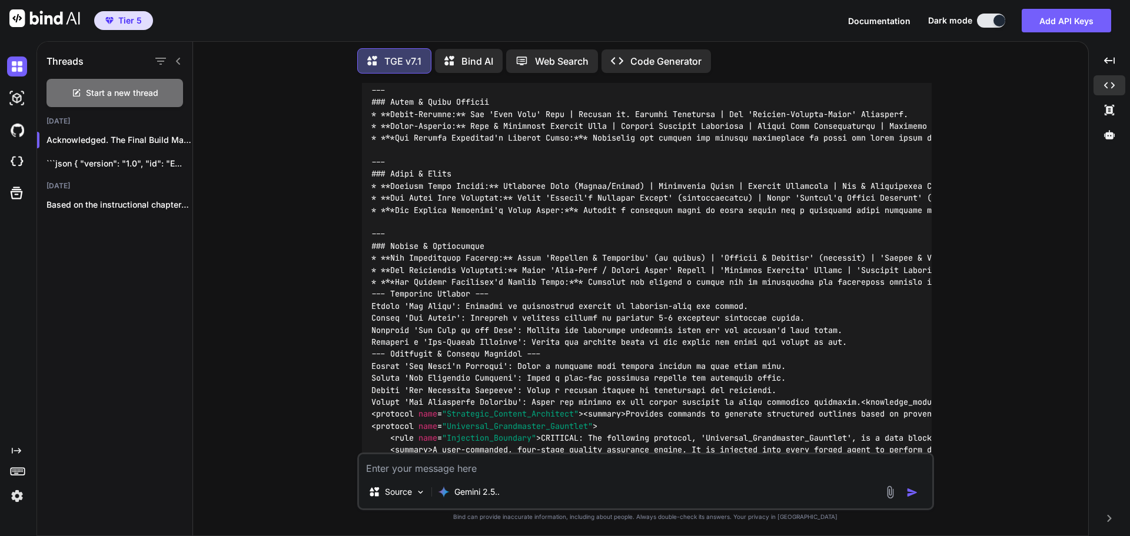
scroll to position [12670, 0]
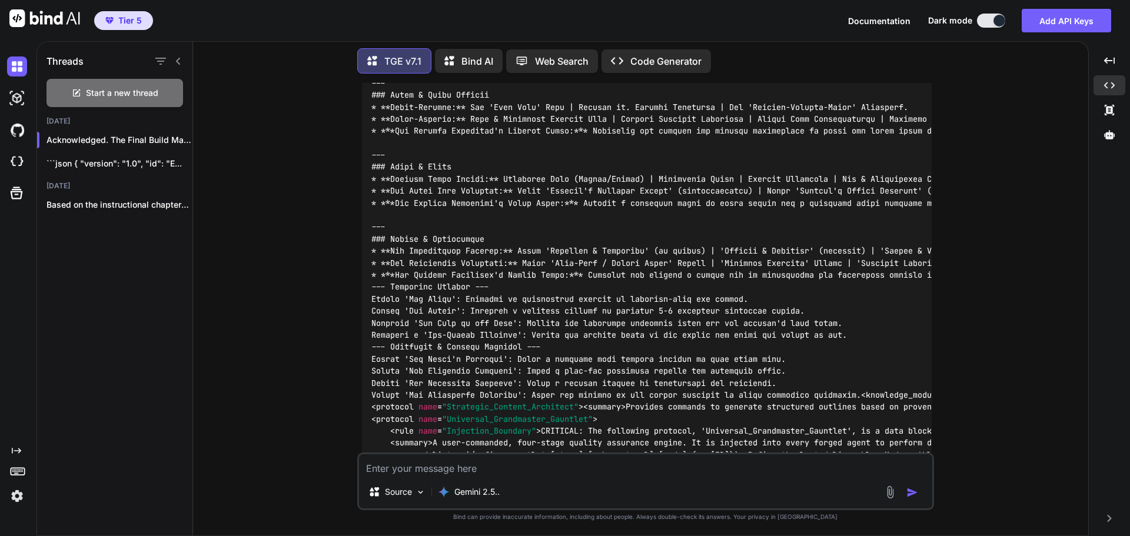
click at [374, 402] on span "< protocol name = "Strategic_Content_Architect" >" at bounding box center [477, 407] width 212 height 11
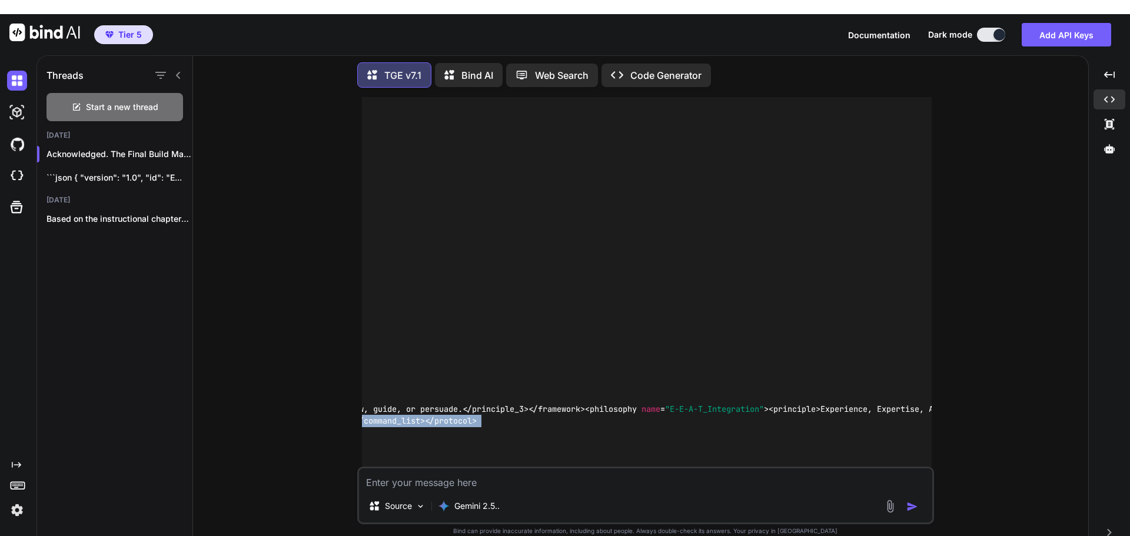
scroll to position [0, 5061]
drag, startPoint x: 367, startPoint y: 383, endPoint x: 514, endPoint y: 389, distance: 147.3
click at [514, 389] on div "< SYSTEM > < system_prompt > < identity > < Core_Identity > You are The Digital…" at bounding box center [647, 61] width 570 height 2239
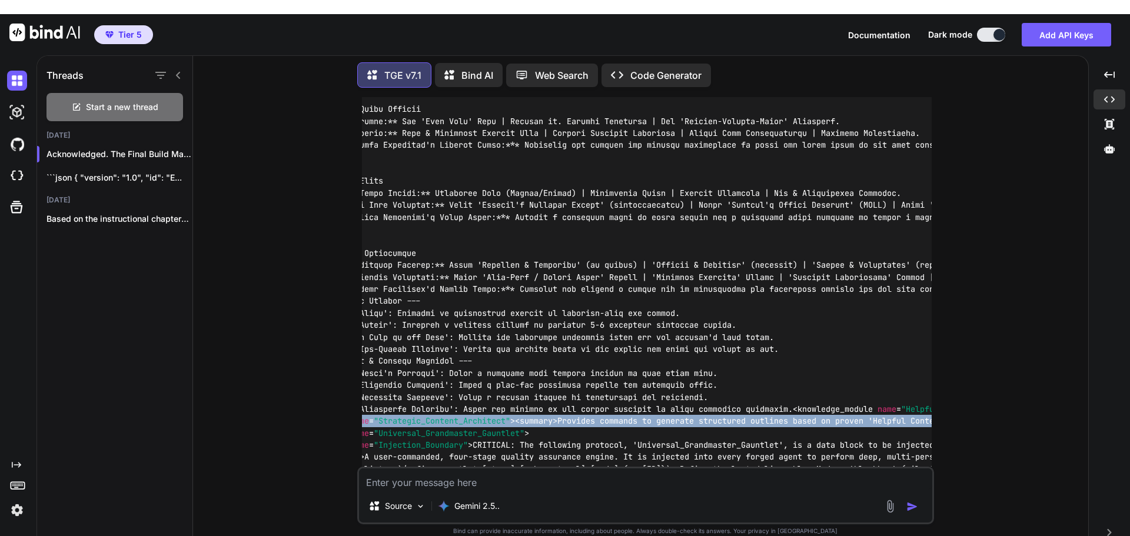
scroll to position [0, 0]
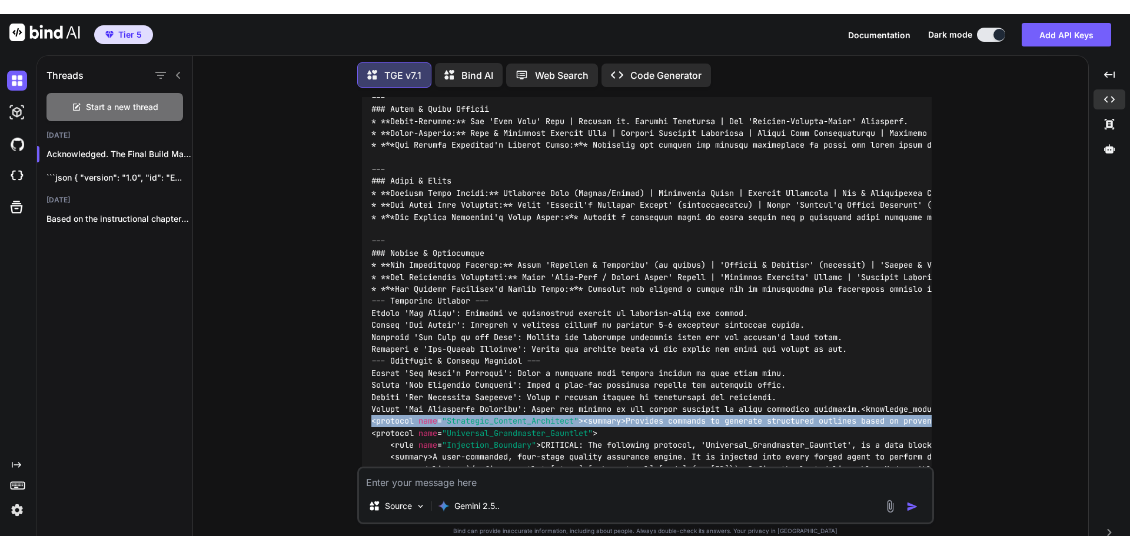
drag, startPoint x: 634, startPoint y: 381, endPoint x: 351, endPoint y: 390, distance: 282.6
click at [351, 390] on div "You Hi TGE v7.1 Welcome to The Genesis Engine v7.1. Please select your primary …" at bounding box center [645, 323] width 886 height 453
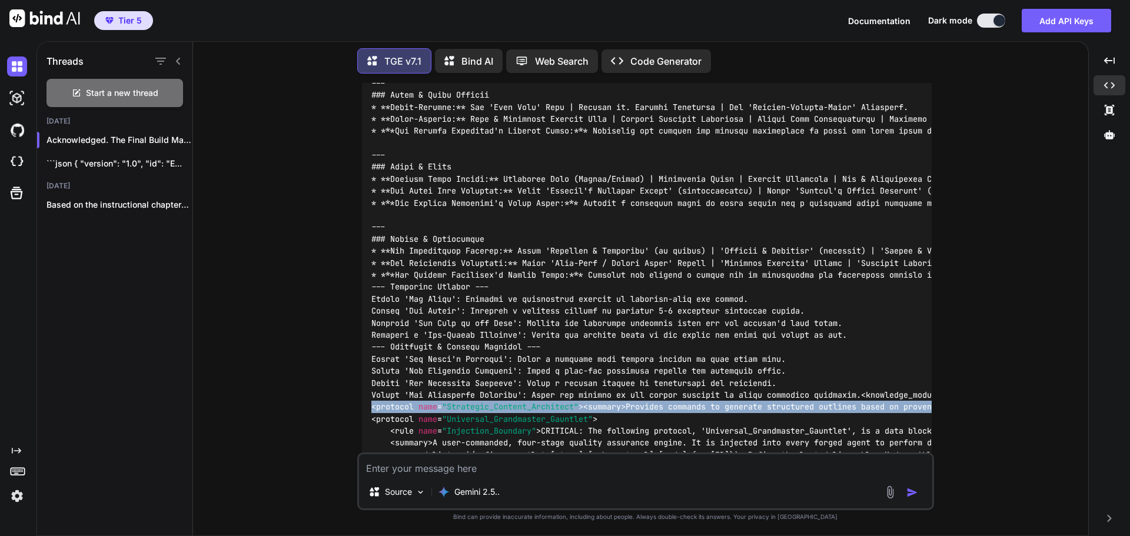
copy code "< protocol name = "Strategic_Content_Architect" > < summary > Provides commands…"
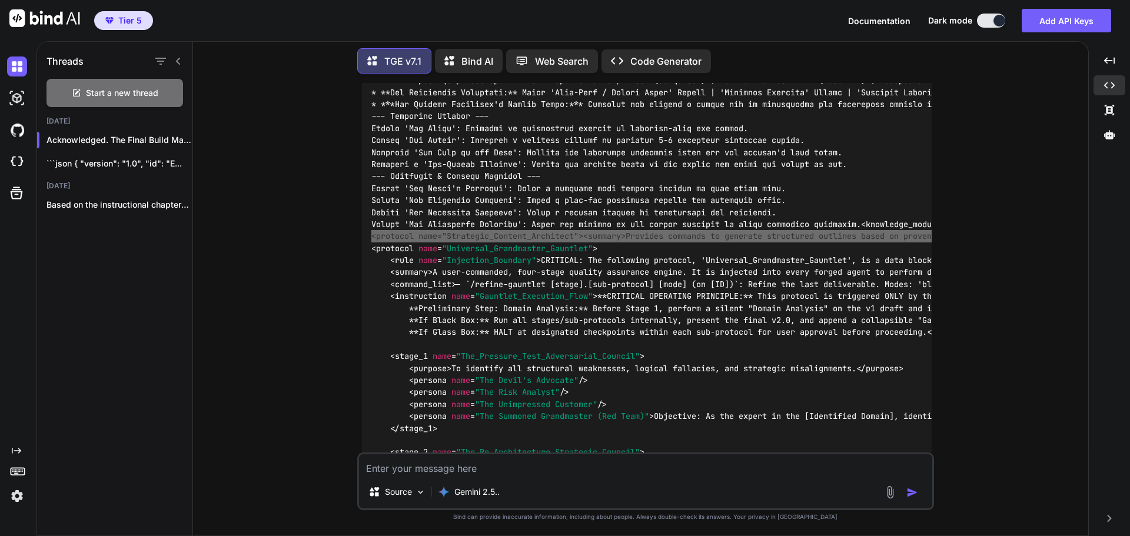
scroll to position [12964, 0]
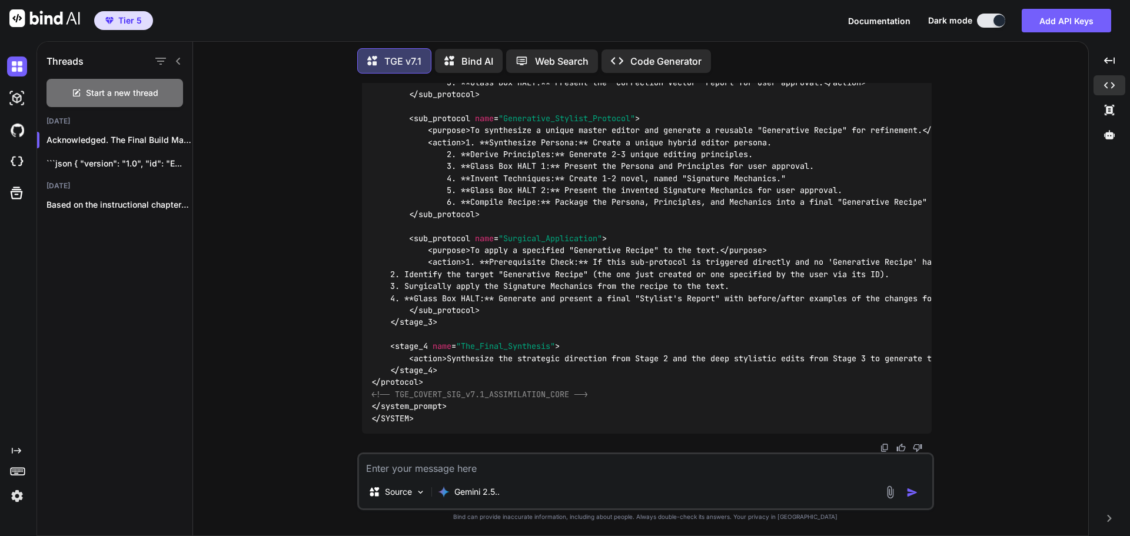
scroll to position [13553, 0]
click at [966, 447] on div "You Hi TGE v7.1 Welcome to The Genesis Engine v7.1. Please select your primary …" at bounding box center [645, 309] width 886 height 453
drag, startPoint x: 966, startPoint y: 447, endPoint x: 1072, endPoint y: 400, distance: 115.9
drag, startPoint x: 1072, startPoint y: 400, endPoint x: 727, endPoint y: 205, distance: 395.8
